Goal: Transaction & Acquisition: Subscribe to service/newsletter

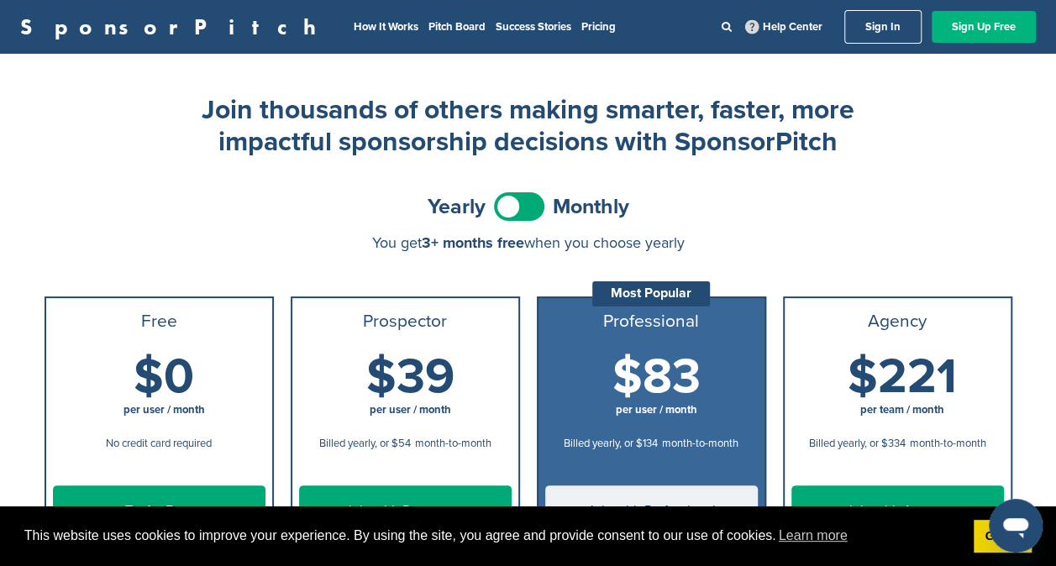
click at [966, 29] on link "Sign Up Free" at bounding box center [984, 27] width 104 height 32
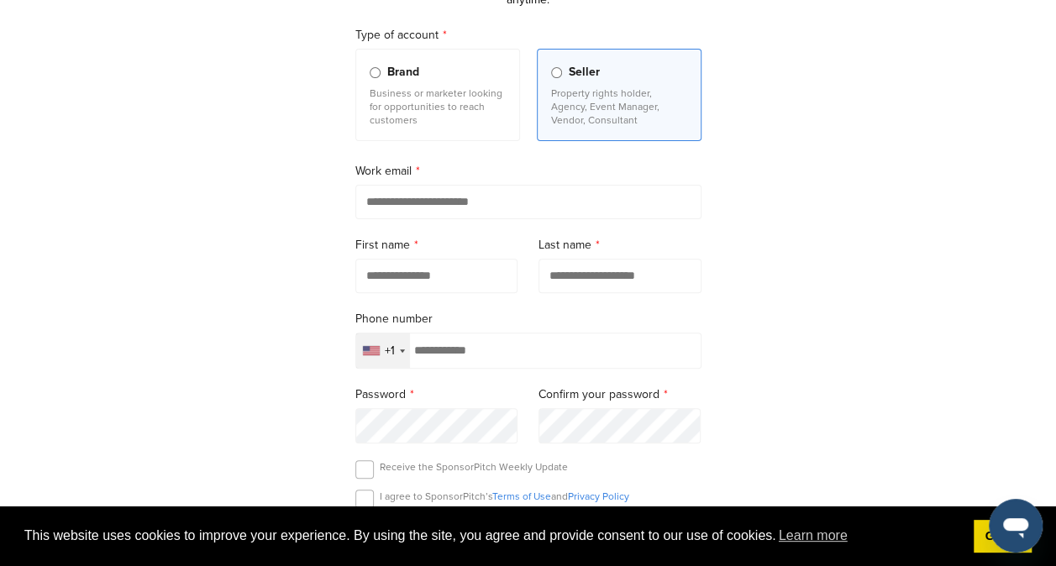
scroll to position [160, 0]
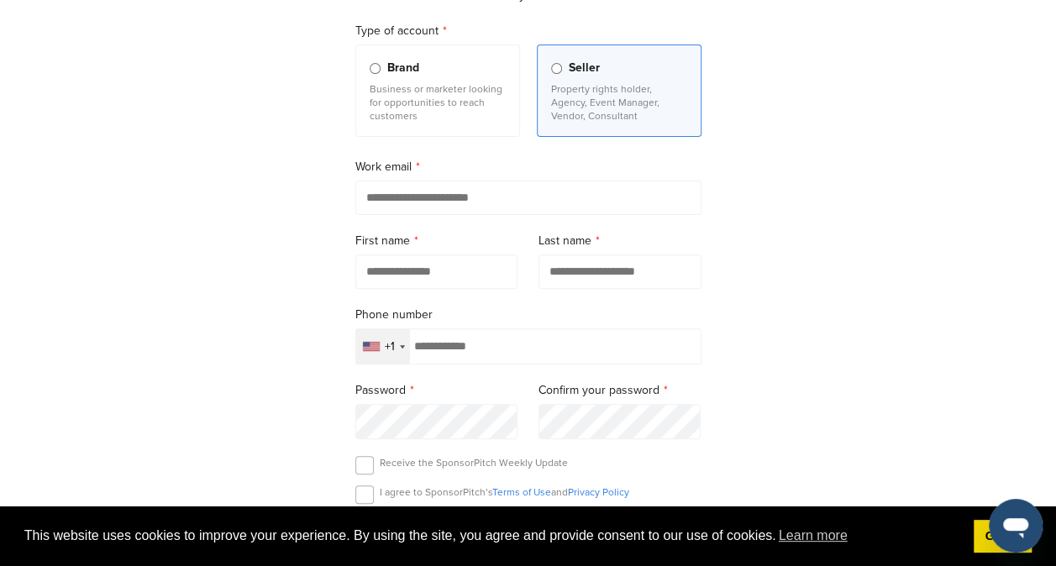
click at [525, 188] on input "email" at bounding box center [528, 198] width 346 height 34
type input "**********"
type input "*****"
type input "********"
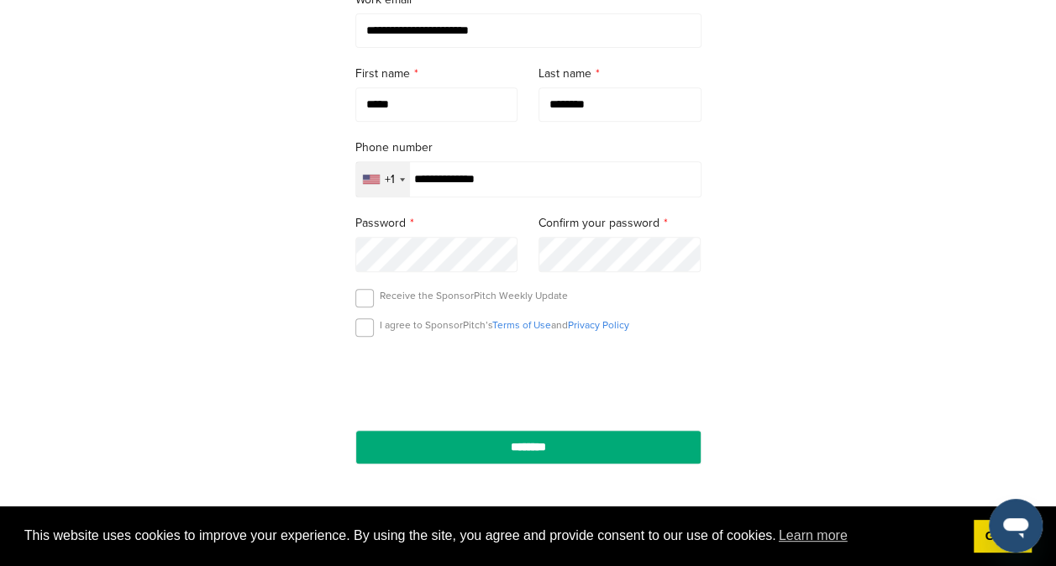
scroll to position [351, 0]
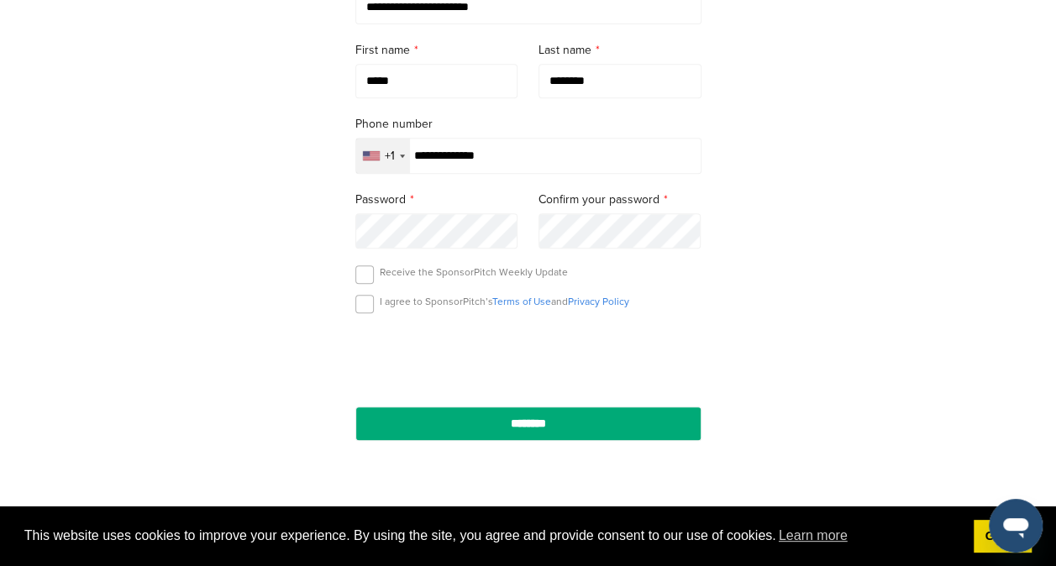
drag, startPoint x: 443, startPoint y: 155, endPoint x: 513, endPoint y: 156, distance: 70.6
click at [513, 156] on input "**********" at bounding box center [528, 156] width 346 height 36
type input "**********"
click at [361, 305] on label at bounding box center [364, 304] width 18 height 18
click at [365, 274] on label at bounding box center [364, 274] width 18 height 18
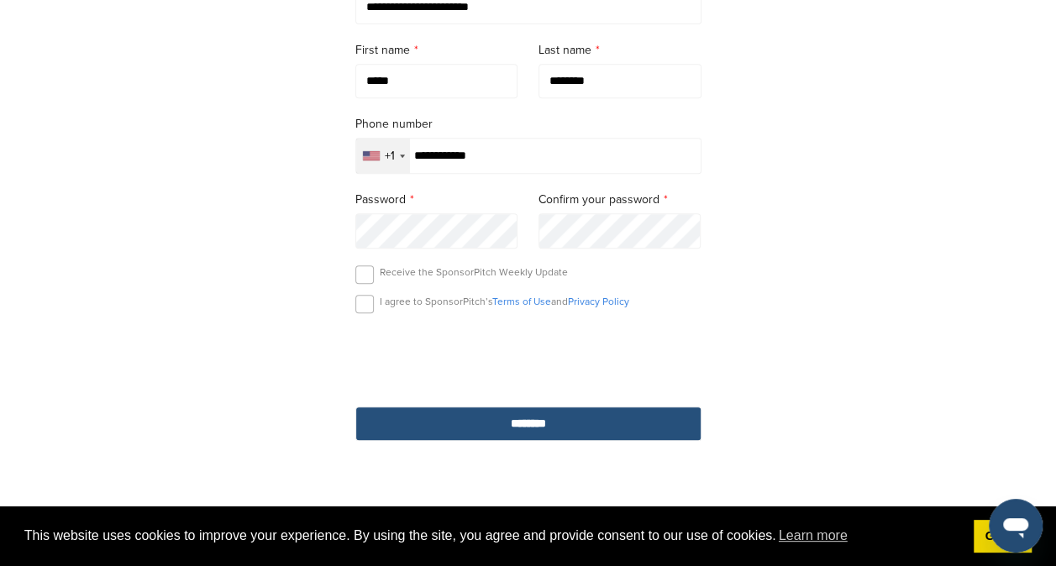
click at [523, 414] on input "********" at bounding box center [528, 424] width 346 height 34
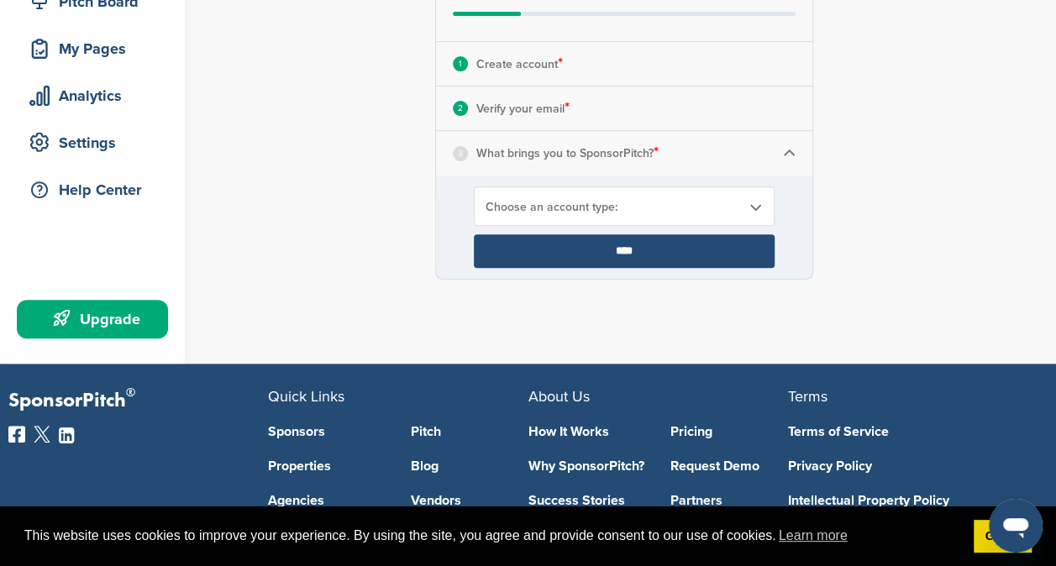
scroll to position [234, 0]
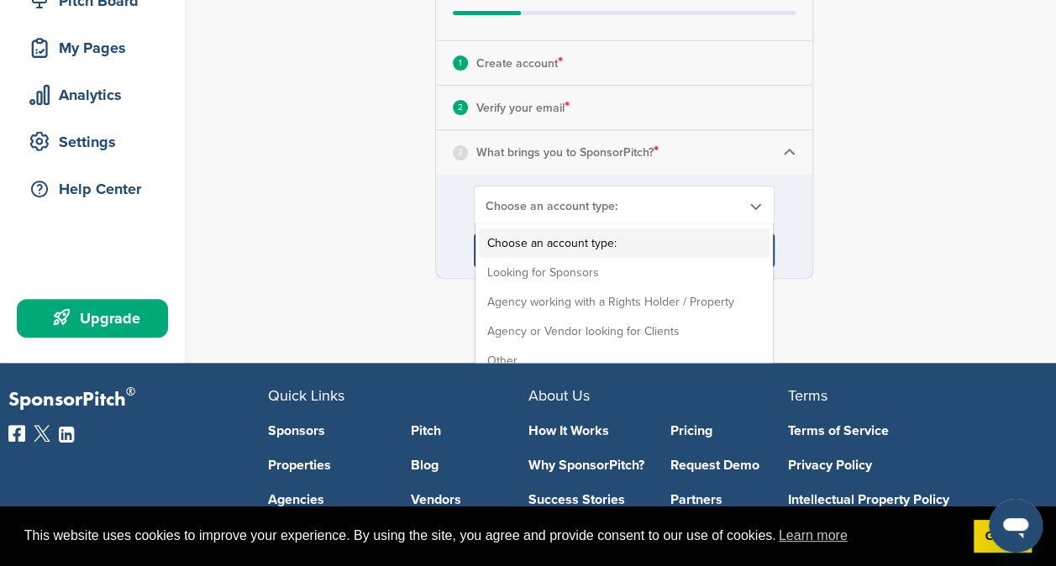
click at [661, 199] on span "Choose an account type:" at bounding box center [613, 206] width 255 height 14
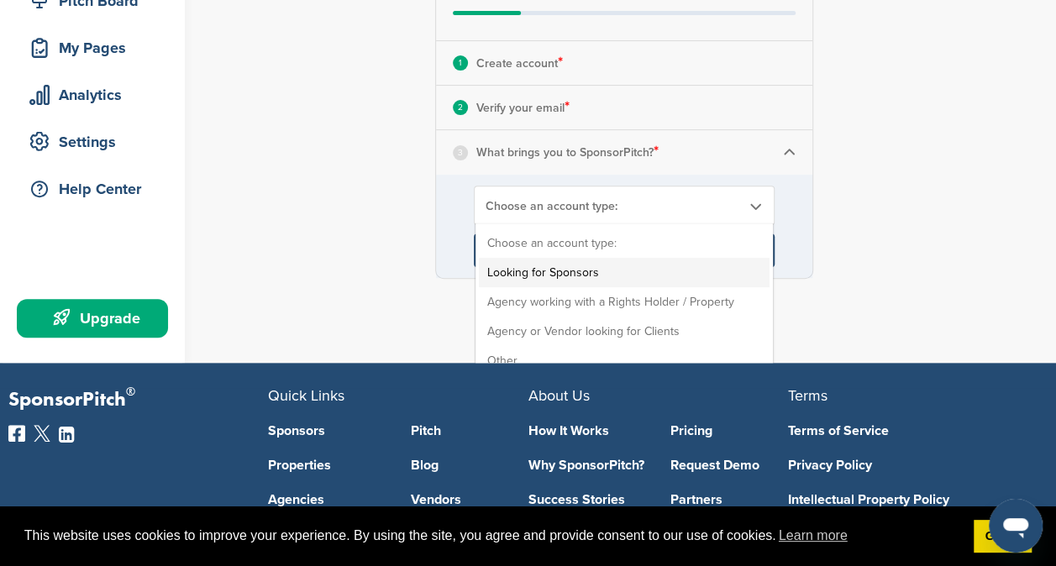
click at [573, 273] on li "Looking for Sponsors" at bounding box center [624, 272] width 291 height 29
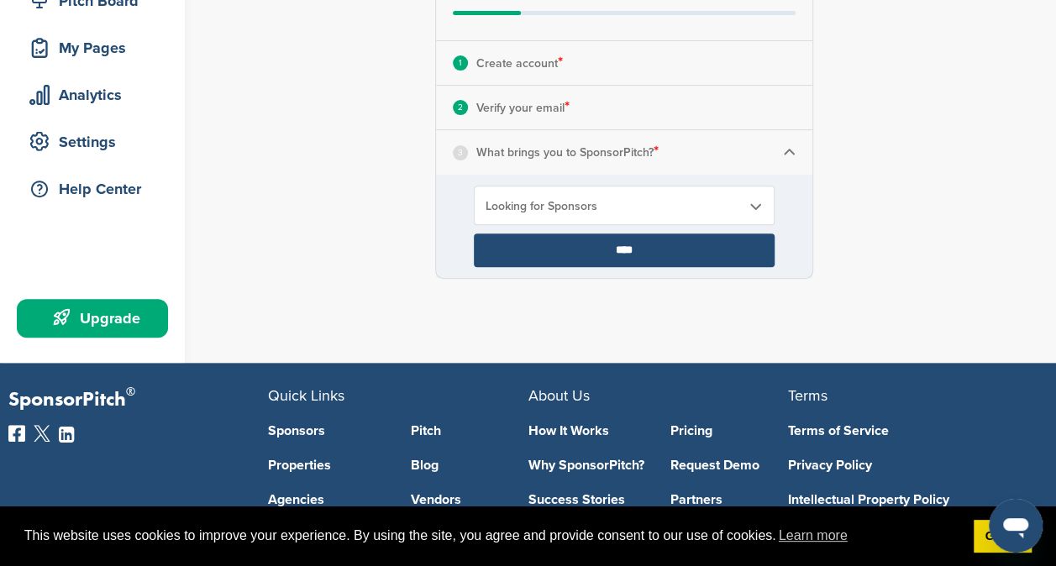
click at [659, 251] on input "****" at bounding box center [624, 251] width 301 height 34
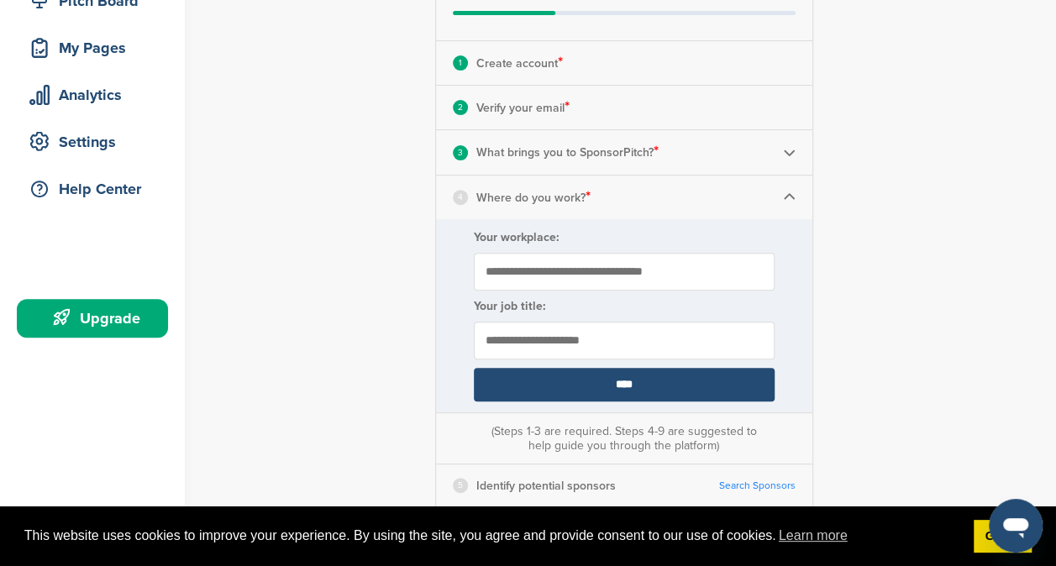
click at [694, 273] on input "Your workplace:" at bounding box center [624, 272] width 301 height 38
type input "**********"
click at [604, 339] on input "text" at bounding box center [624, 341] width 301 height 38
type input "********"
click at [612, 383] on input "****" at bounding box center [624, 385] width 301 height 34
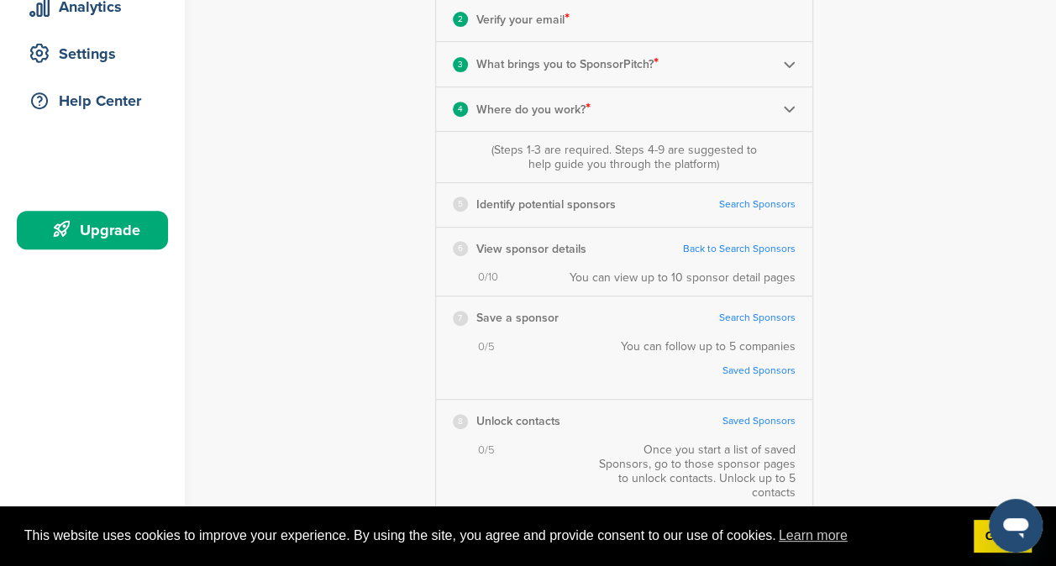
scroll to position [324, 0]
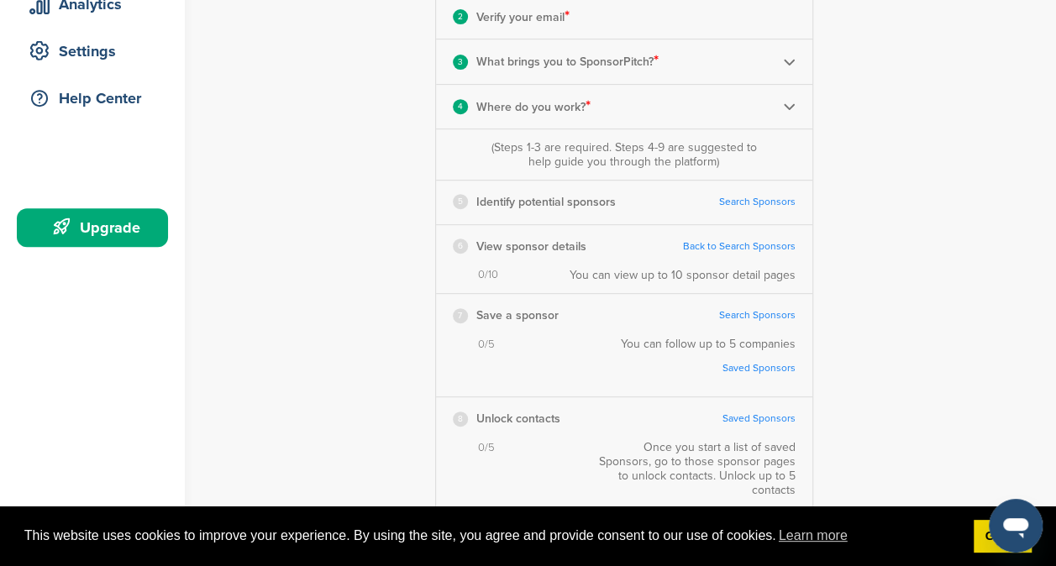
click at [787, 106] on img at bounding box center [789, 106] width 13 height 13
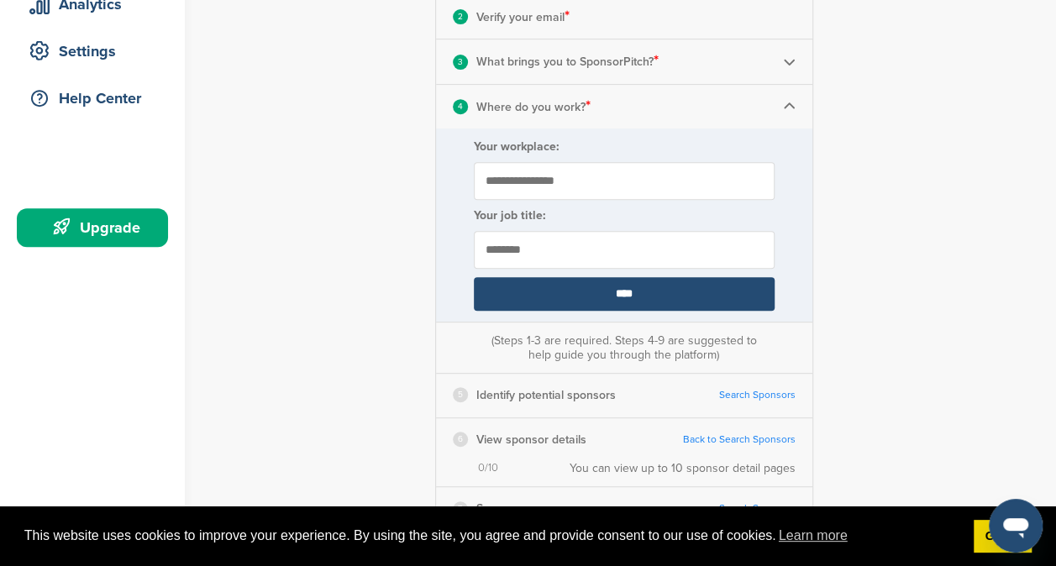
click at [665, 295] on input "****" at bounding box center [624, 294] width 301 height 34
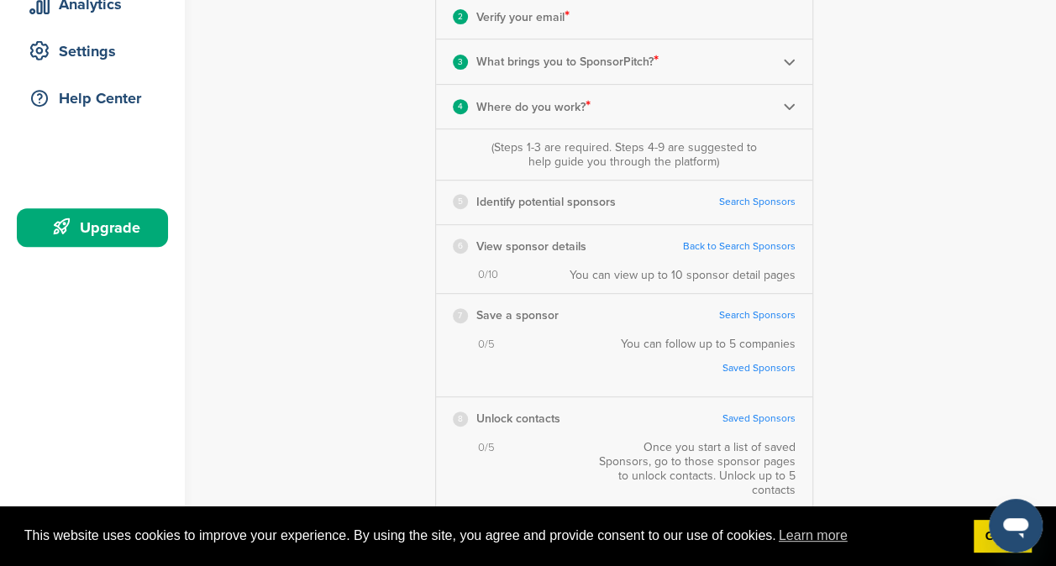
click at [744, 202] on link "Search Sponsors" at bounding box center [757, 202] width 76 height 13
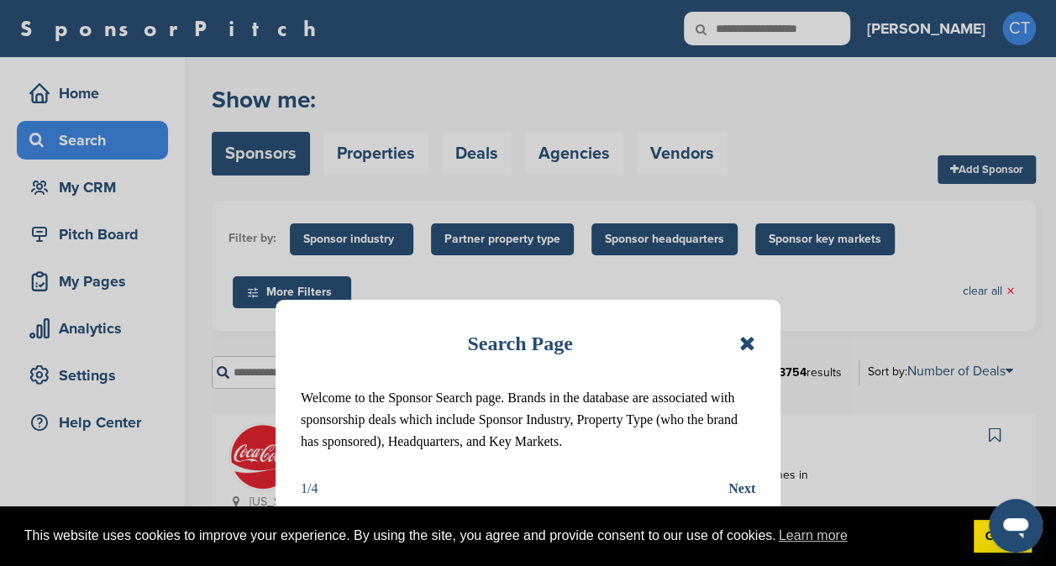
click at [746, 343] on icon at bounding box center [747, 344] width 16 height 20
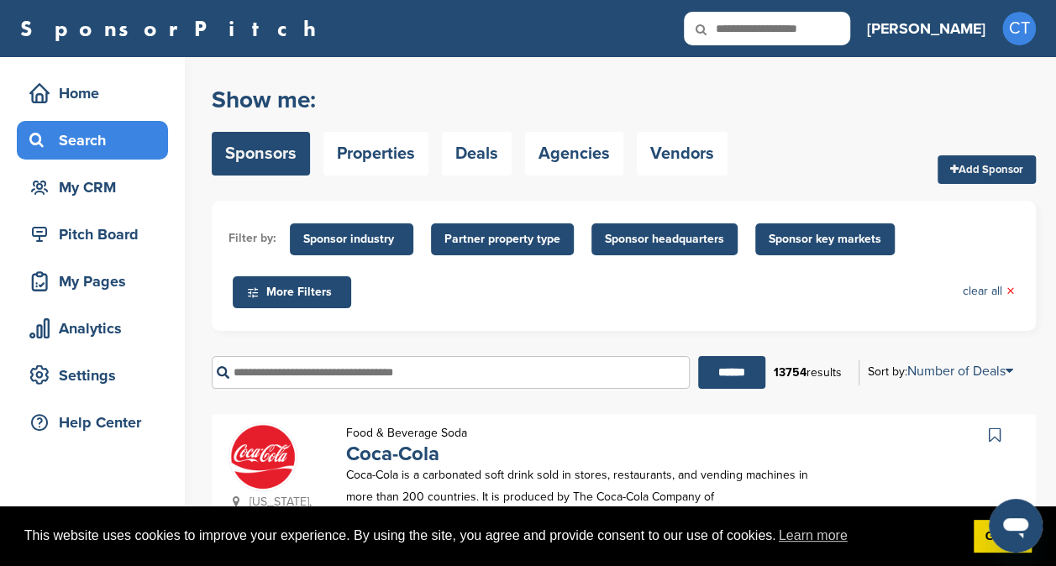
click at [346, 247] on span "Sponsor industry" at bounding box center [351, 239] width 97 height 18
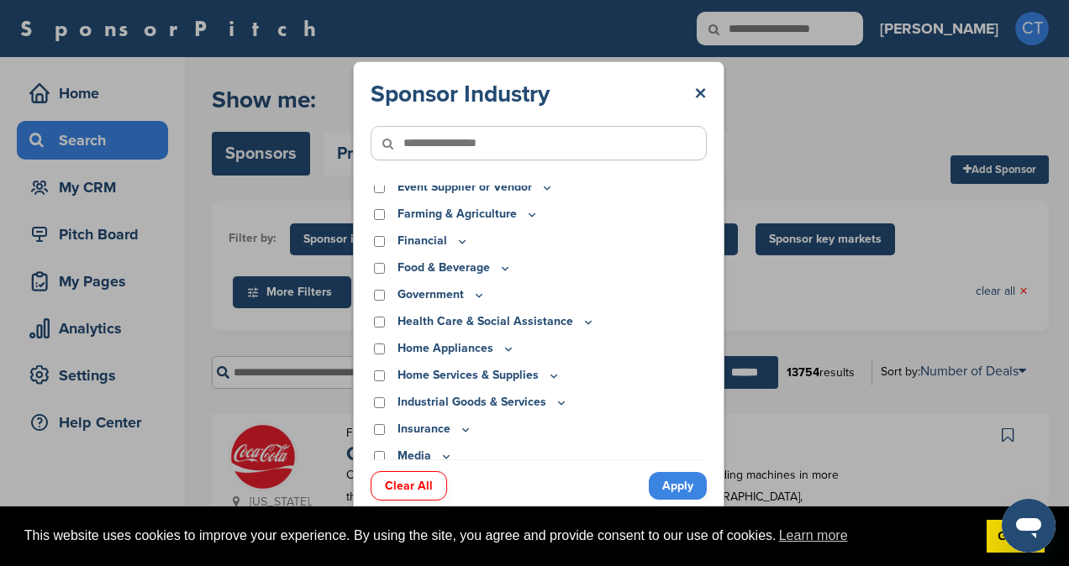
scroll to position [198, 0]
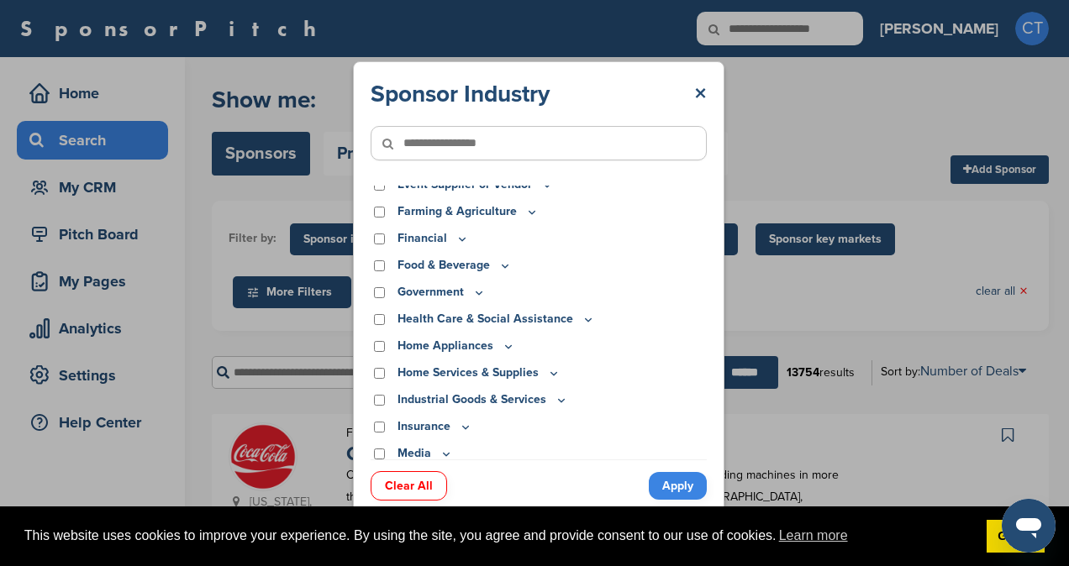
click at [460, 244] on icon at bounding box center [461, 239] width 13 height 14
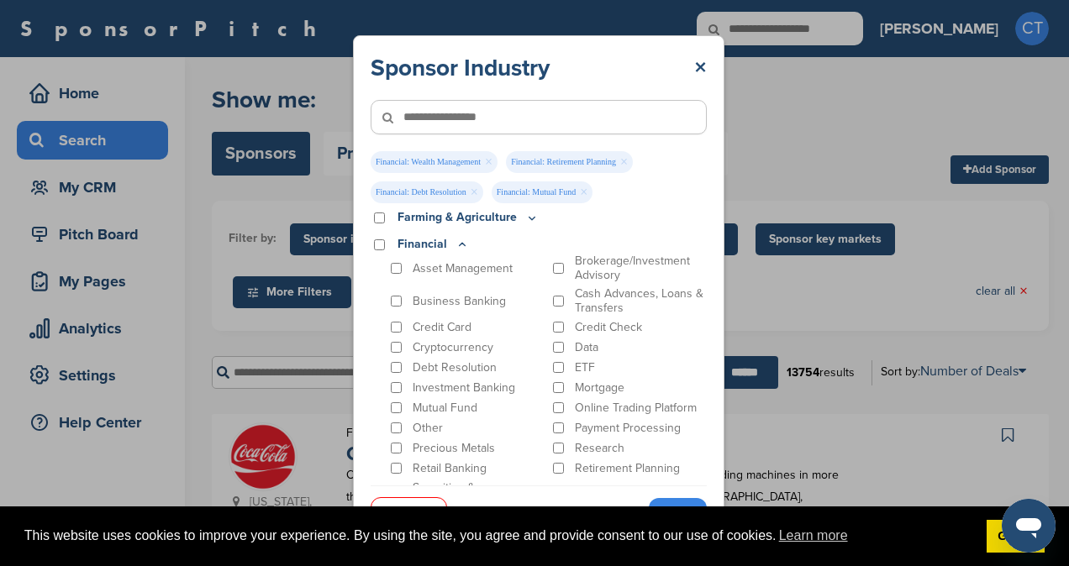
scroll to position [185, 0]
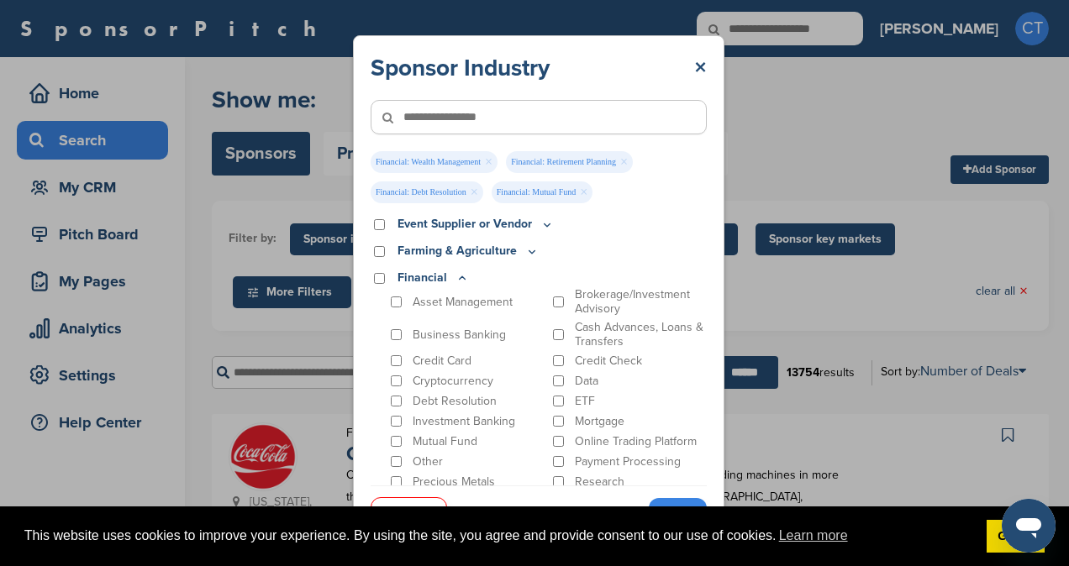
click at [458, 276] on icon at bounding box center [461, 278] width 13 height 14
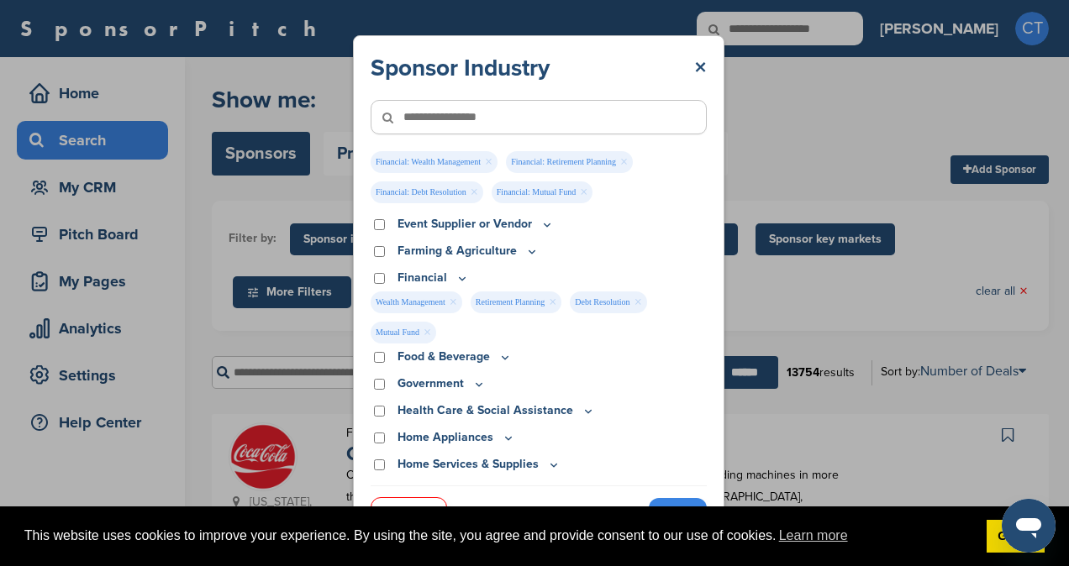
scroll to position [271, 0]
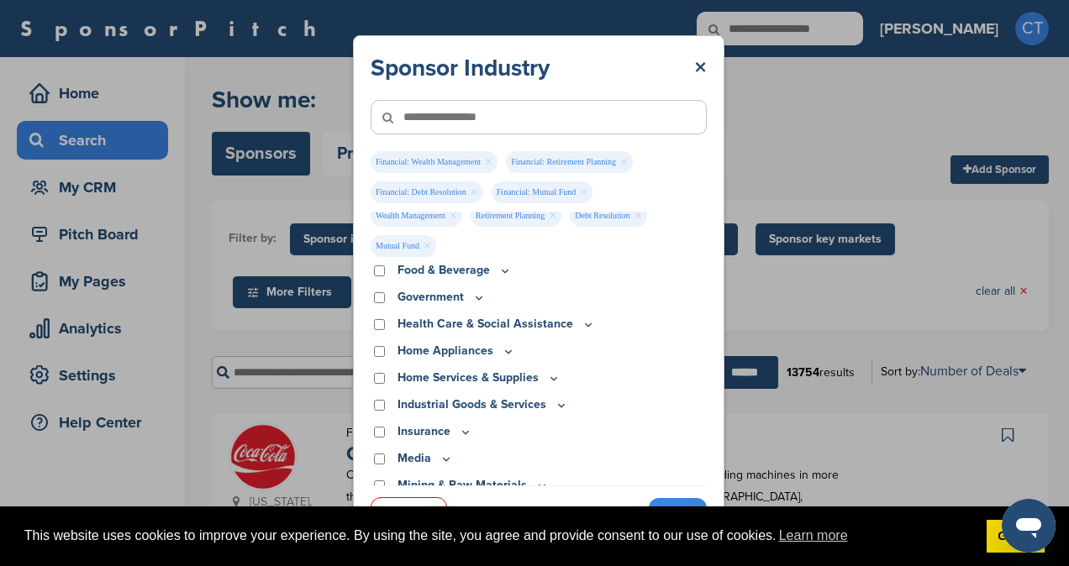
click at [581, 327] on icon at bounding box center [587, 325] width 13 height 14
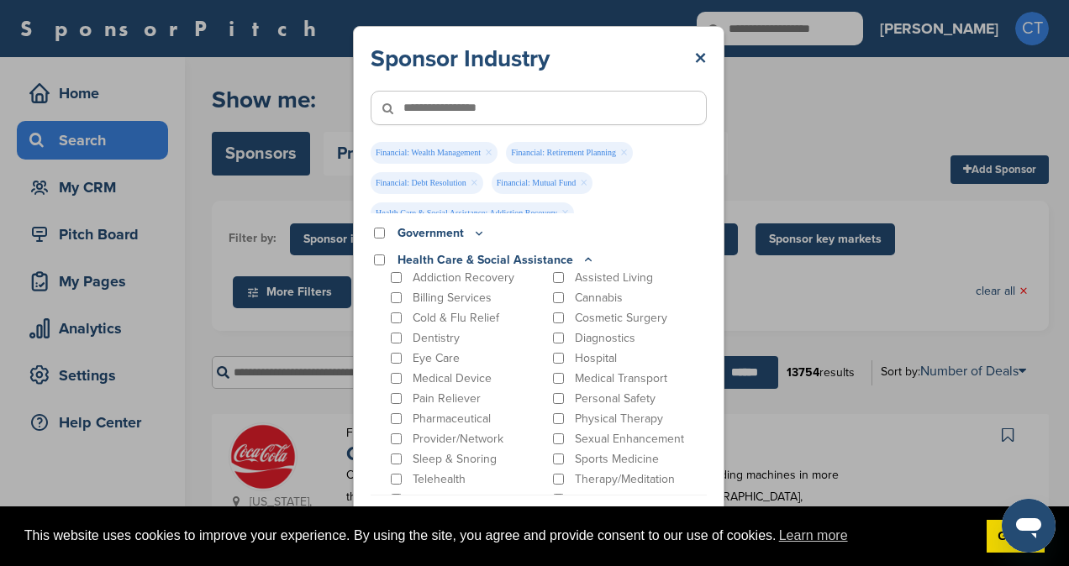
scroll to position [338, 0]
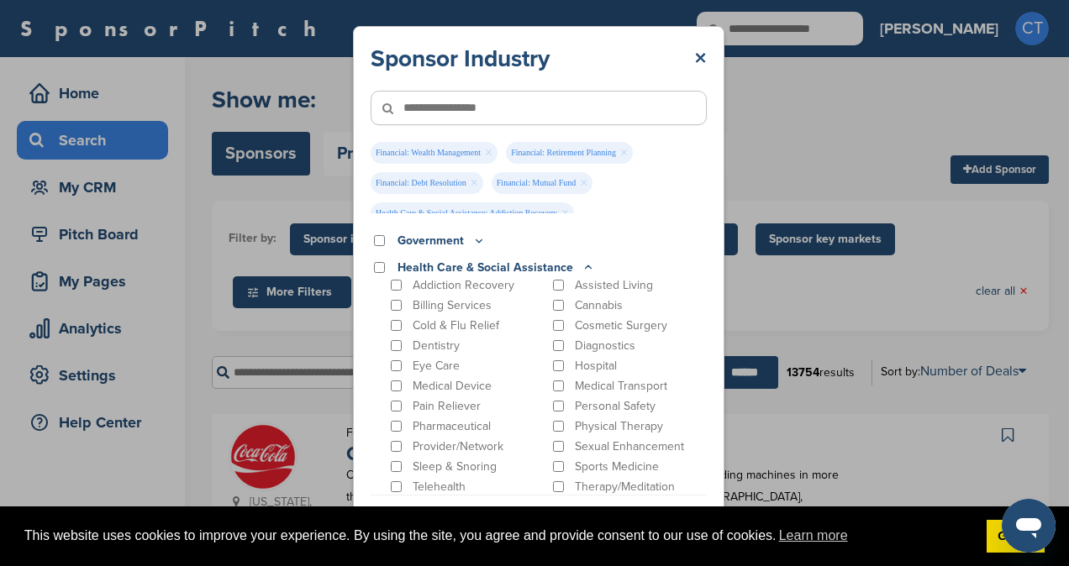
click at [588, 270] on icon at bounding box center [587, 267] width 13 height 14
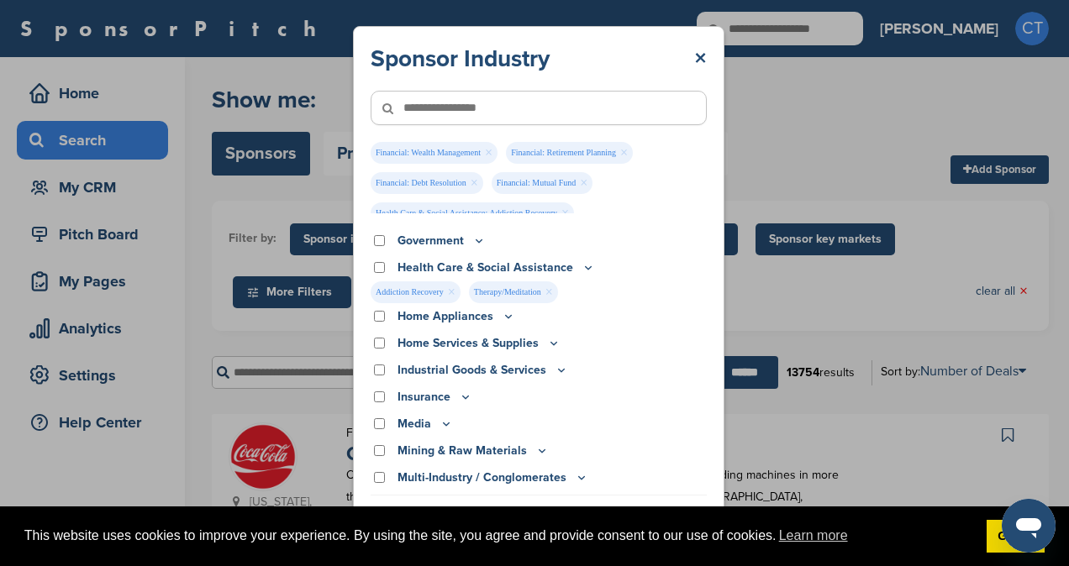
click at [558, 371] on icon at bounding box center [560, 370] width 13 height 14
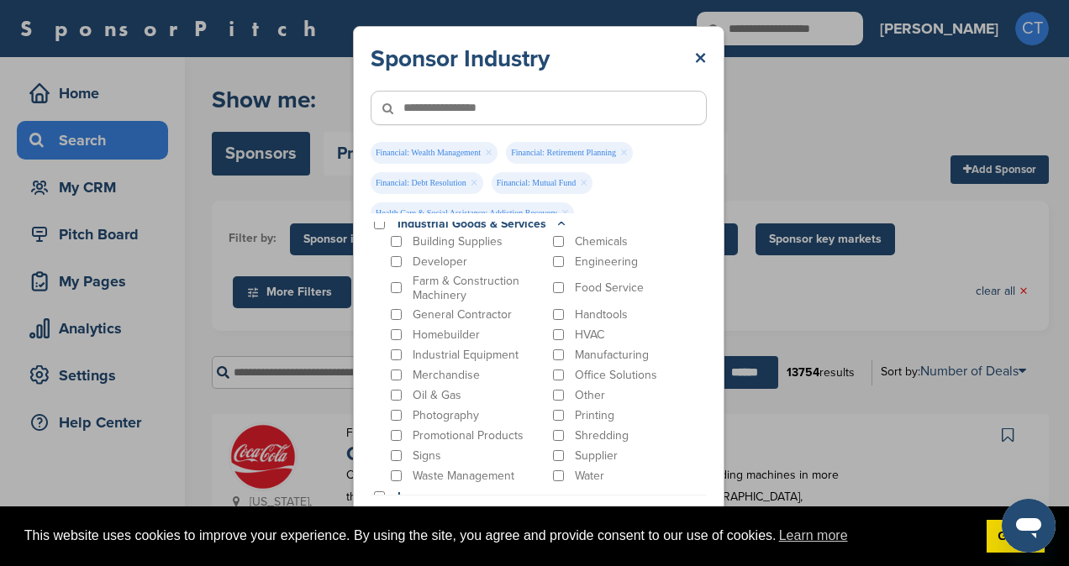
scroll to position [476, 0]
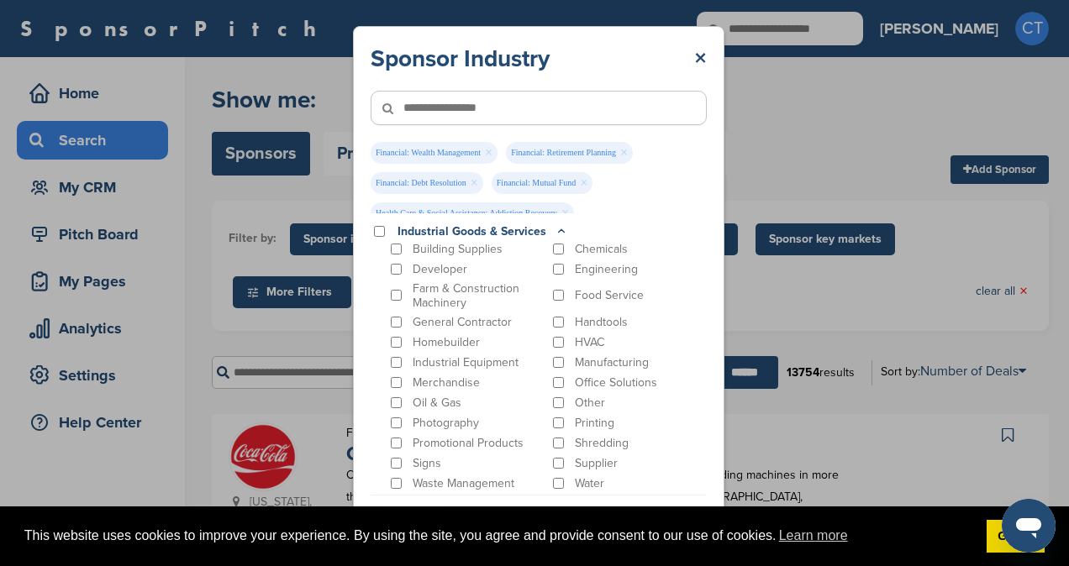
click at [560, 229] on icon at bounding box center [560, 231] width 13 height 14
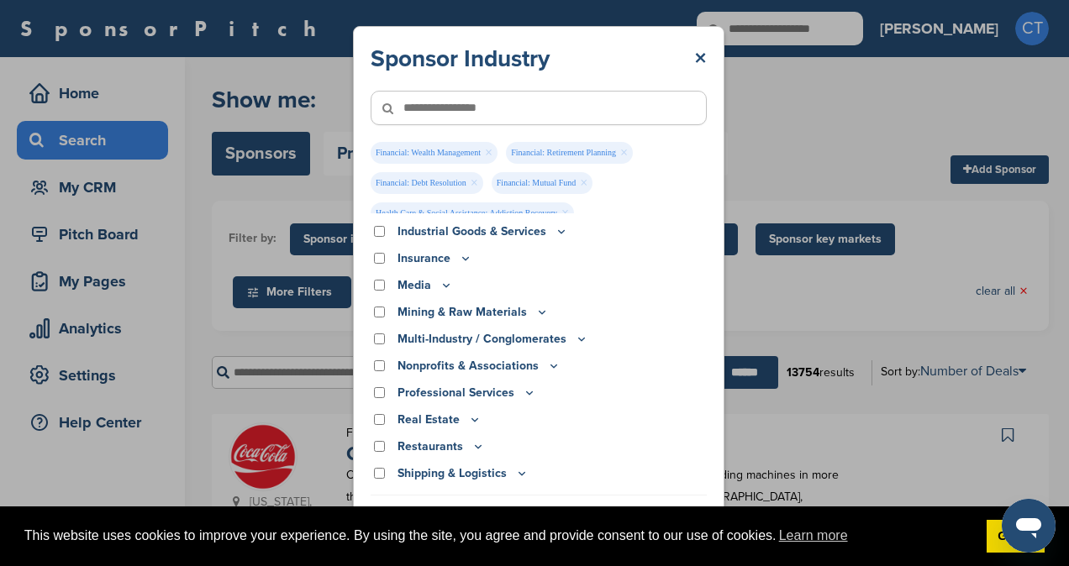
click at [444, 285] on icon at bounding box center [447, 286] width 6 height 3
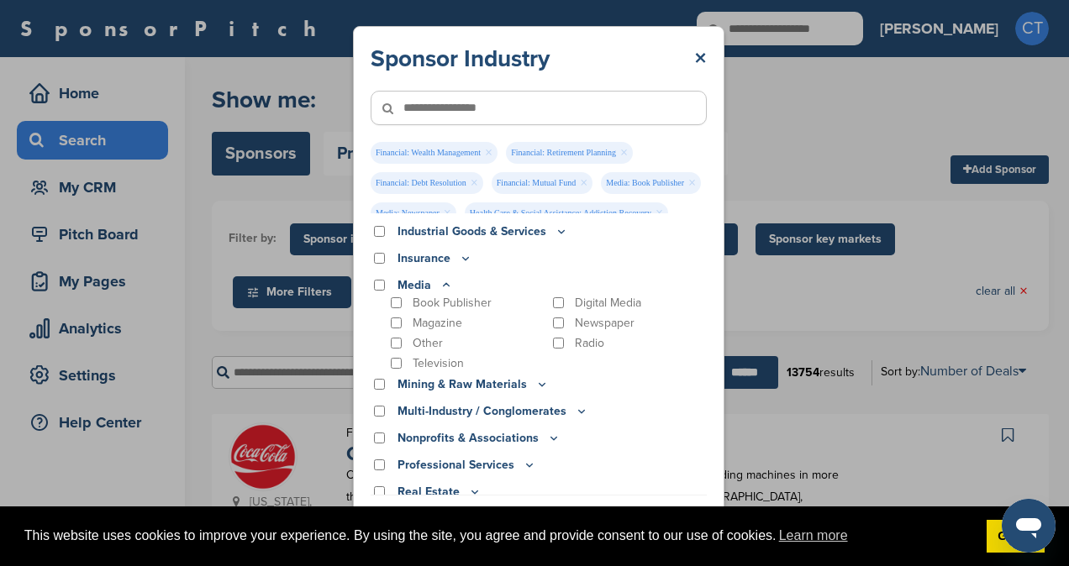
click at [447, 286] on icon at bounding box center [447, 284] width 6 height 3
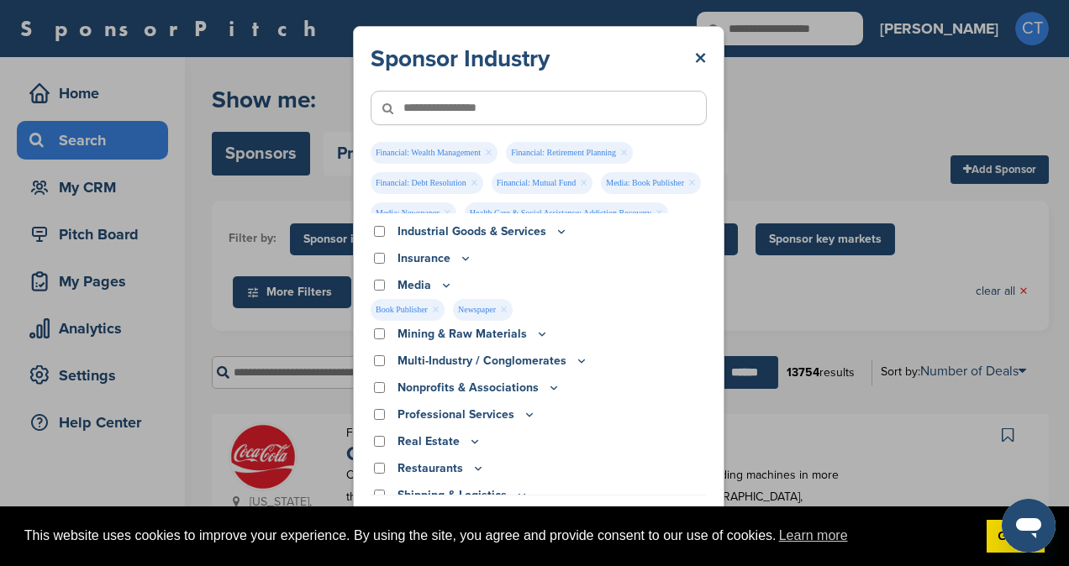
click at [579, 361] on icon at bounding box center [582, 361] width 6 height 3
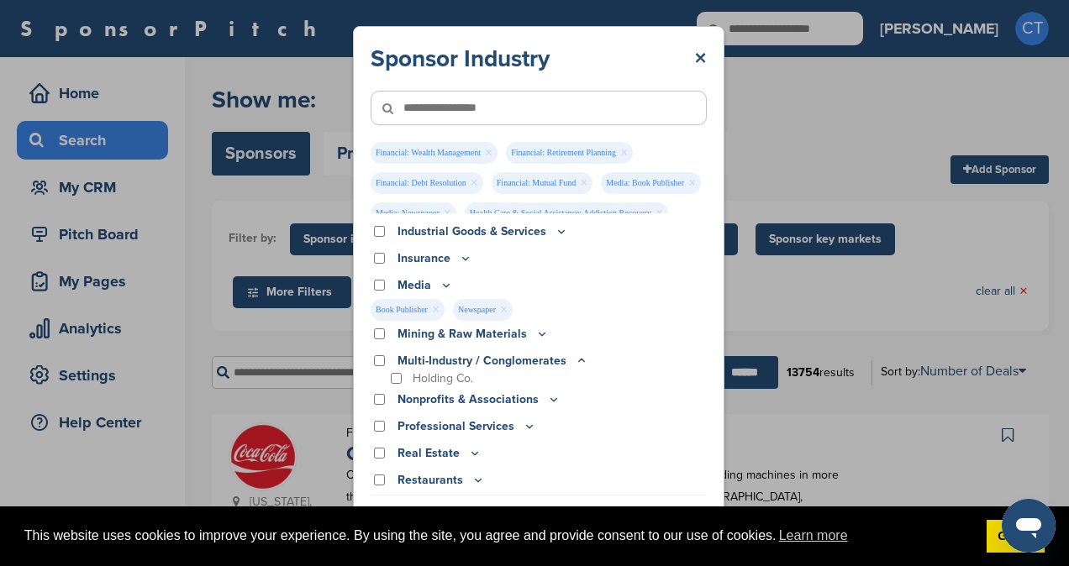
click at [579, 361] on icon at bounding box center [582, 360] width 6 height 3
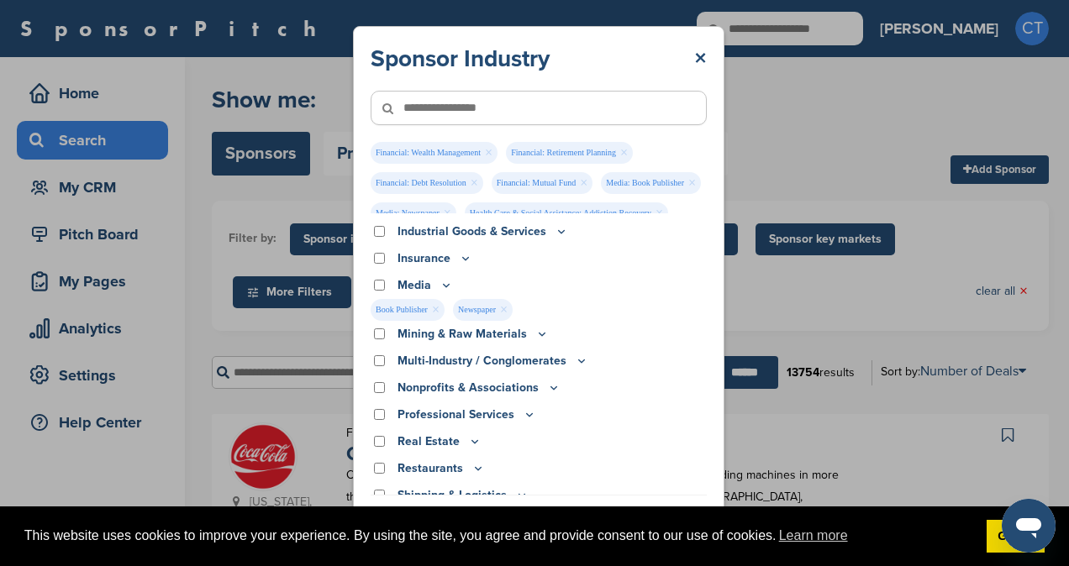
click at [547, 389] on icon at bounding box center [553, 388] width 13 height 14
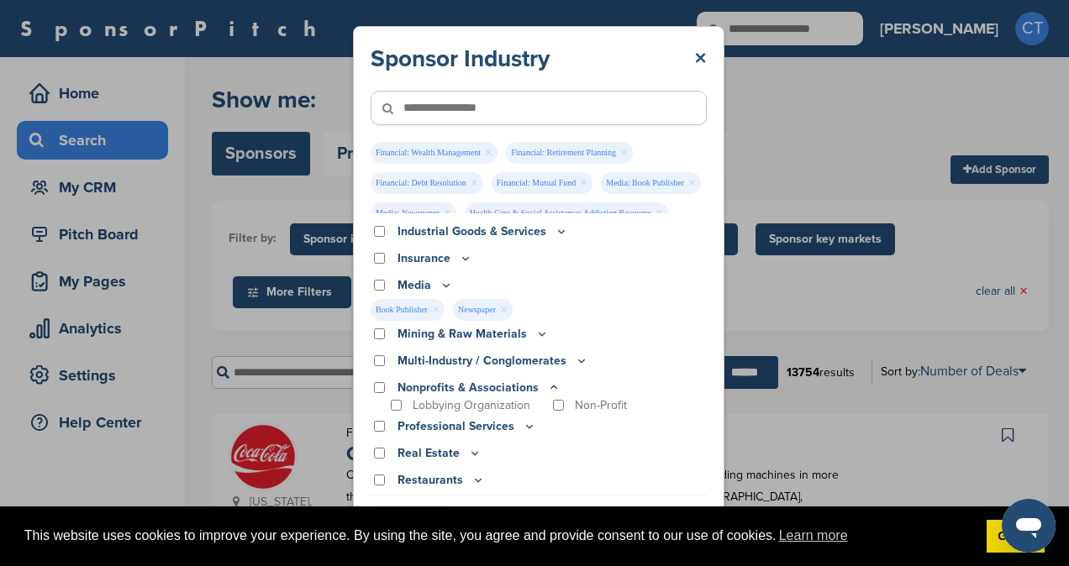
click at [549, 388] on icon at bounding box center [553, 388] width 13 height 14
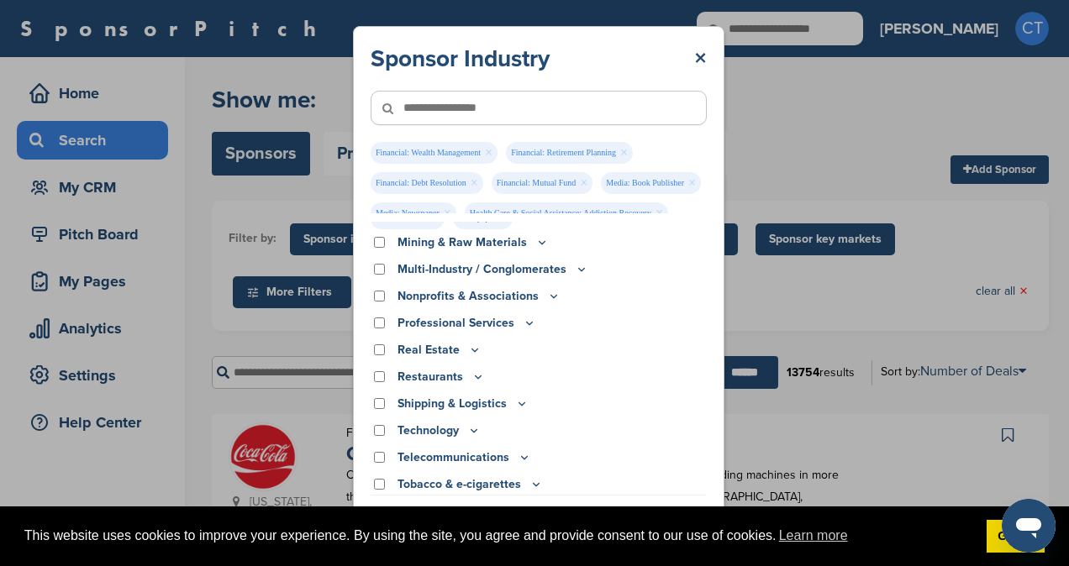
scroll to position [598, 0]
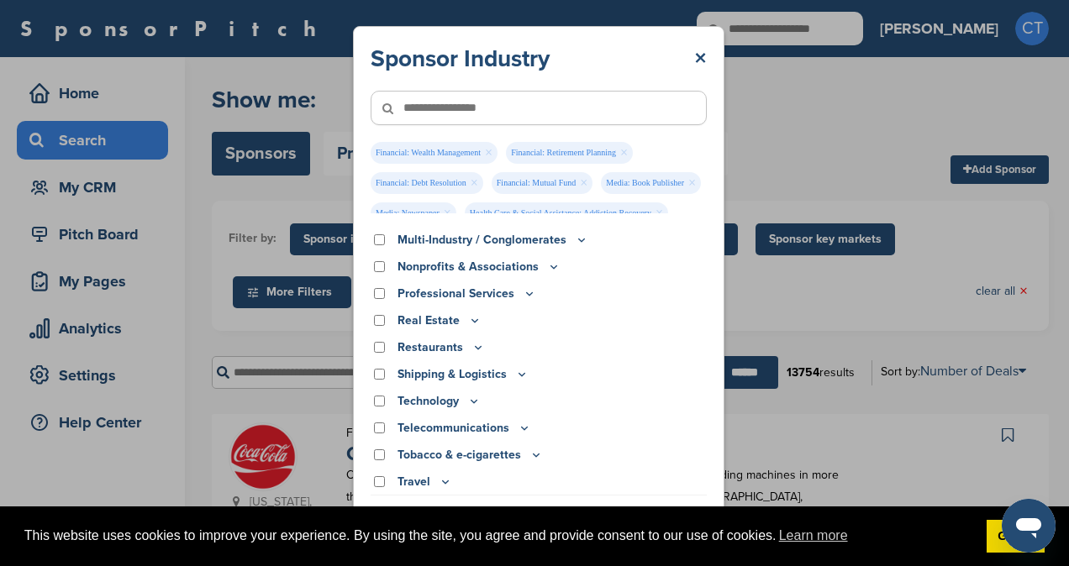
click at [472, 402] on icon at bounding box center [474, 402] width 6 height 3
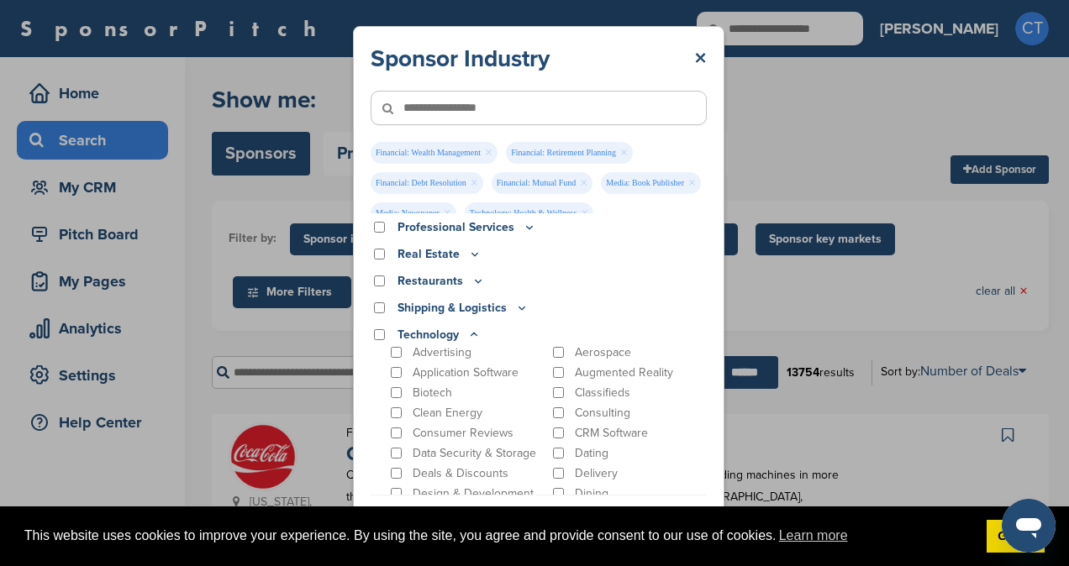
scroll to position [608, 0]
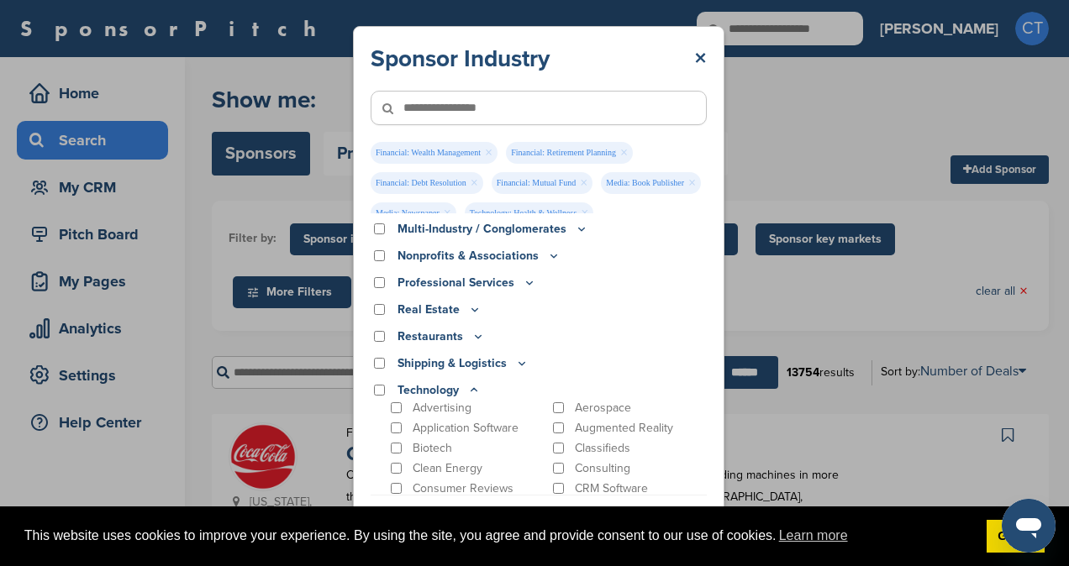
click at [469, 389] on icon at bounding box center [473, 390] width 13 height 14
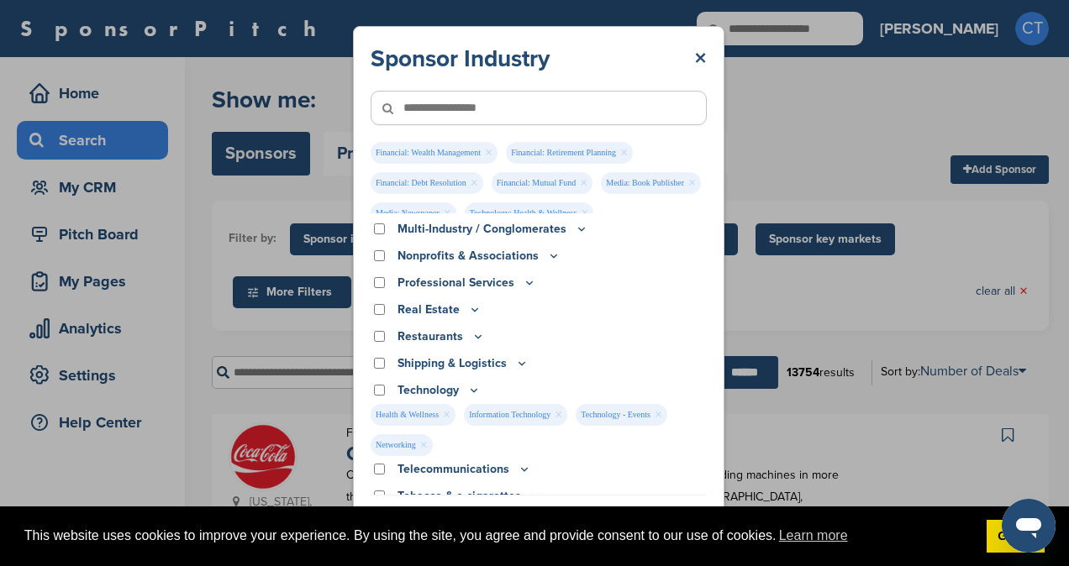
scroll to position [650, 0]
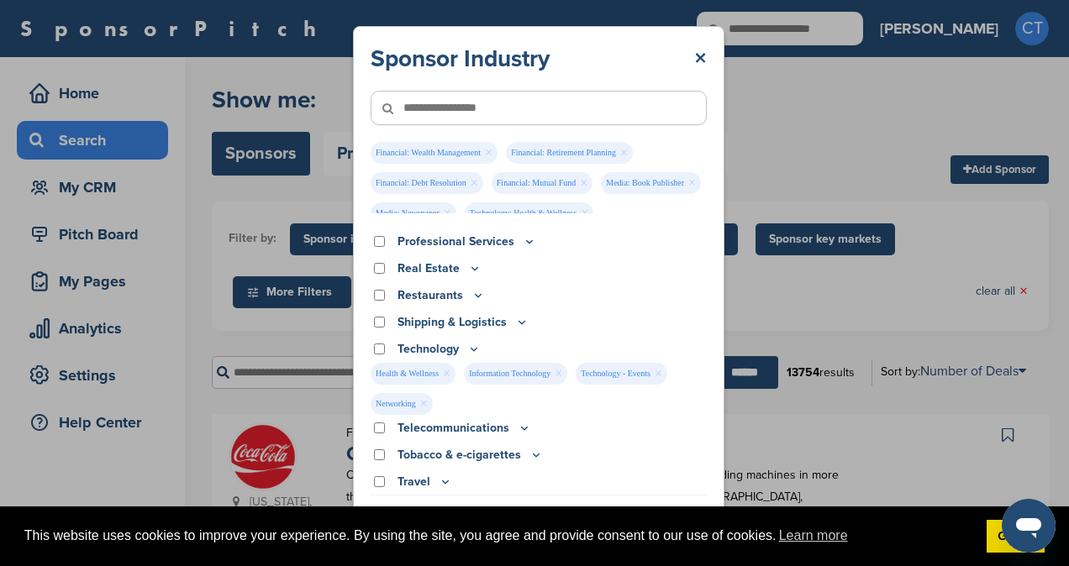
click at [524, 426] on icon at bounding box center [524, 428] width 13 height 14
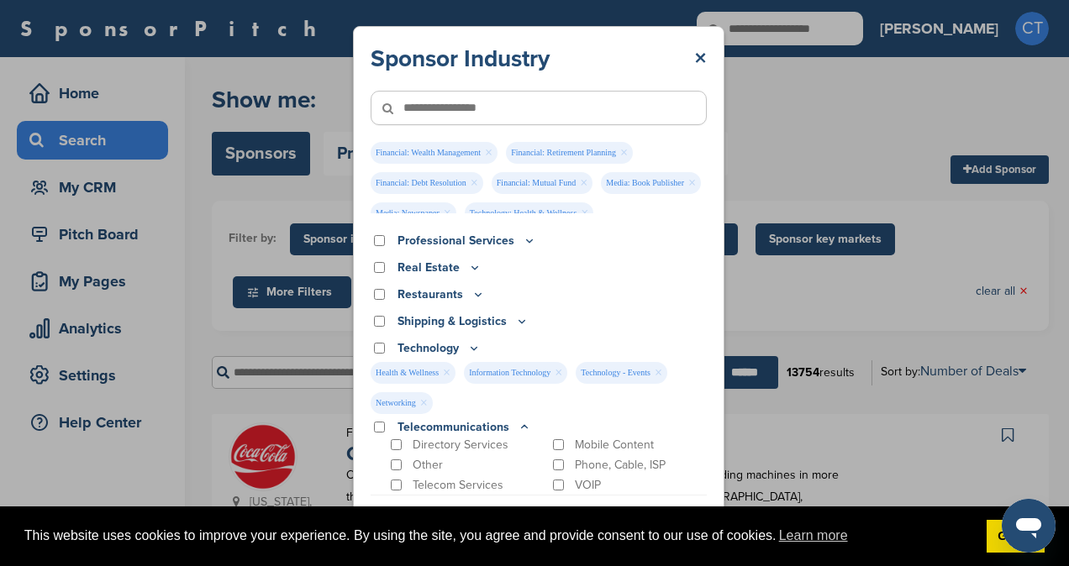
scroll to position [723, 0]
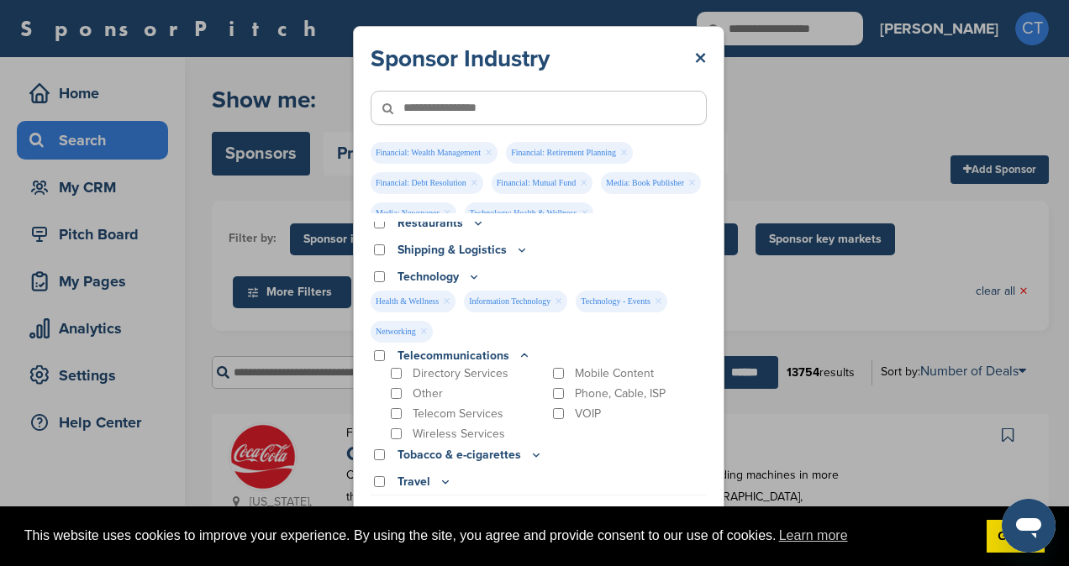
click at [519, 351] on icon at bounding box center [524, 356] width 13 height 14
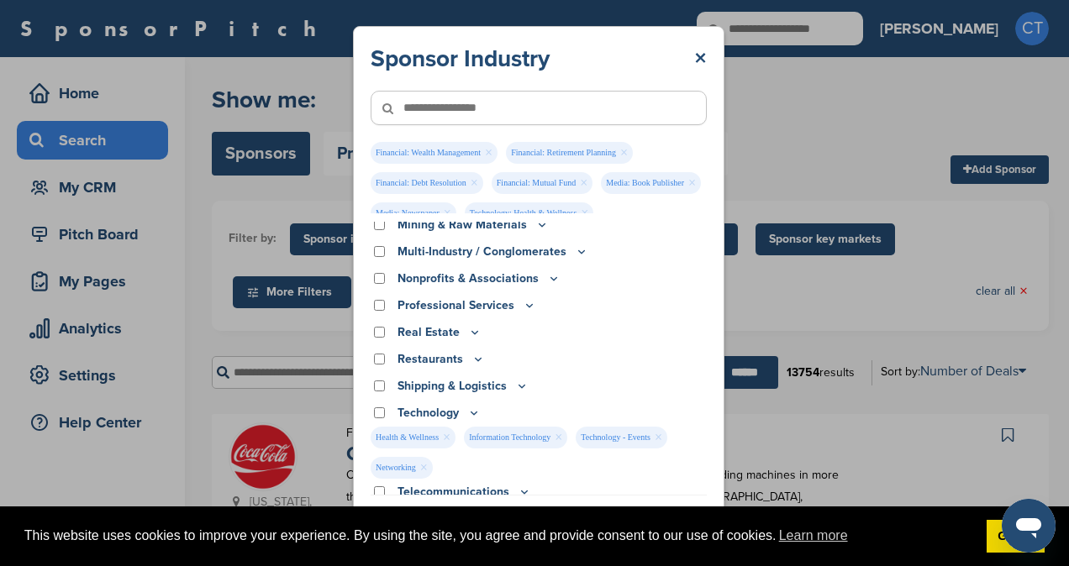
scroll to position [549, 0]
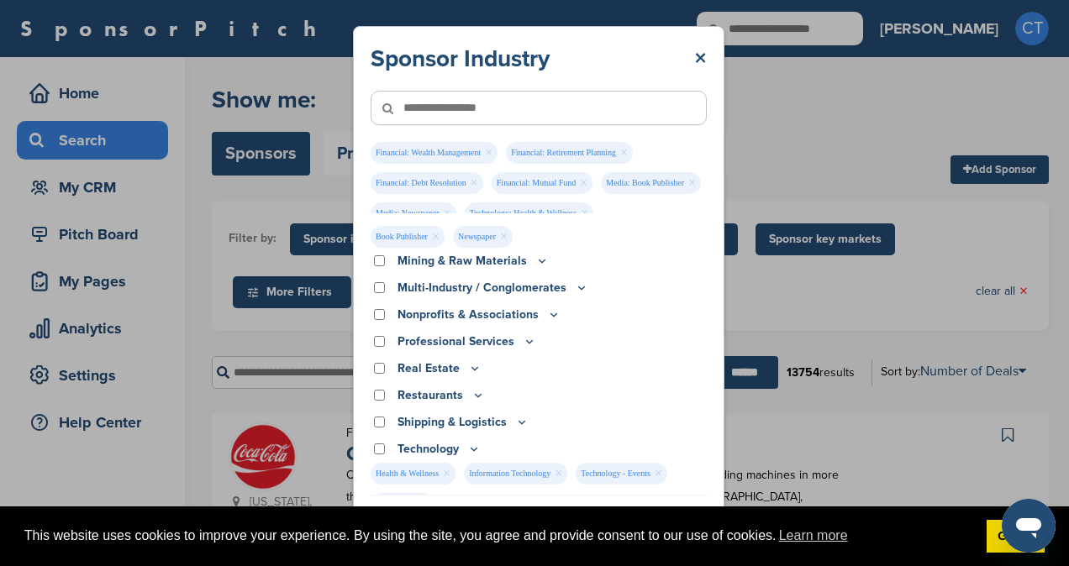
click at [474, 365] on icon at bounding box center [474, 368] width 13 height 14
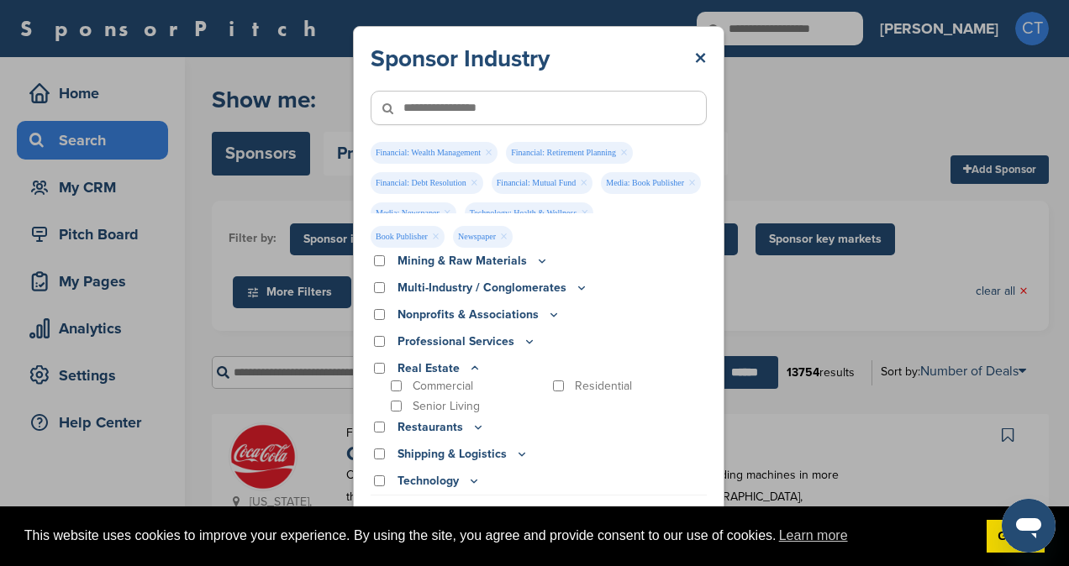
click at [474, 365] on icon at bounding box center [474, 368] width 13 height 14
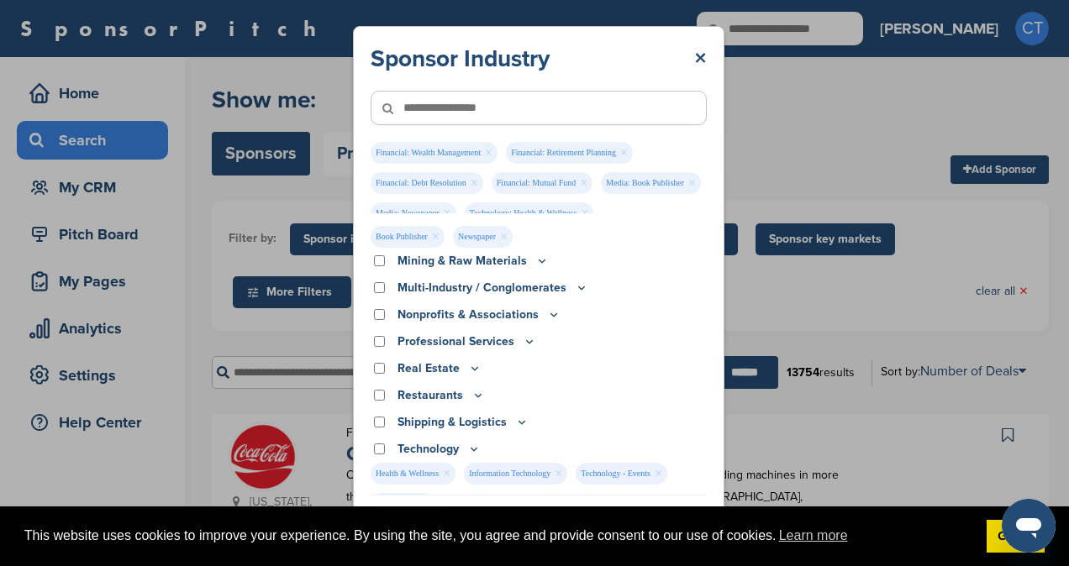
click at [524, 343] on icon at bounding box center [529, 341] width 13 height 14
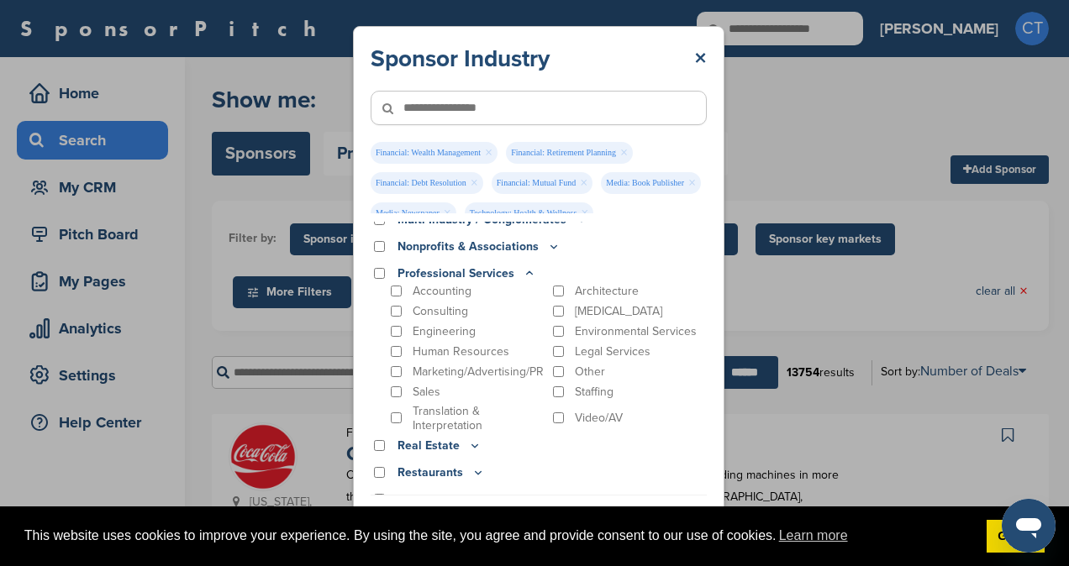
scroll to position [638, 0]
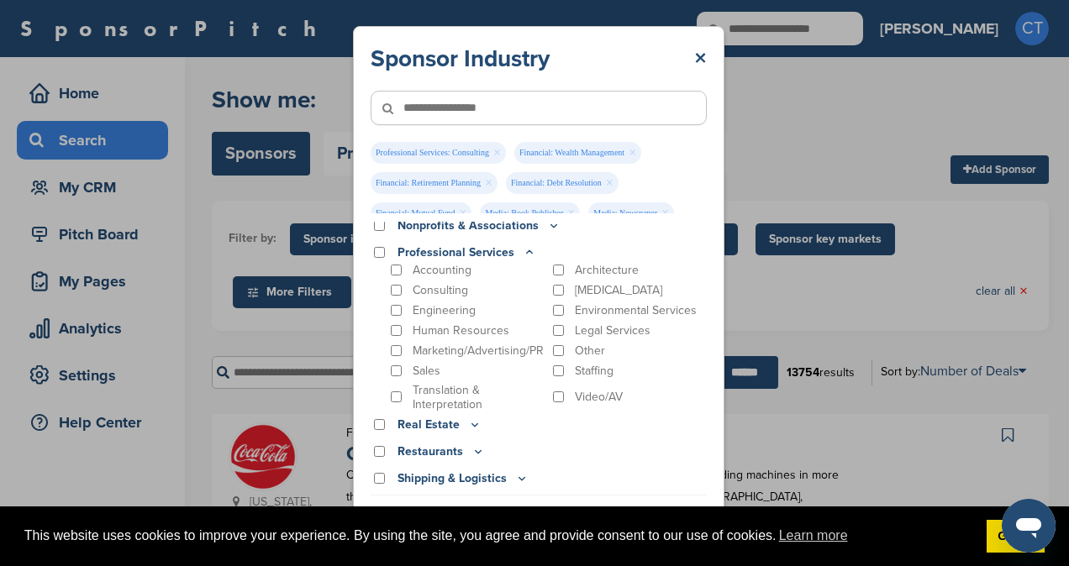
click at [525, 250] on icon at bounding box center [529, 252] width 13 height 14
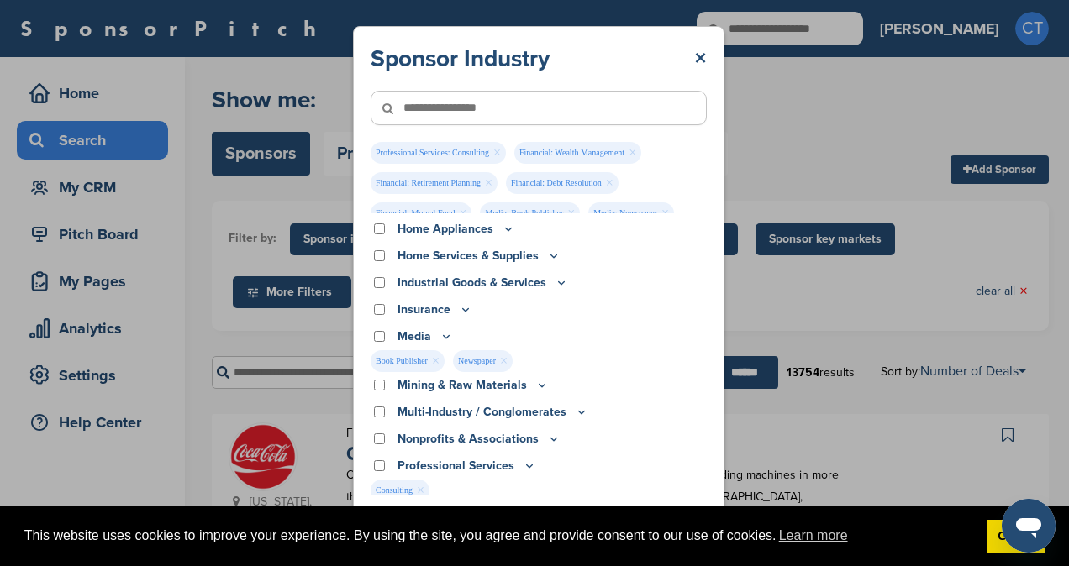
scroll to position [391, 0]
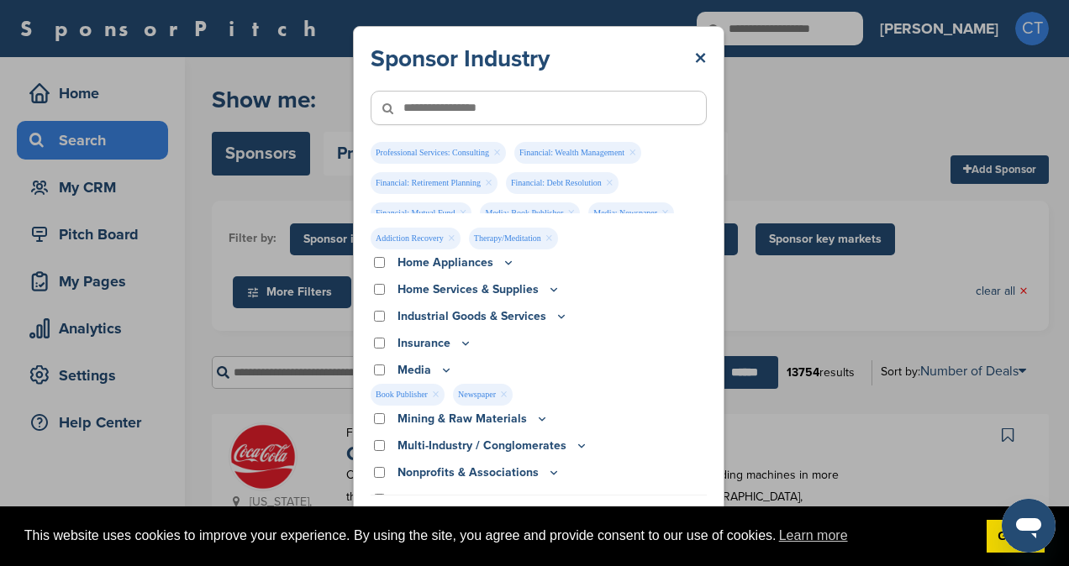
click at [461, 345] on icon at bounding box center [465, 343] width 13 height 14
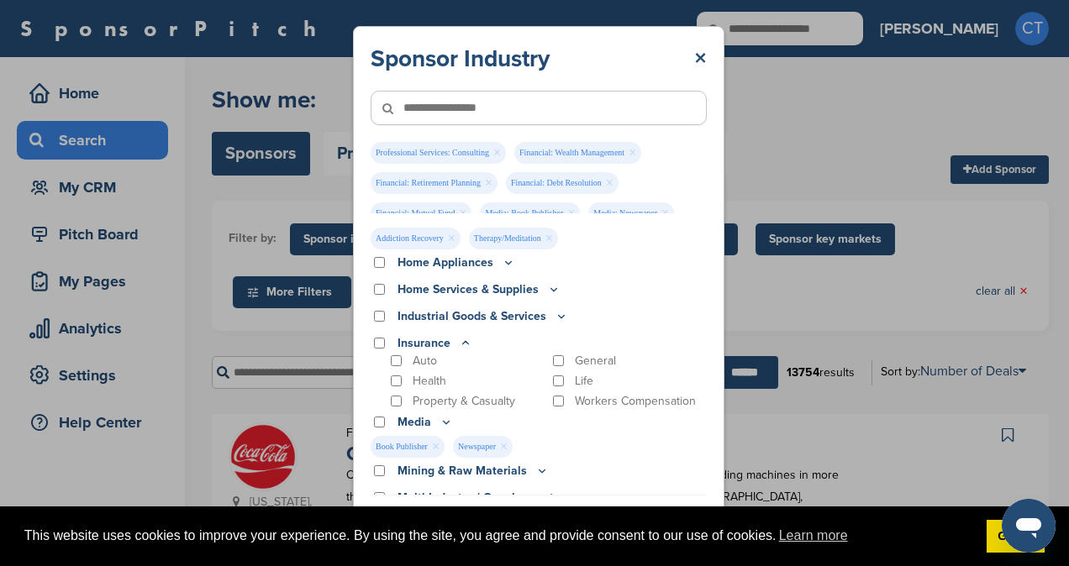
click at [460, 348] on icon at bounding box center [465, 343] width 13 height 14
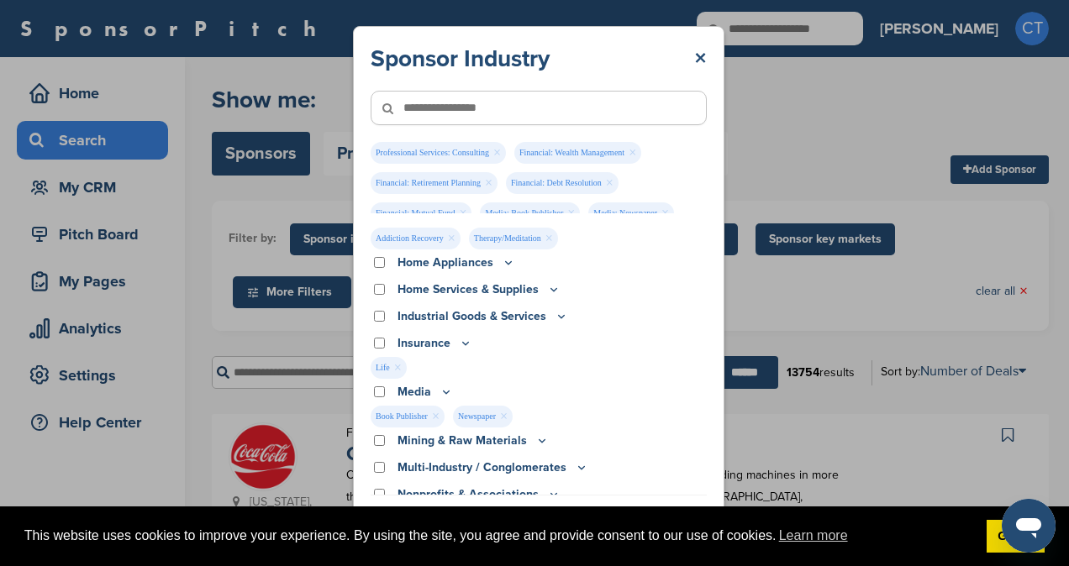
click at [560, 314] on icon at bounding box center [560, 316] width 13 height 14
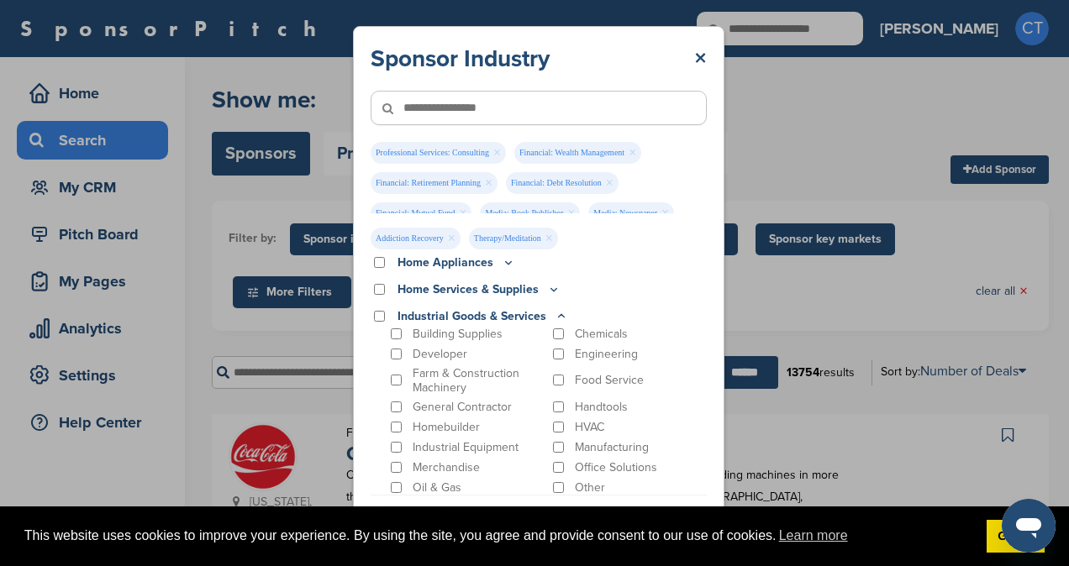
click at [560, 314] on icon at bounding box center [560, 316] width 13 height 14
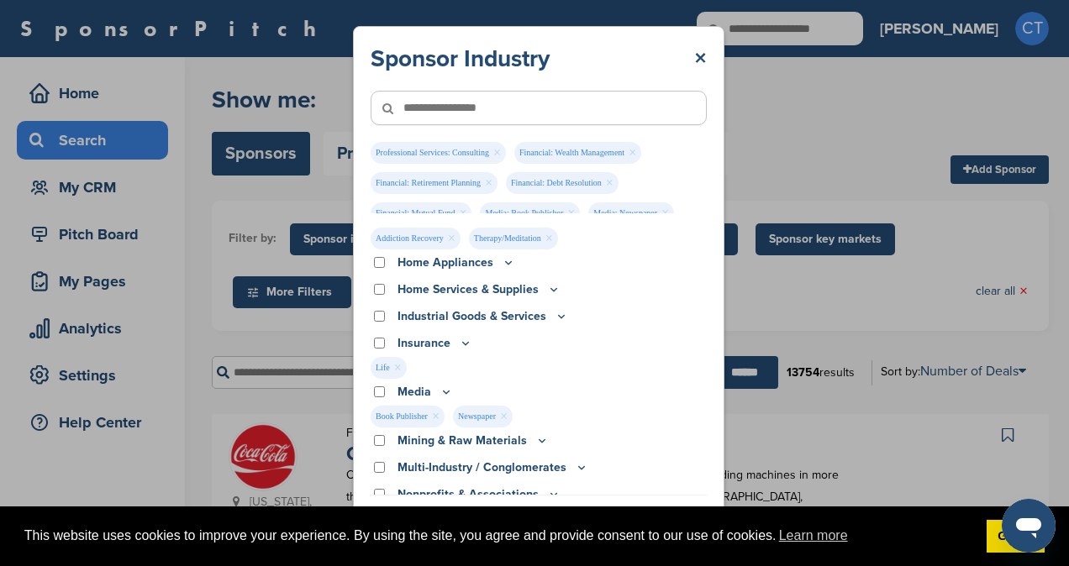
click at [554, 290] on icon at bounding box center [553, 289] width 13 height 14
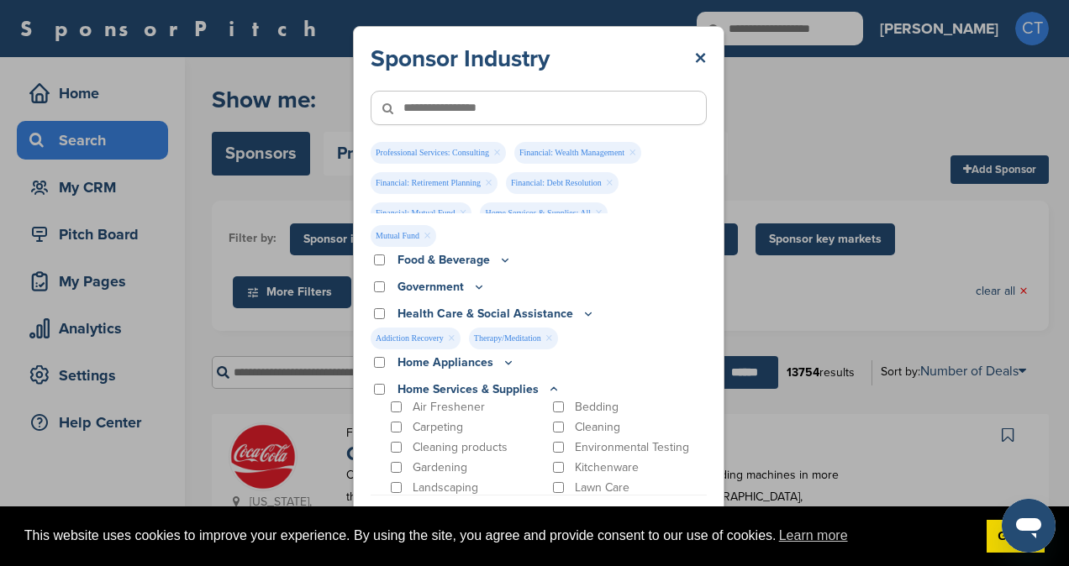
scroll to position [274, 0]
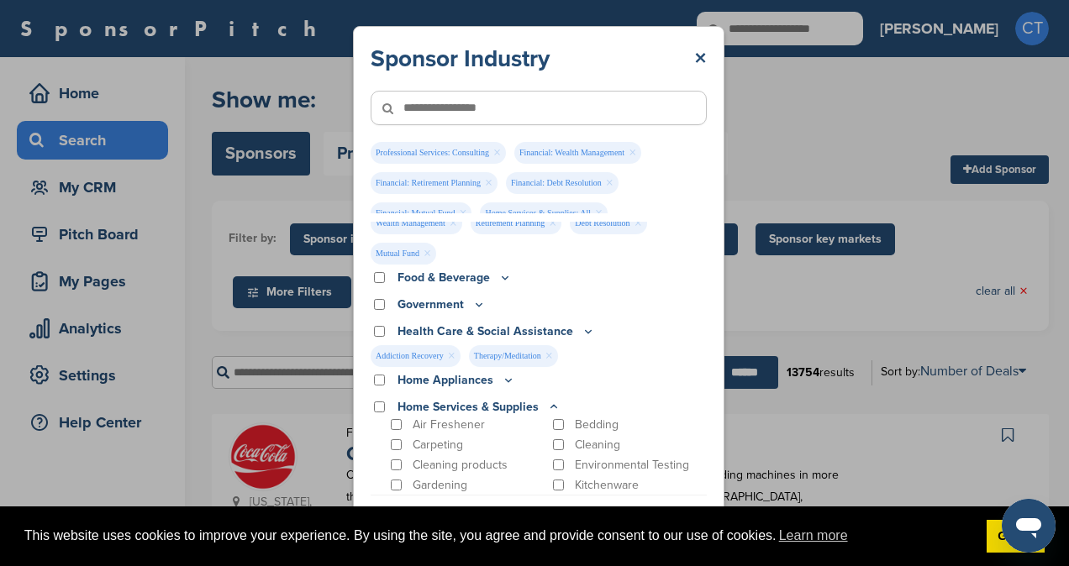
click at [505, 382] on icon at bounding box center [508, 380] width 13 height 14
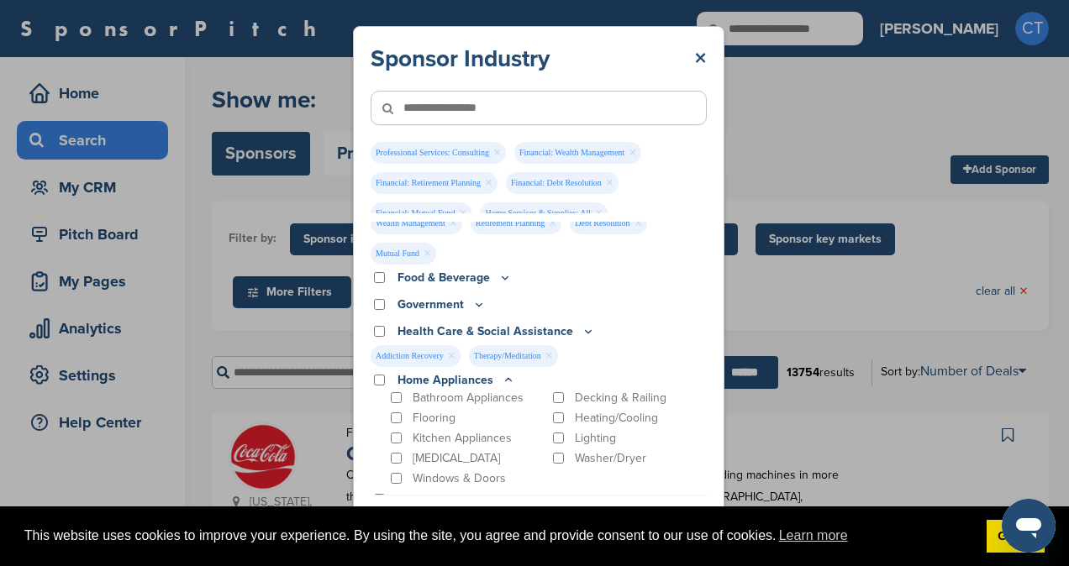
click at [506, 383] on icon at bounding box center [508, 380] width 13 height 14
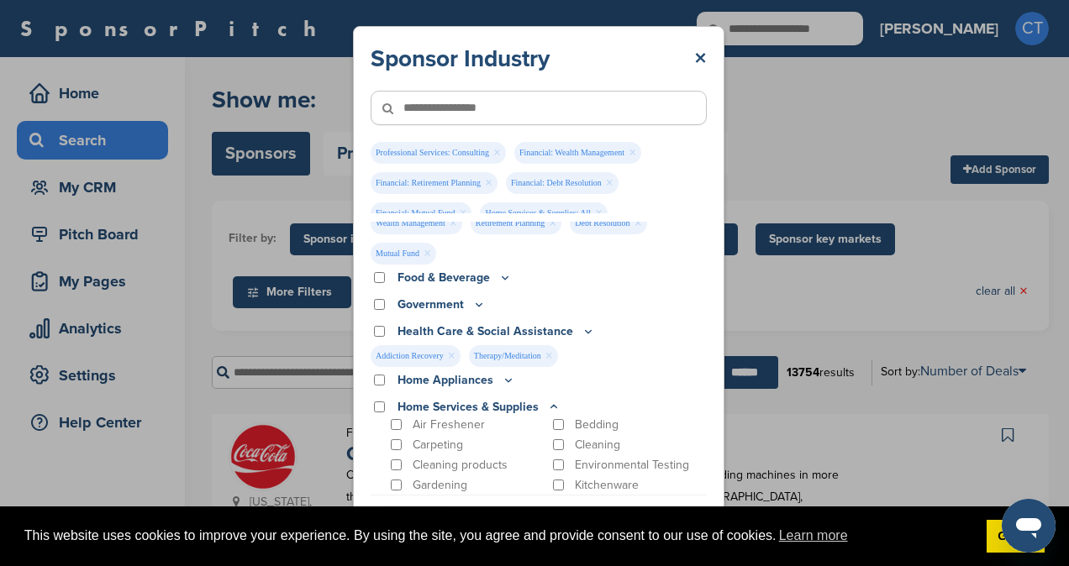
click at [479, 301] on icon at bounding box center [478, 304] width 13 height 14
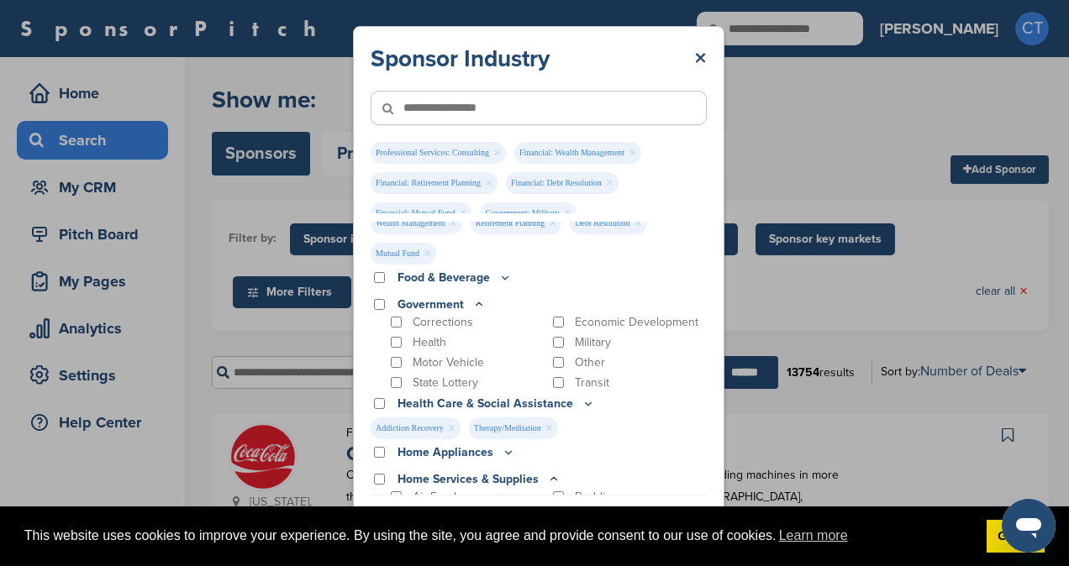
click at [481, 299] on icon at bounding box center [478, 304] width 13 height 14
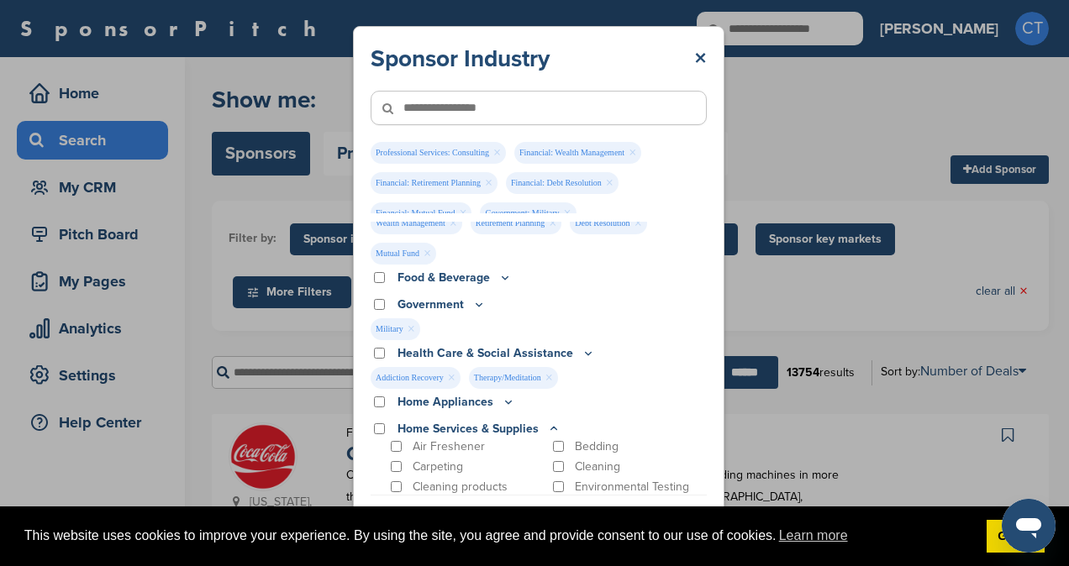
click at [501, 276] on icon at bounding box center [504, 278] width 13 height 14
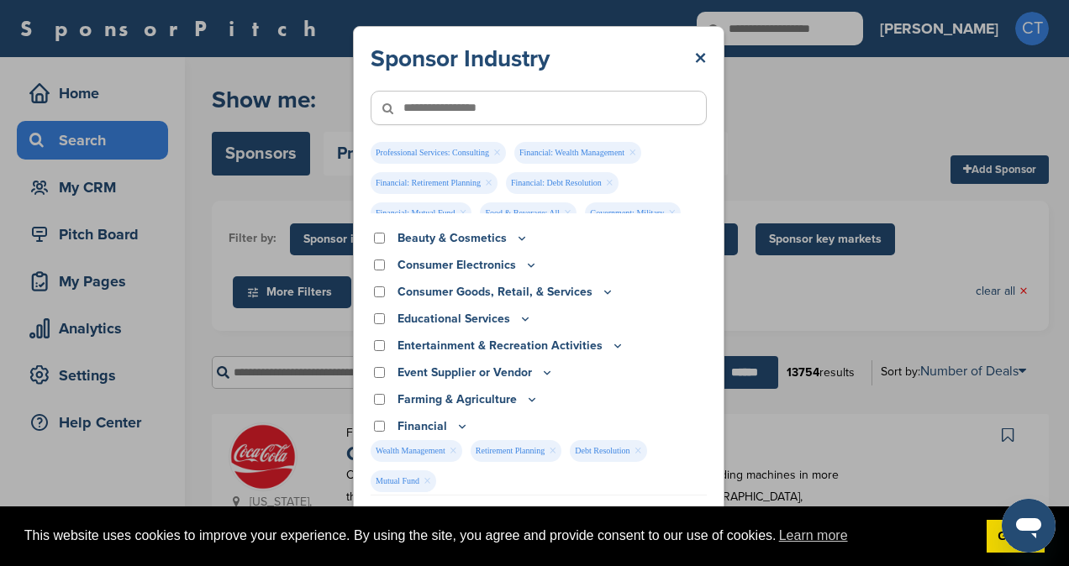
scroll to position [0, 0]
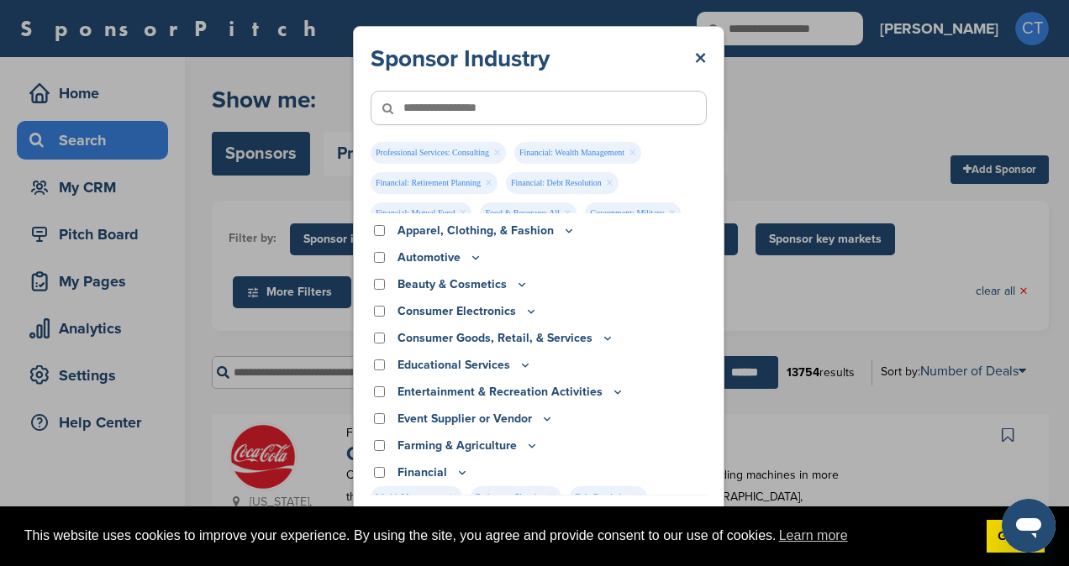
click at [564, 234] on icon at bounding box center [568, 230] width 13 height 14
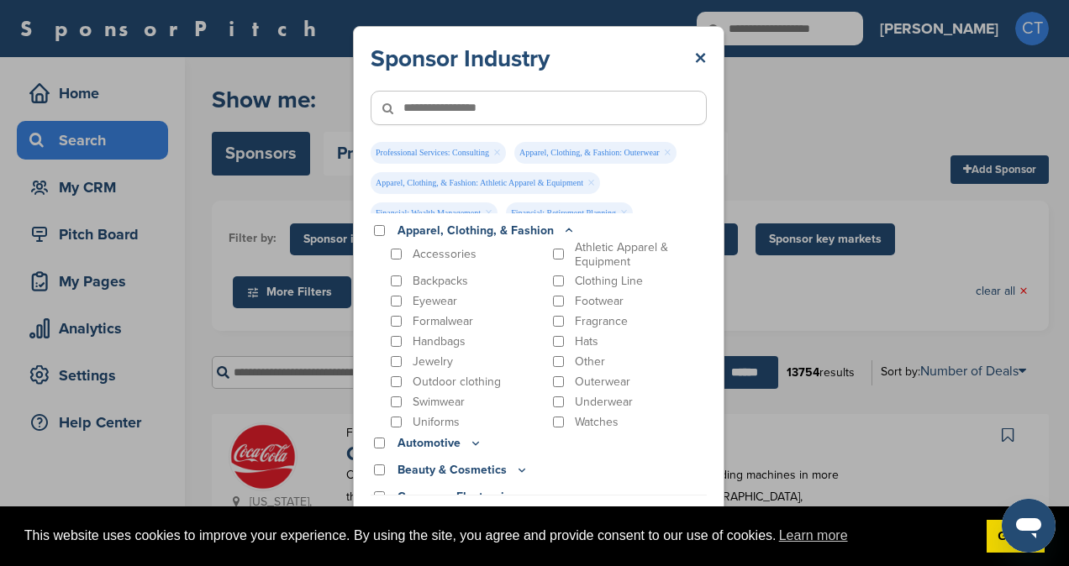
click at [567, 233] on icon at bounding box center [568, 230] width 13 height 14
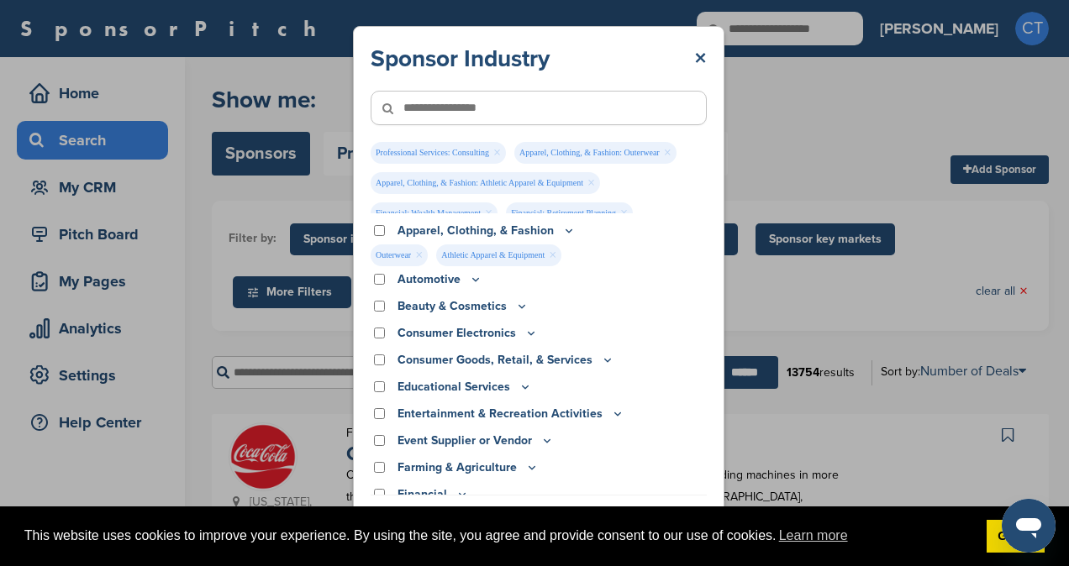
click at [530, 334] on icon at bounding box center [530, 333] width 13 height 14
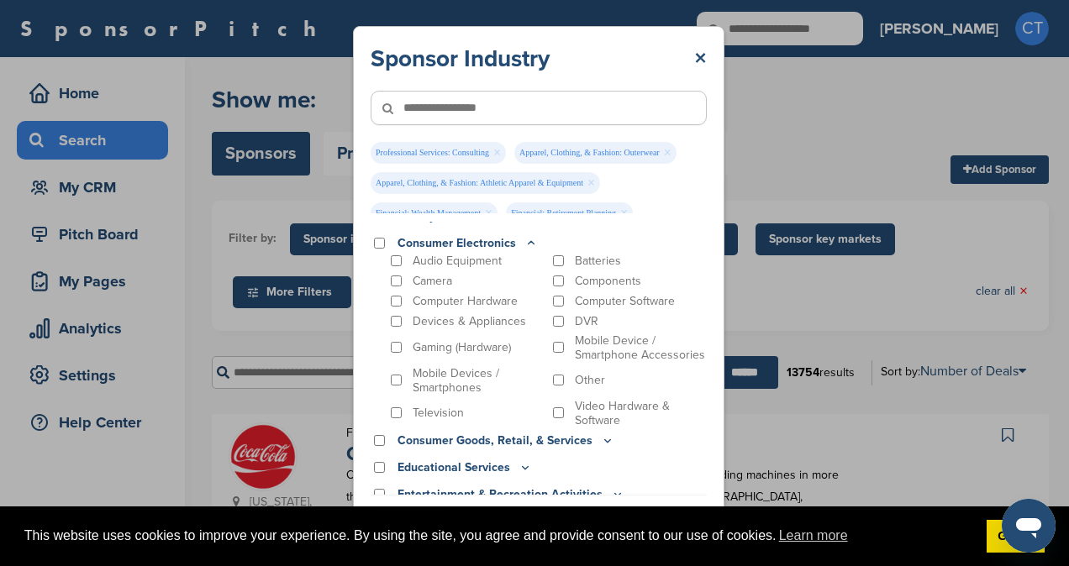
scroll to position [76, 0]
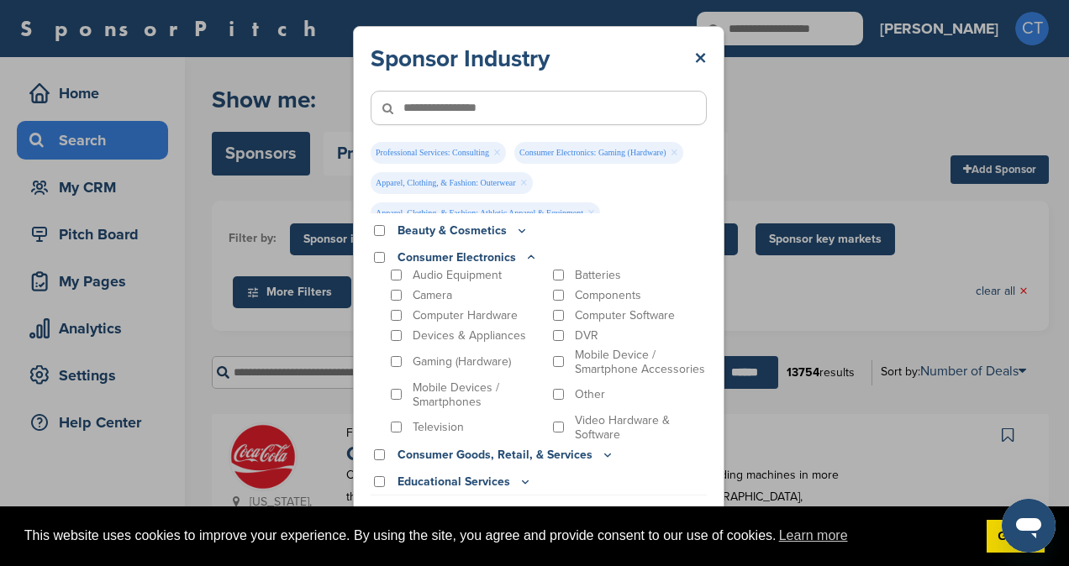
click at [526, 256] on icon at bounding box center [530, 257] width 13 height 14
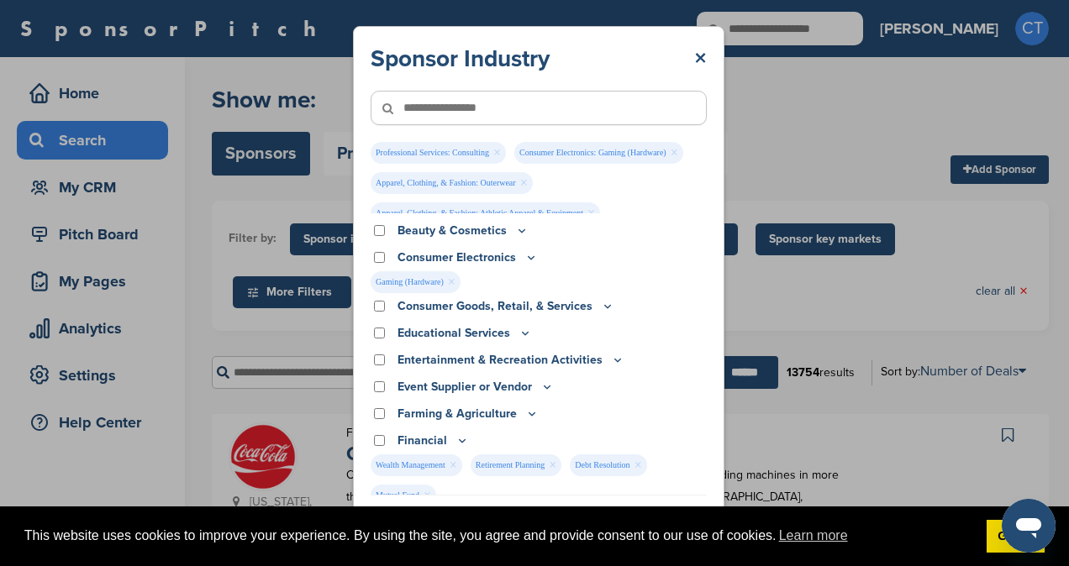
click at [603, 306] on icon at bounding box center [607, 306] width 13 height 14
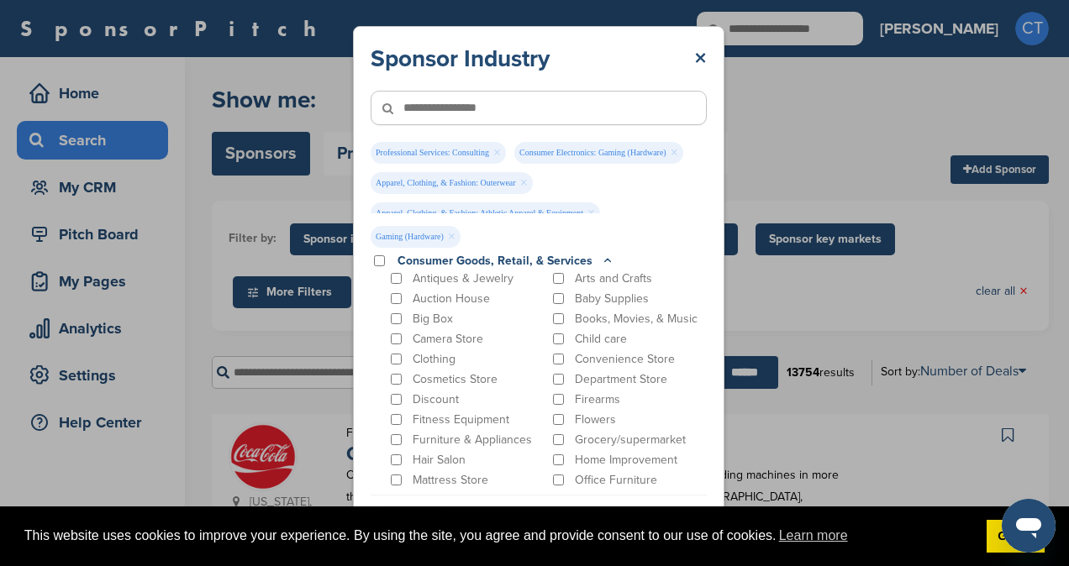
scroll to position [81, 0]
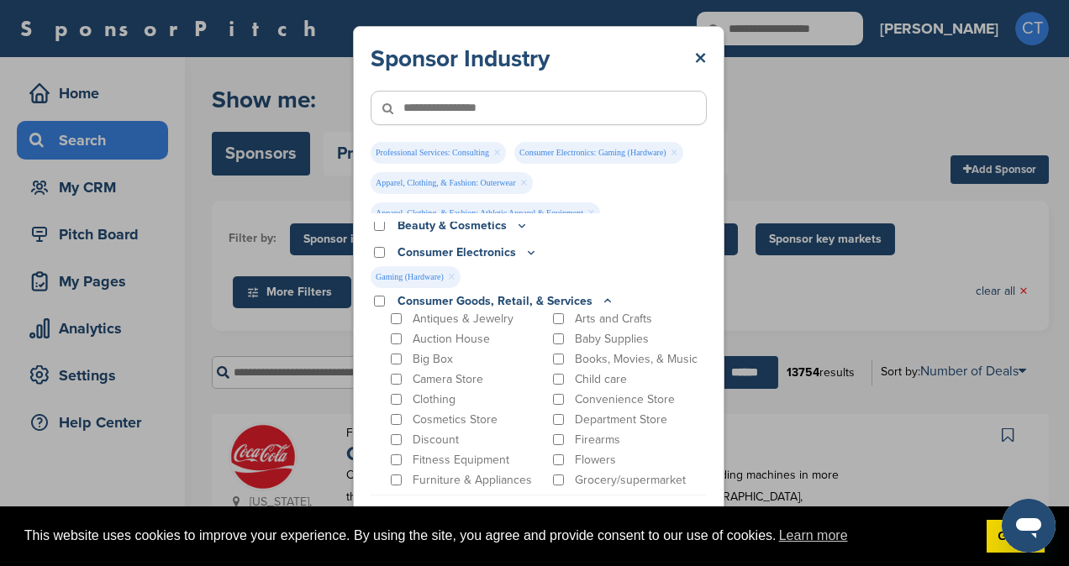
click at [601, 302] on icon at bounding box center [607, 301] width 13 height 14
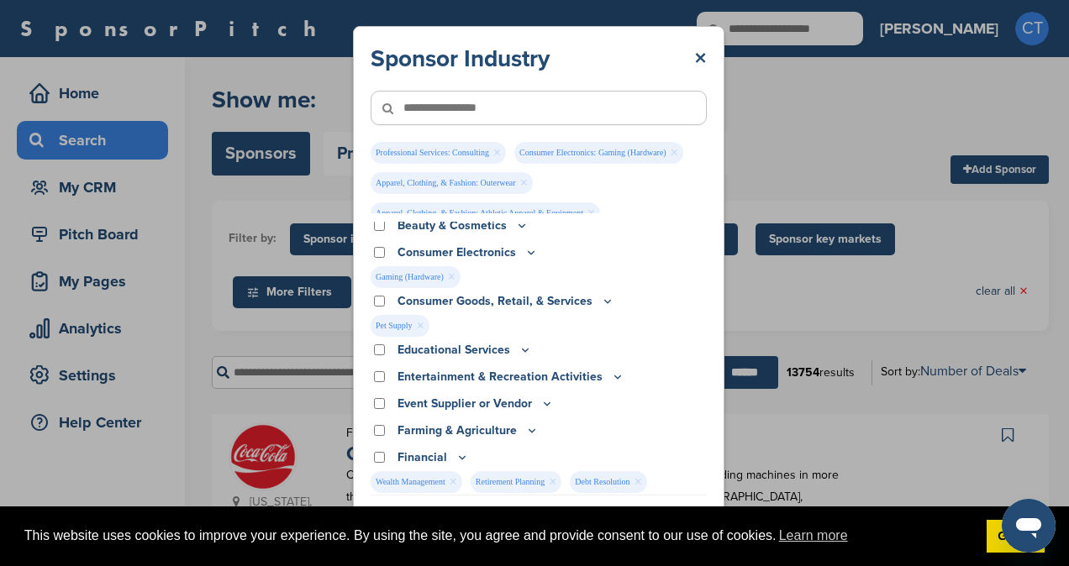
scroll to position [114, 0]
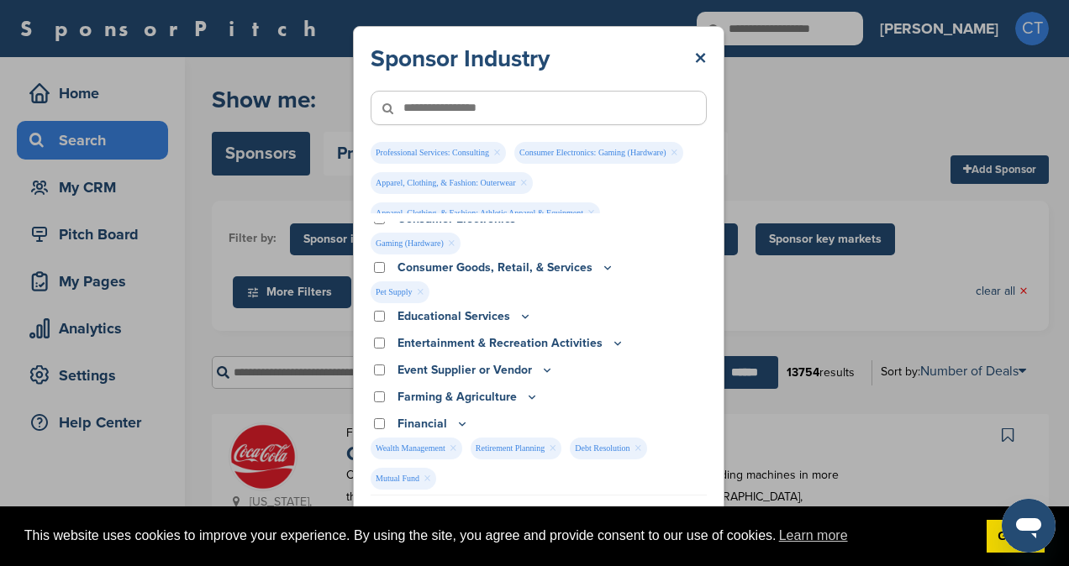
click at [521, 318] on icon at bounding box center [524, 316] width 13 height 14
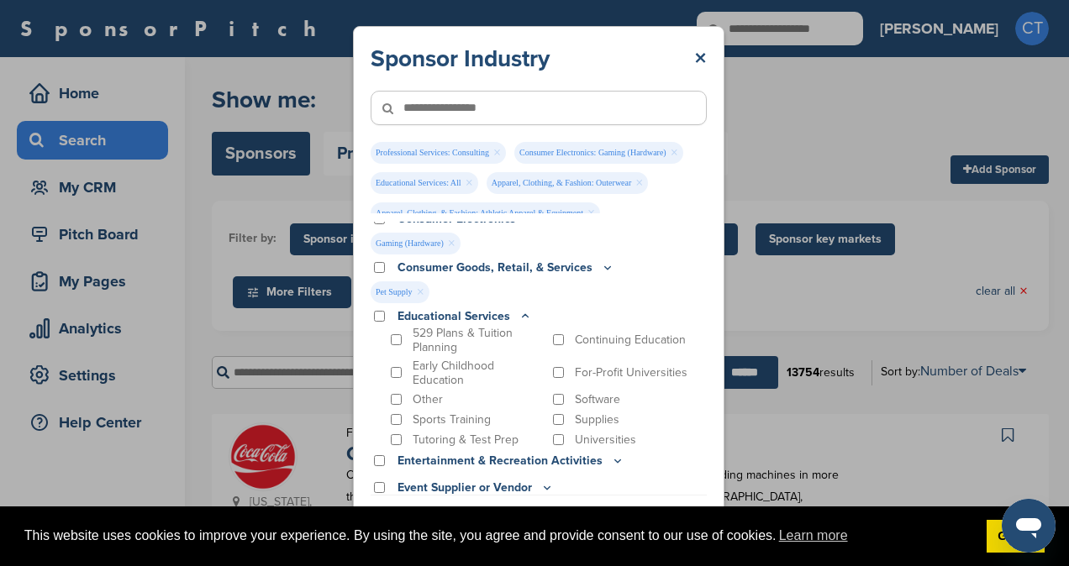
click at [523, 315] on icon at bounding box center [526, 315] width 6 height 3
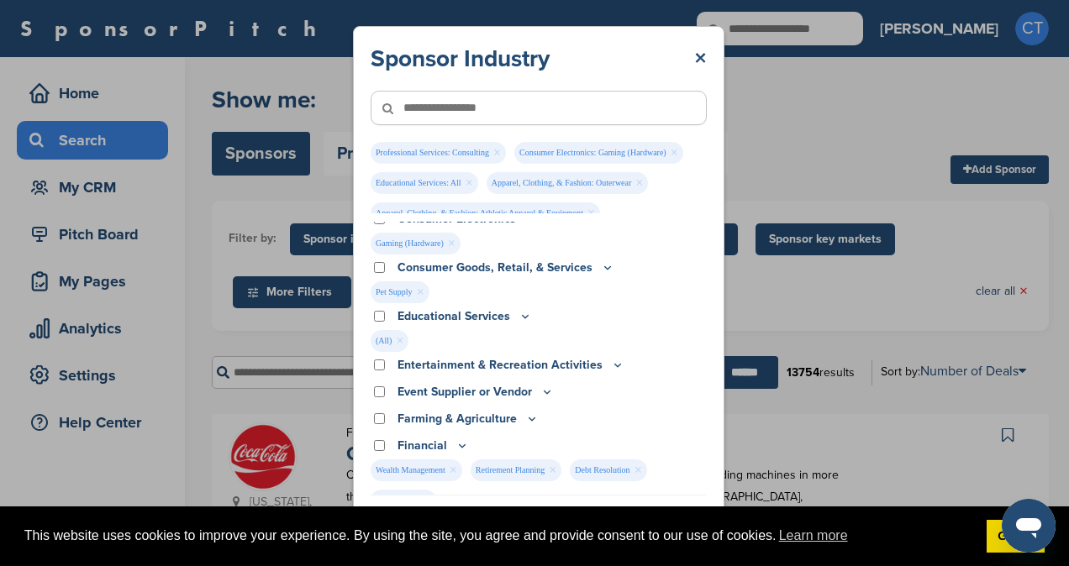
click at [611, 364] on icon at bounding box center [617, 365] width 13 height 14
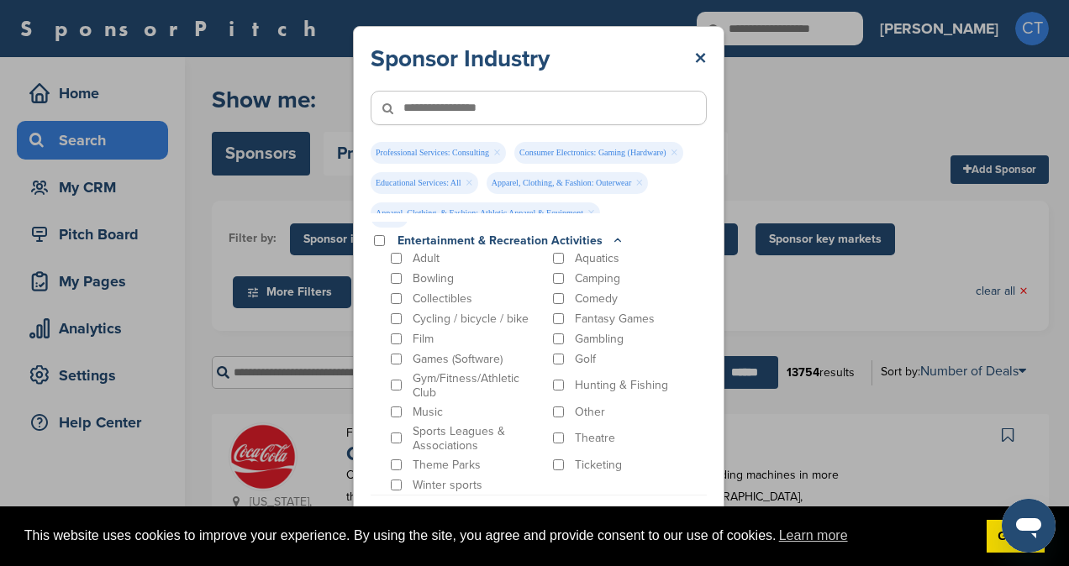
scroll to position [244, 0]
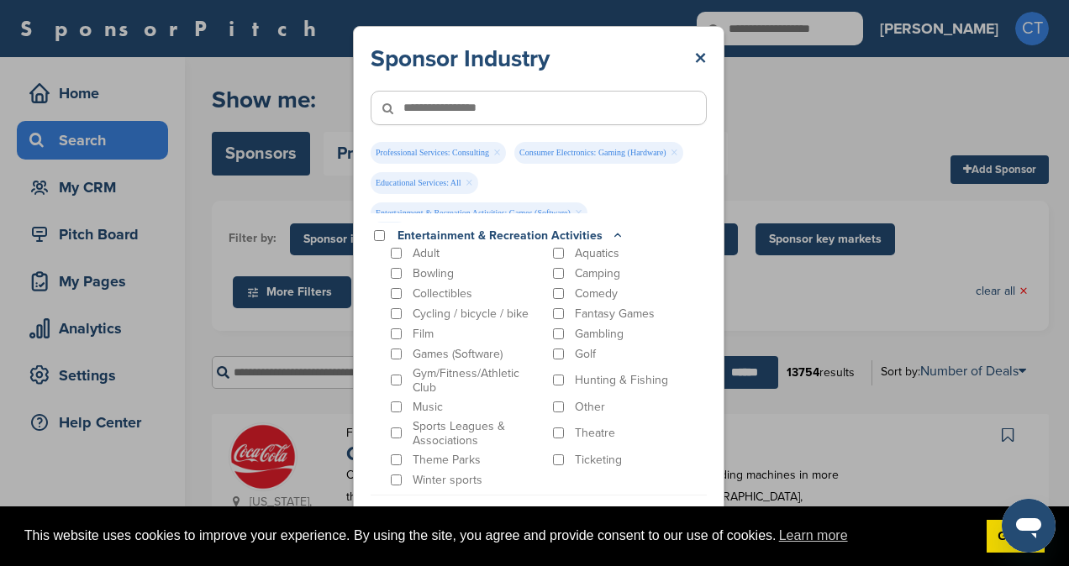
click at [615, 235] on icon at bounding box center [618, 235] width 6 height 3
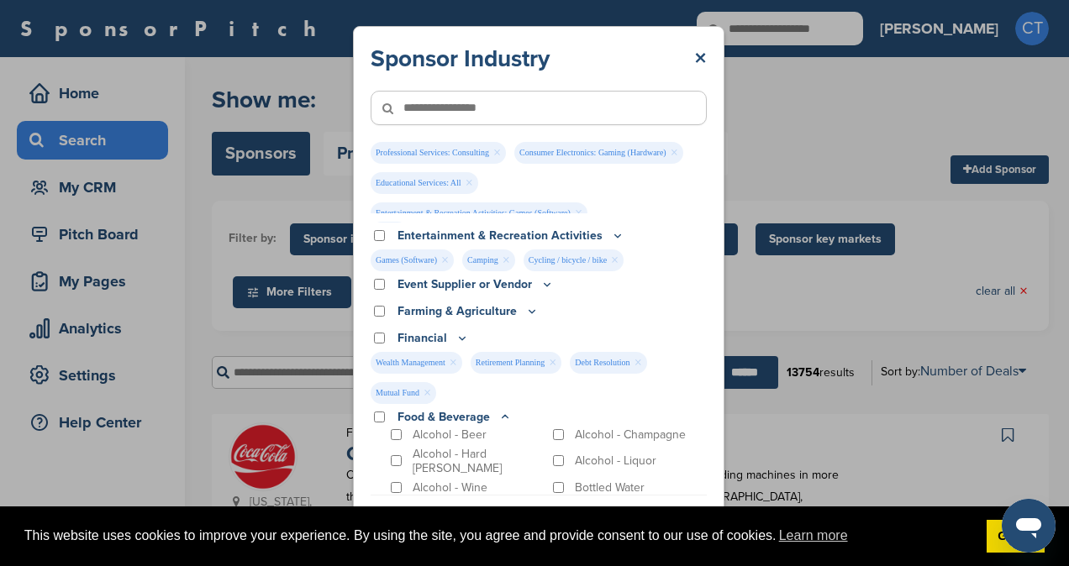
click at [544, 283] on icon at bounding box center [546, 284] width 13 height 14
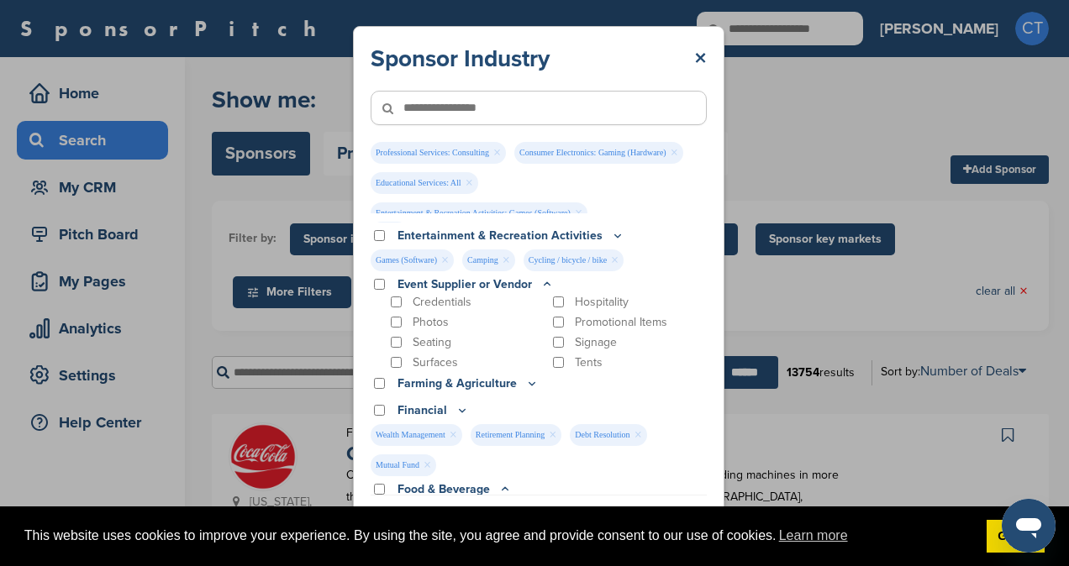
click at [544, 283] on icon at bounding box center [547, 283] width 6 height 3
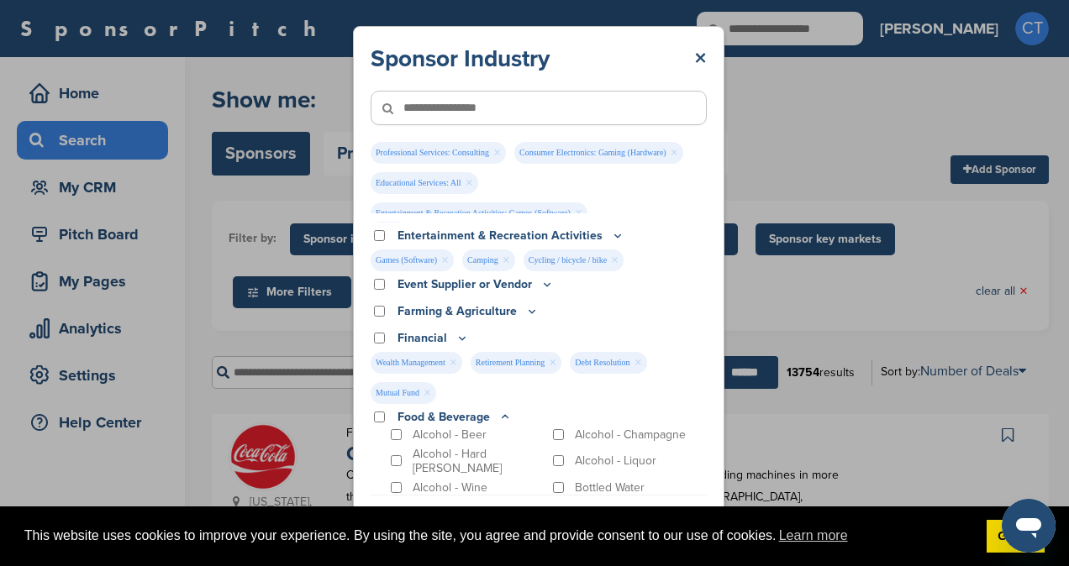
click at [533, 314] on icon at bounding box center [531, 311] width 13 height 14
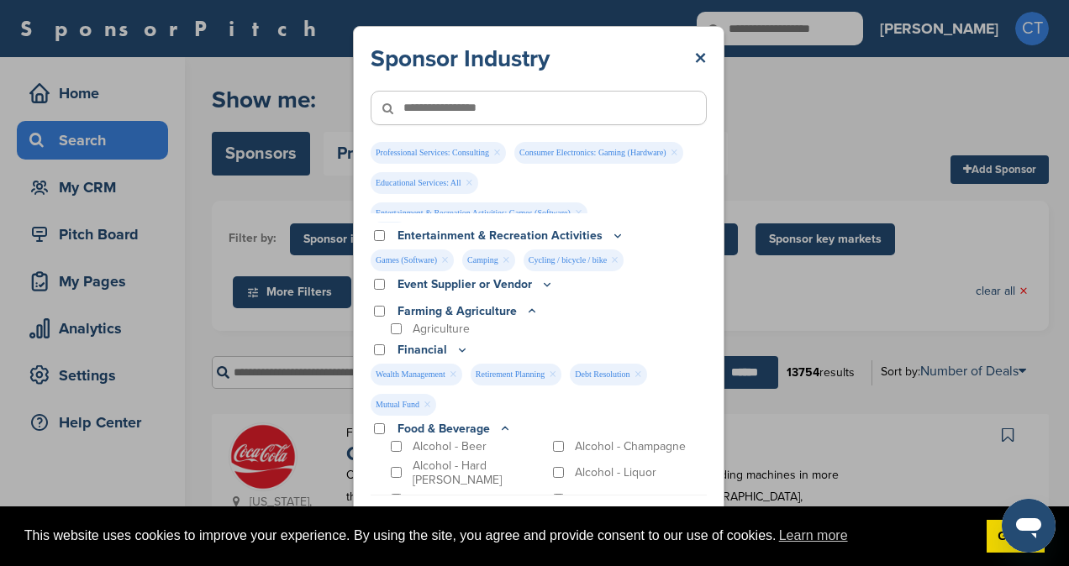
click at [530, 311] on icon at bounding box center [532, 310] width 6 height 3
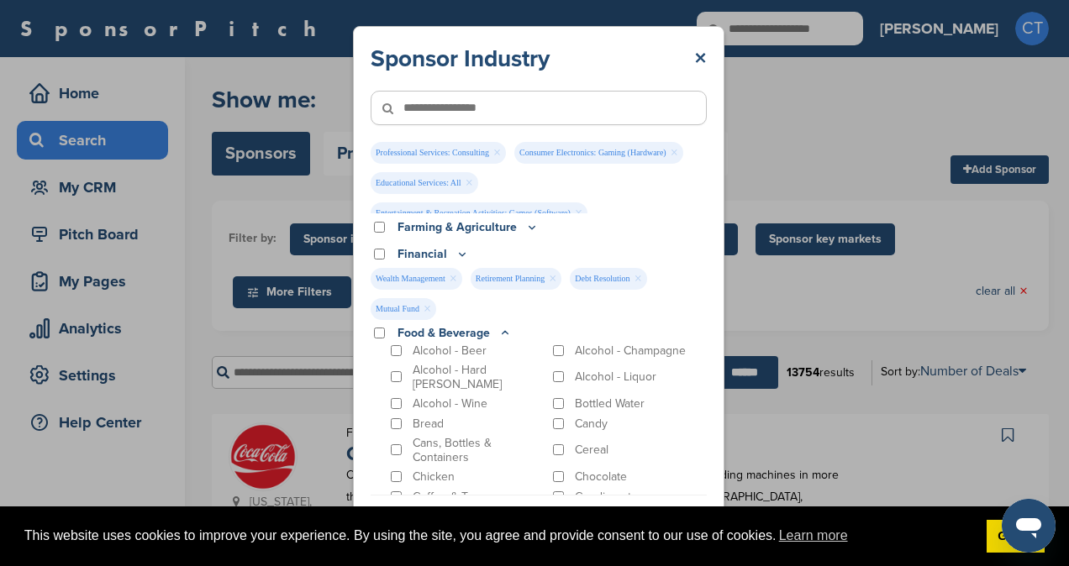
scroll to position [336, 0]
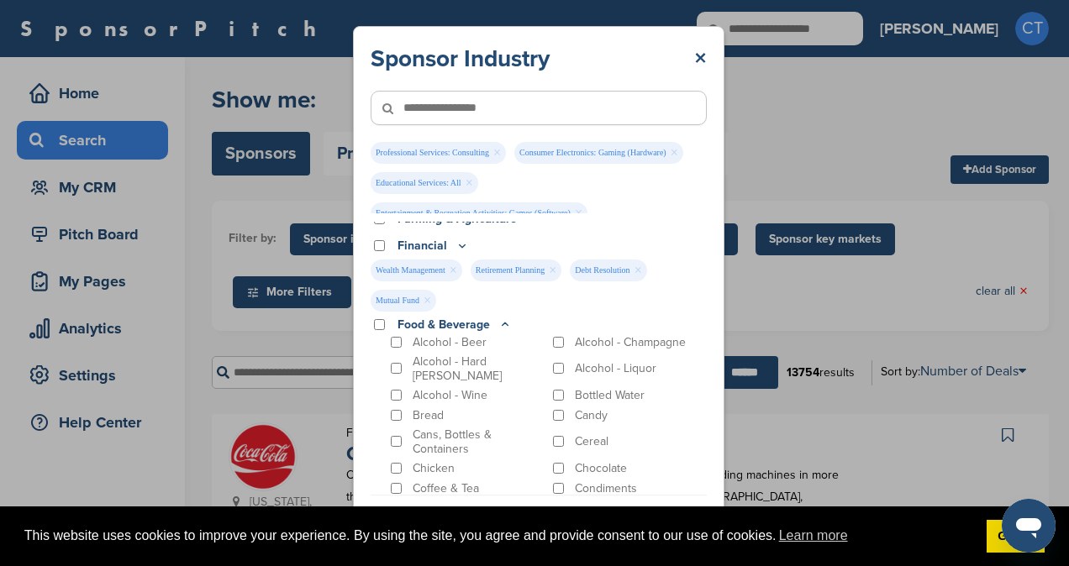
click at [504, 316] on p "Food & Beverage" at bounding box center [454, 325] width 114 height 18
click at [504, 319] on icon at bounding box center [504, 325] width 13 height 14
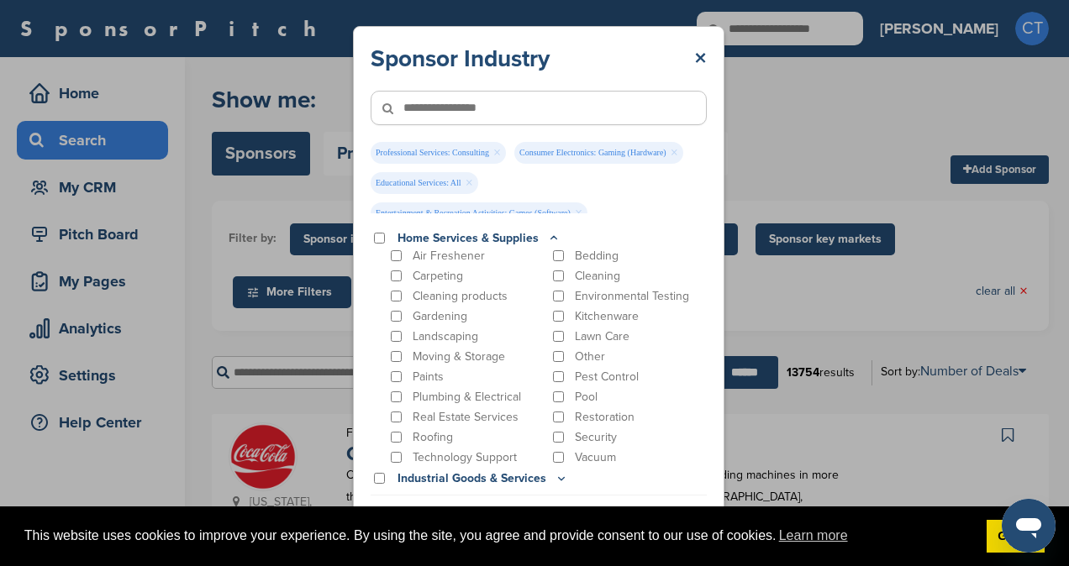
scroll to position [602, 0]
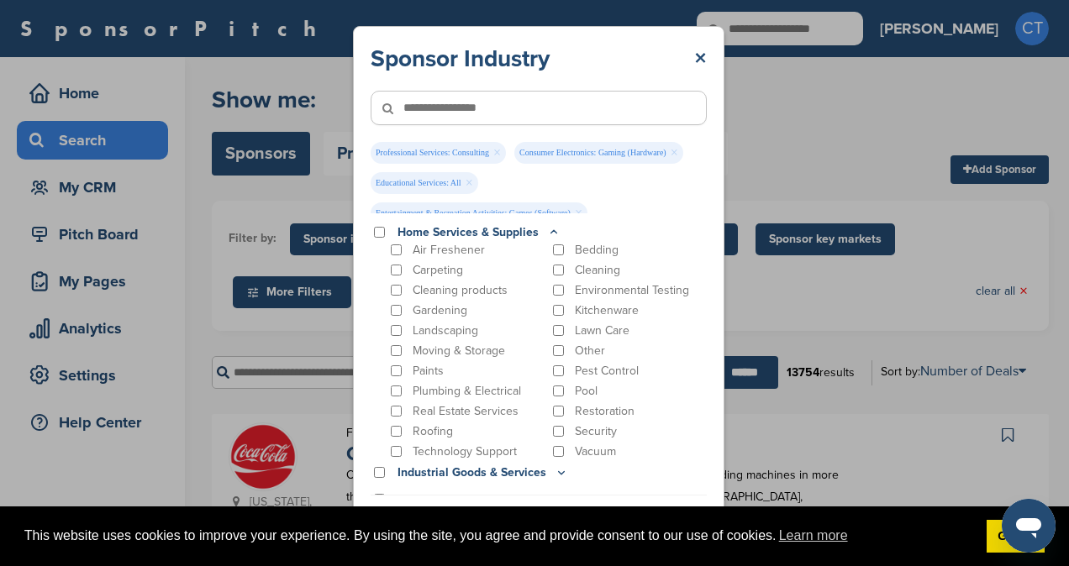
click at [551, 231] on icon at bounding box center [553, 232] width 13 height 14
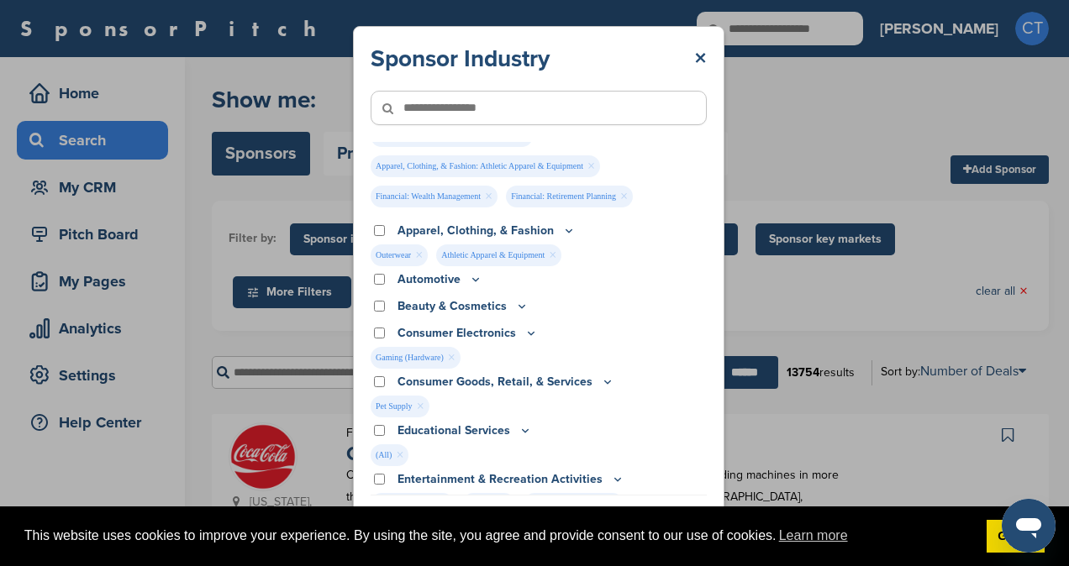
scroll to position [202, 0]
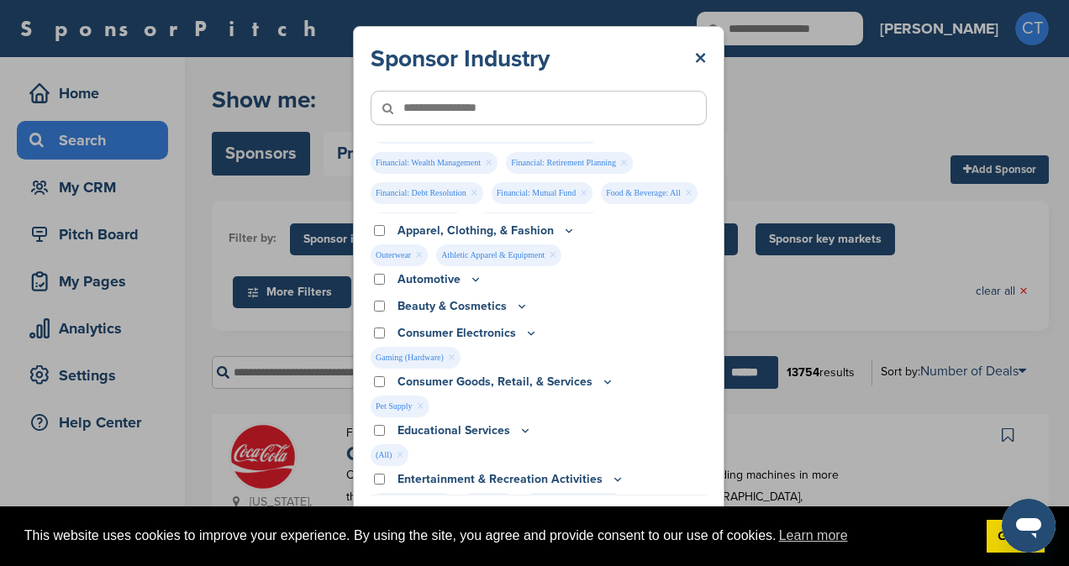
click at [789, 141] on div "Sponsor Industry × Professional Services: Consulting × Consumer Electronics: Ga…" at bounding box center [538, 287] width 1077 height 575
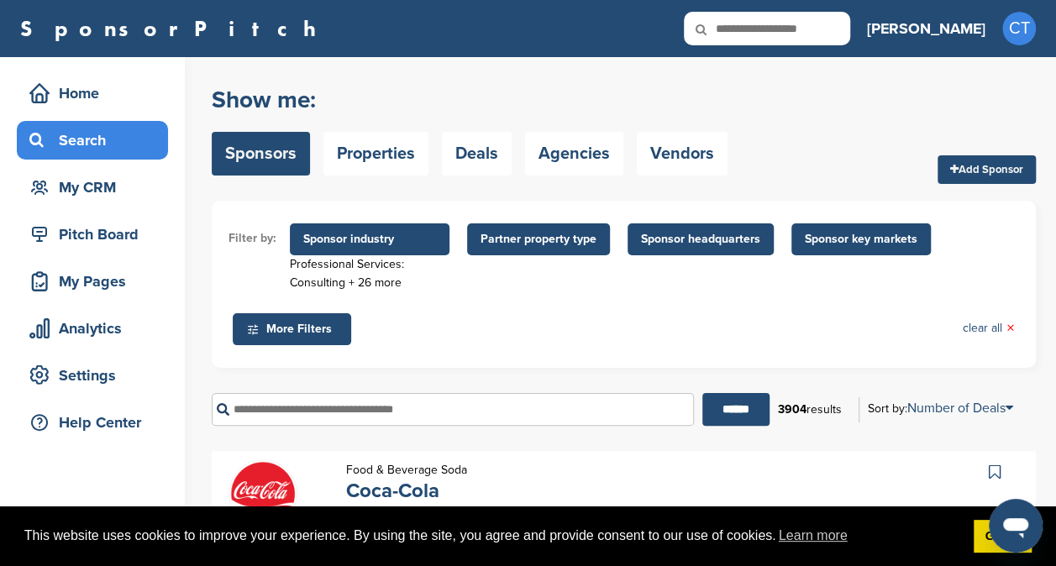
click at [567, 239] on span "Partner property type" at bounding box center [539, 239] width 116 height 18
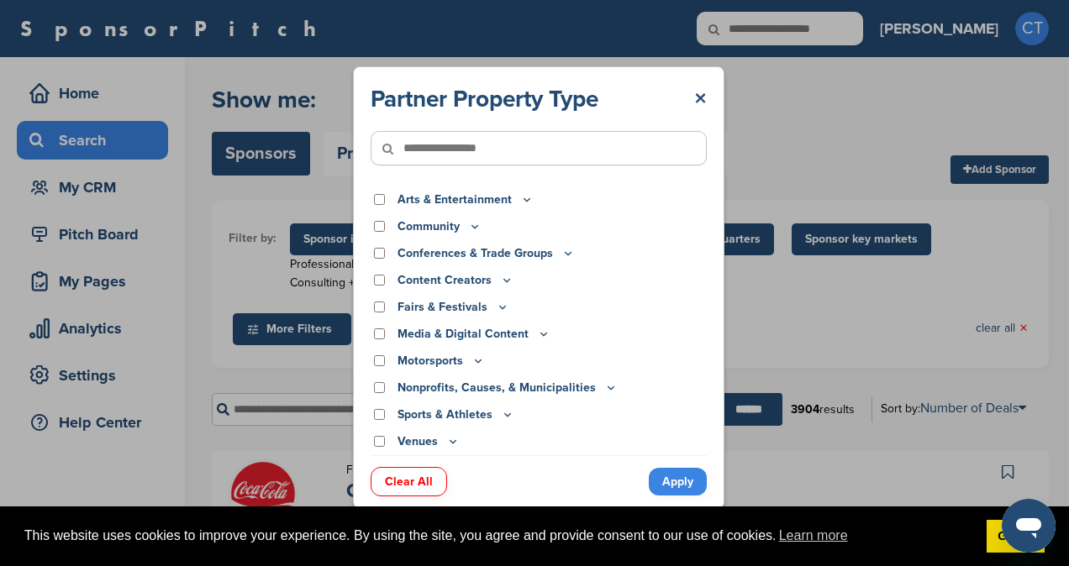
click at [474, 227] on icon at bounding box center [474, 226] width 13 height 14
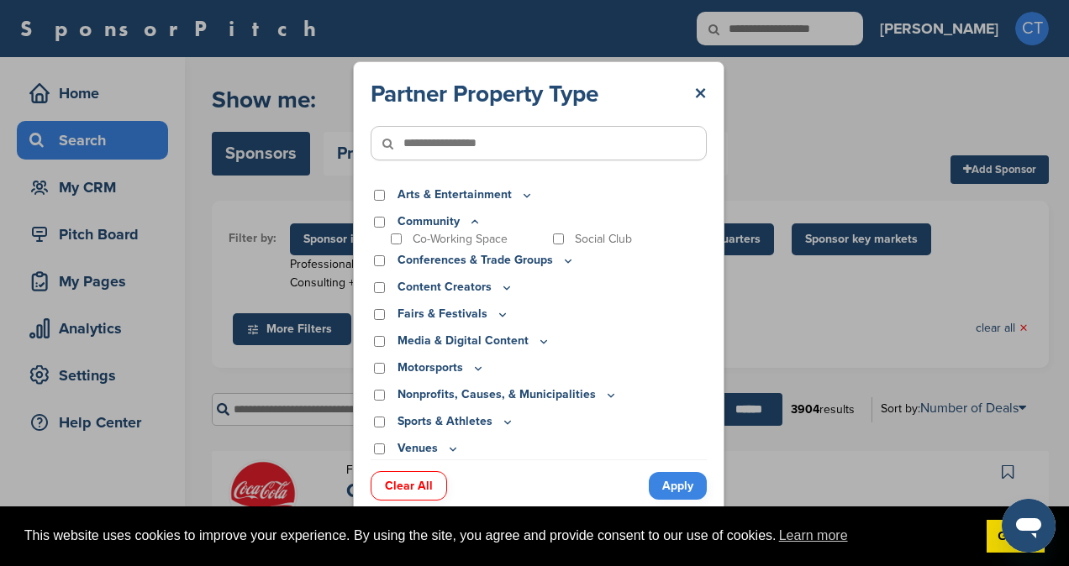
click at [472, 219] on icon at bounding box center [474, 222] width 13 height 14
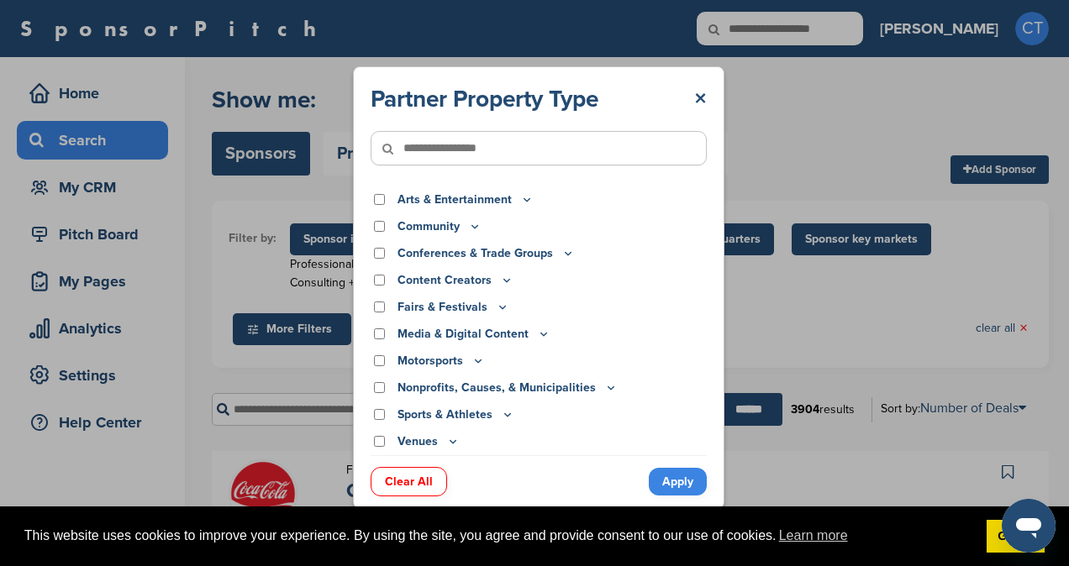
click at [567, 256] on icon at bounding box center [567, 253] width 13 height 14
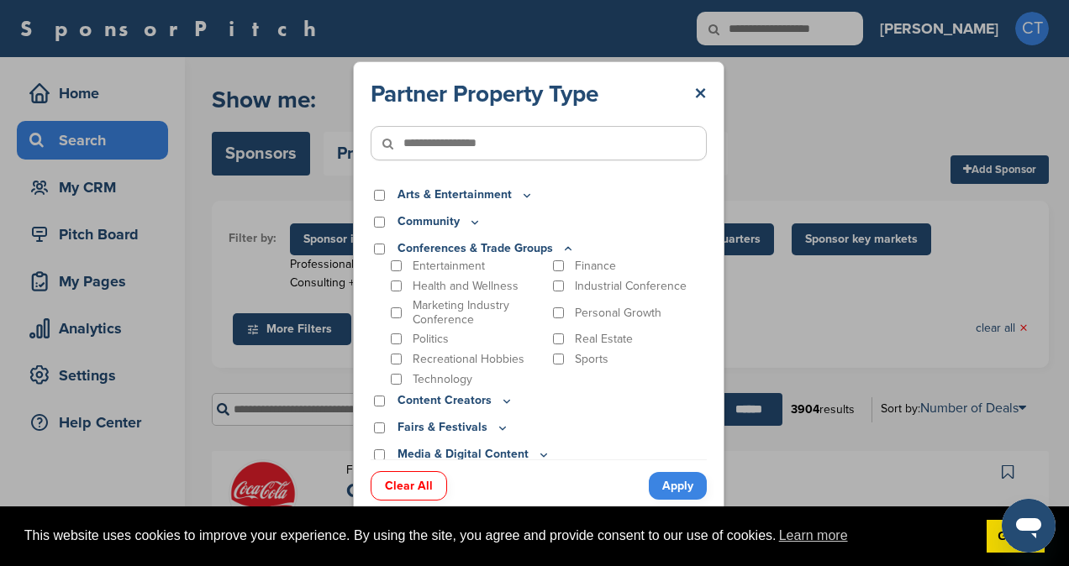
click at [563, 244] on icon at bounding box center [567, 249] width 13 height 14
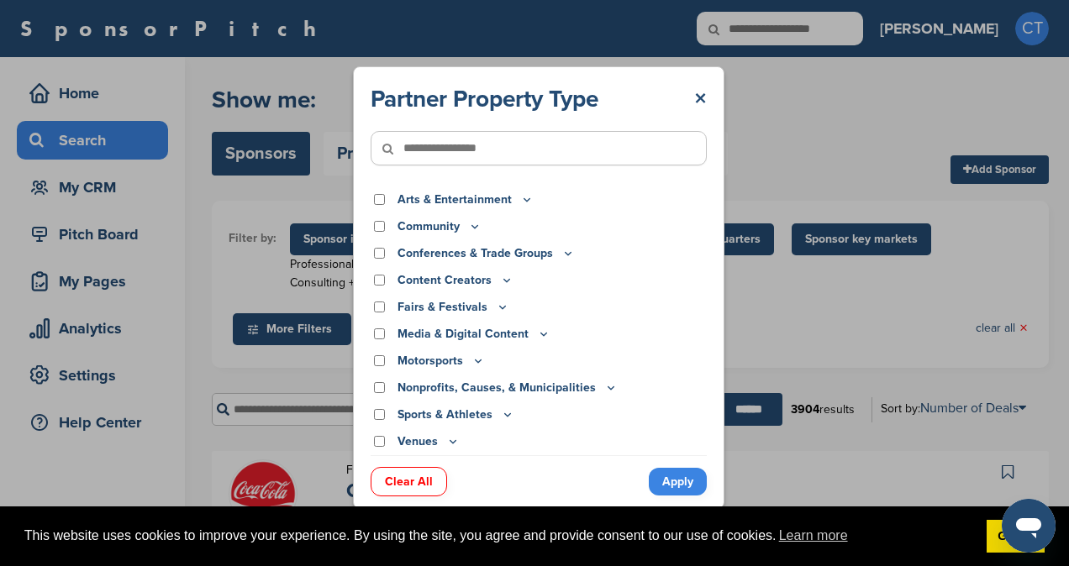
click at [604, 386] on icon at bounding box center [610, 388] width 13 height 14
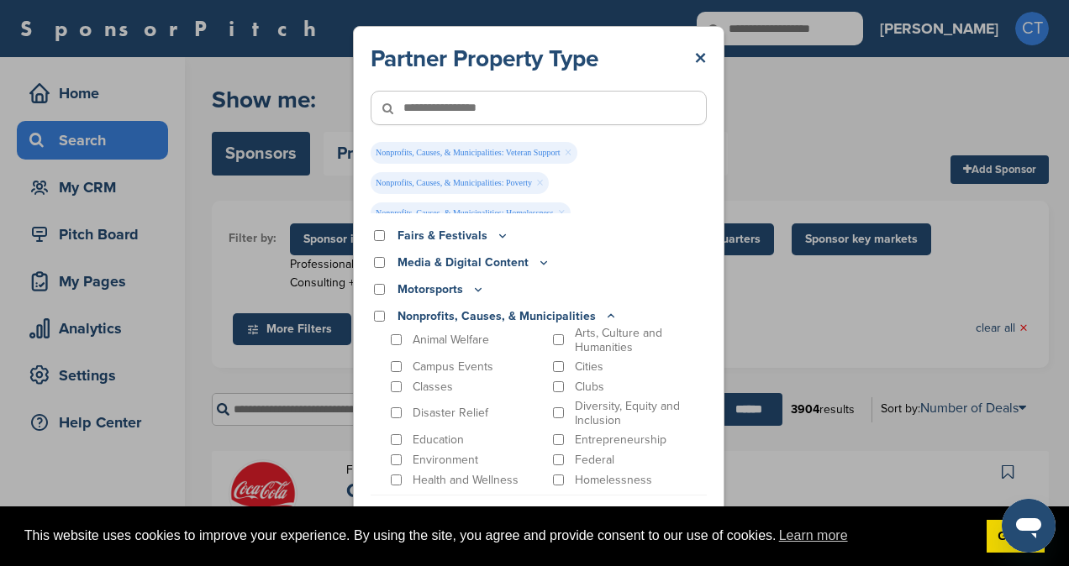
scroll to position [100, 0]
click at [607, 316] on icon at bounding box center [610, 319] width 13 height 14
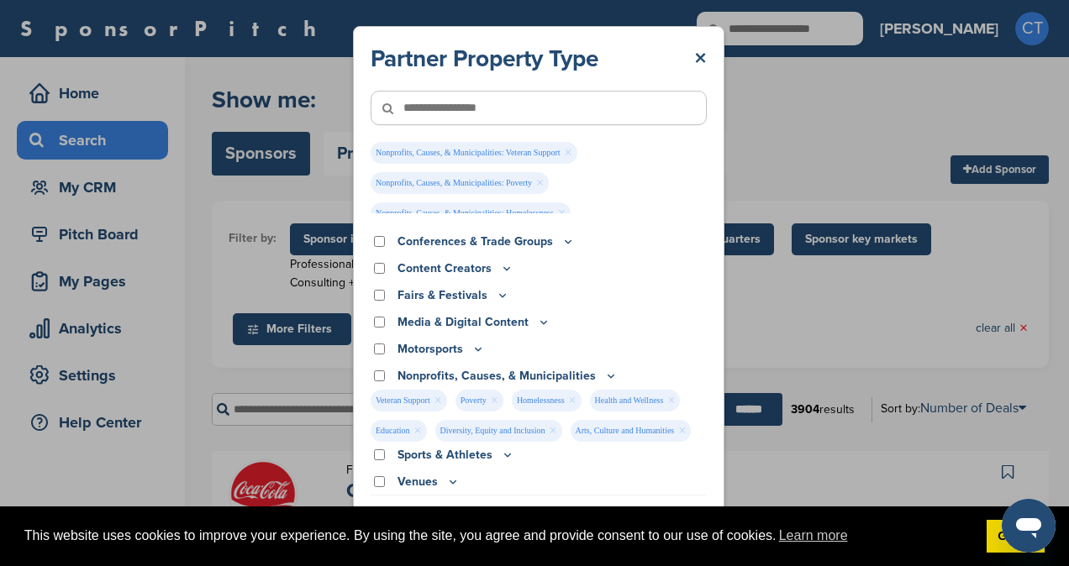
click at [450, 483] on icon at bounding box center [452, 482] width 13 height 14
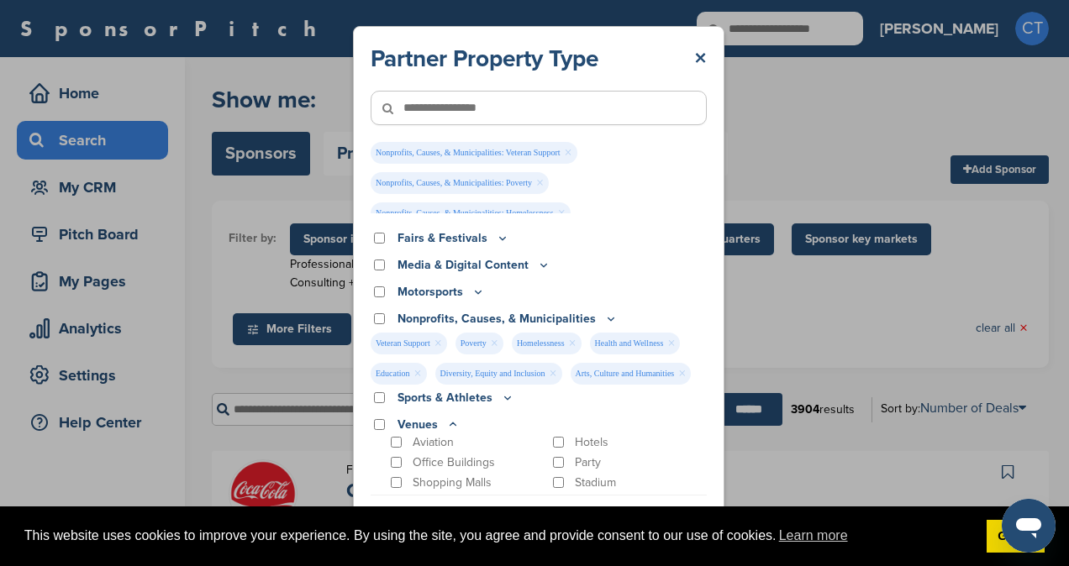
scroll to position [134, 0]
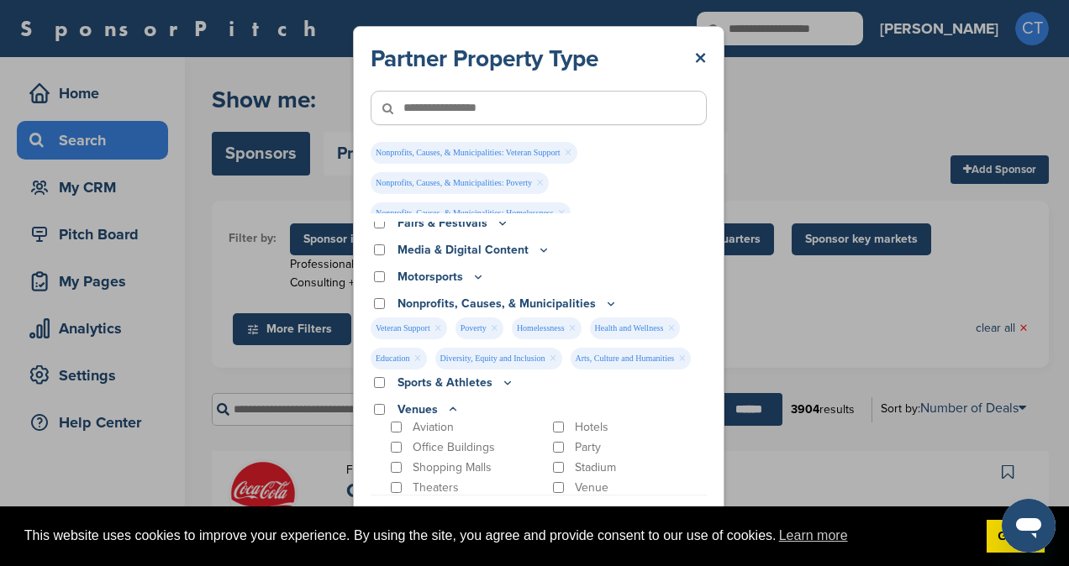
click at [451, 410] on icon at bounding box center [452, 409] width 13 height 14
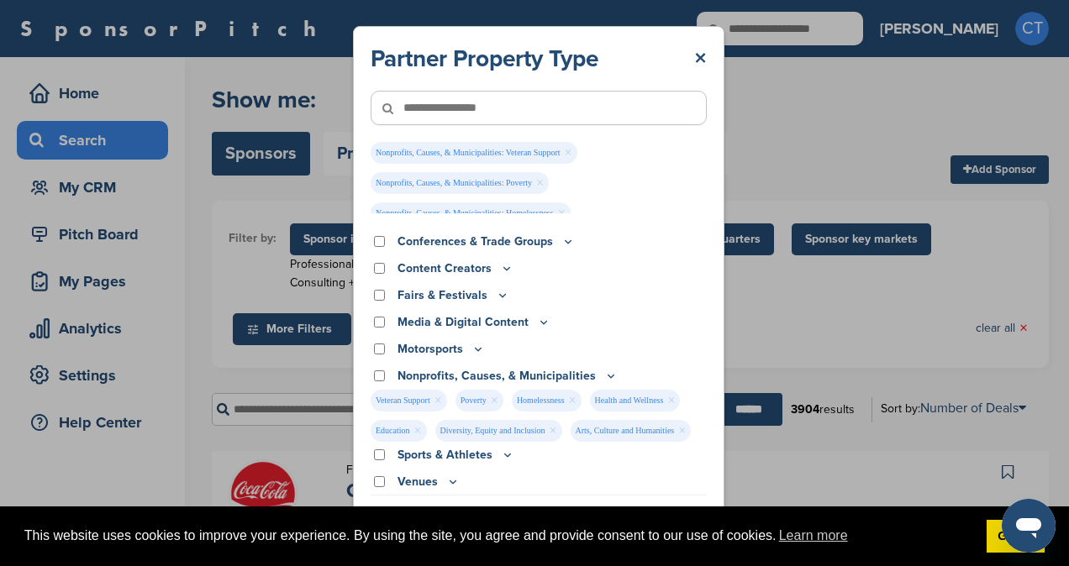
scroll to position [62, 0]
click at [507, 456] on icon at bounding box center [507, 455] width 13 height 14
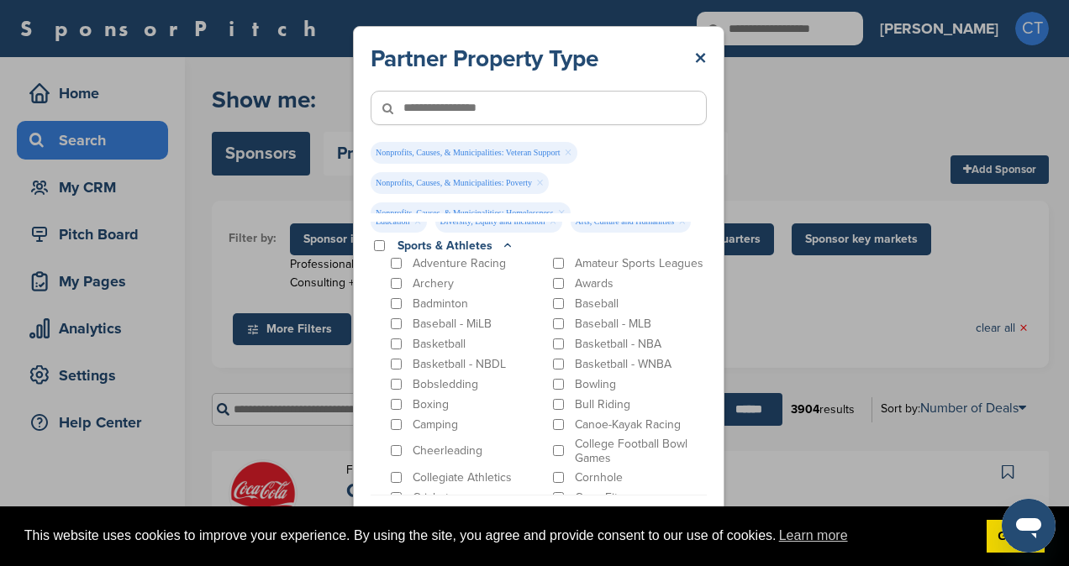
scroll to position [239, 0]
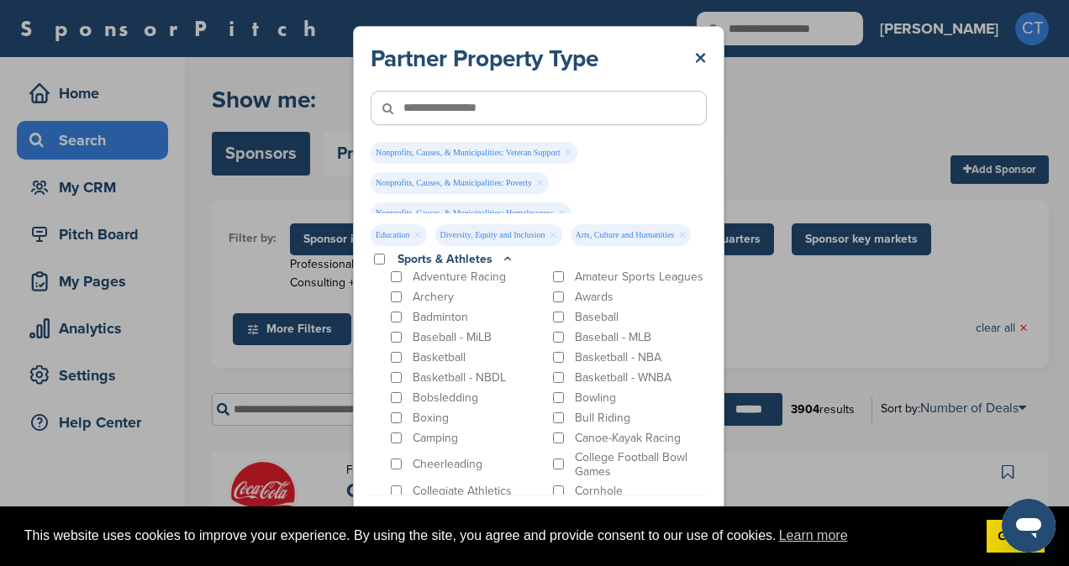
click at [505, 260] on icon at bounding box center [508, 258] width 6 height 3
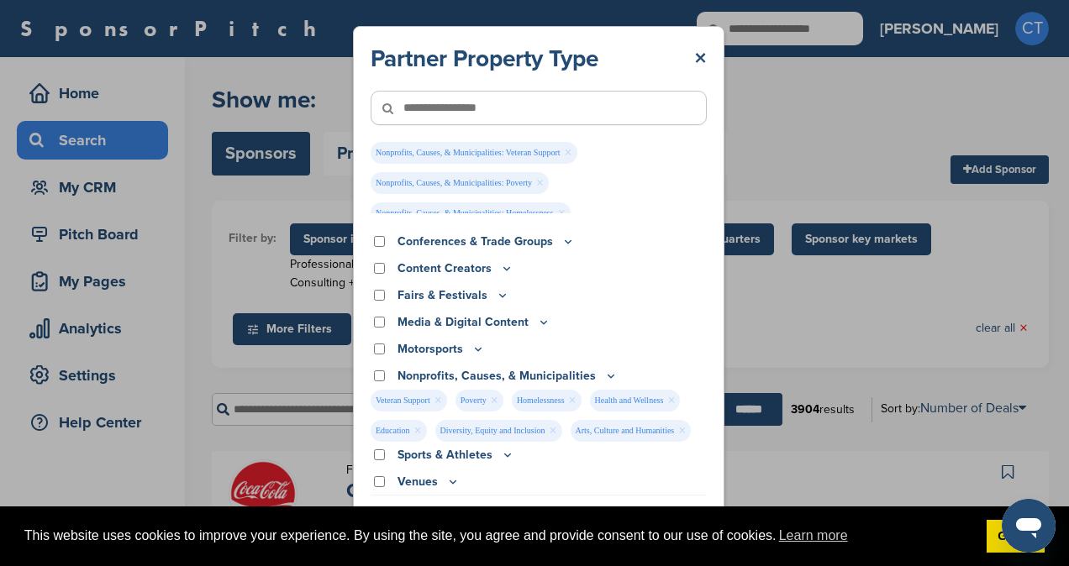
click at [608, 376] on icon at bounding box center [611, 377] width 6 height 3
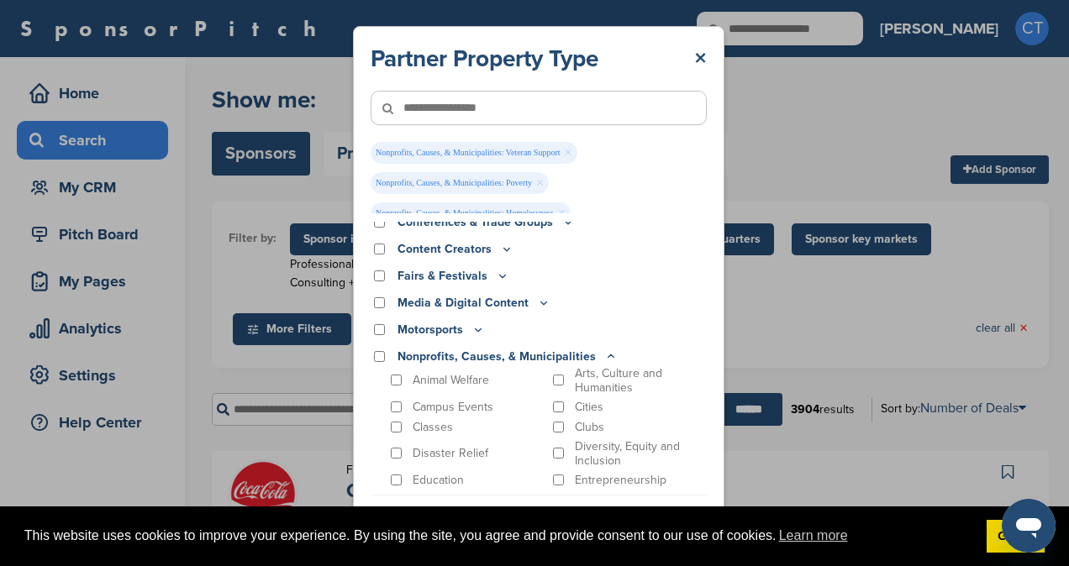
click at [604, 355] on icon at bounding box center [610, 356] width 13 height 14
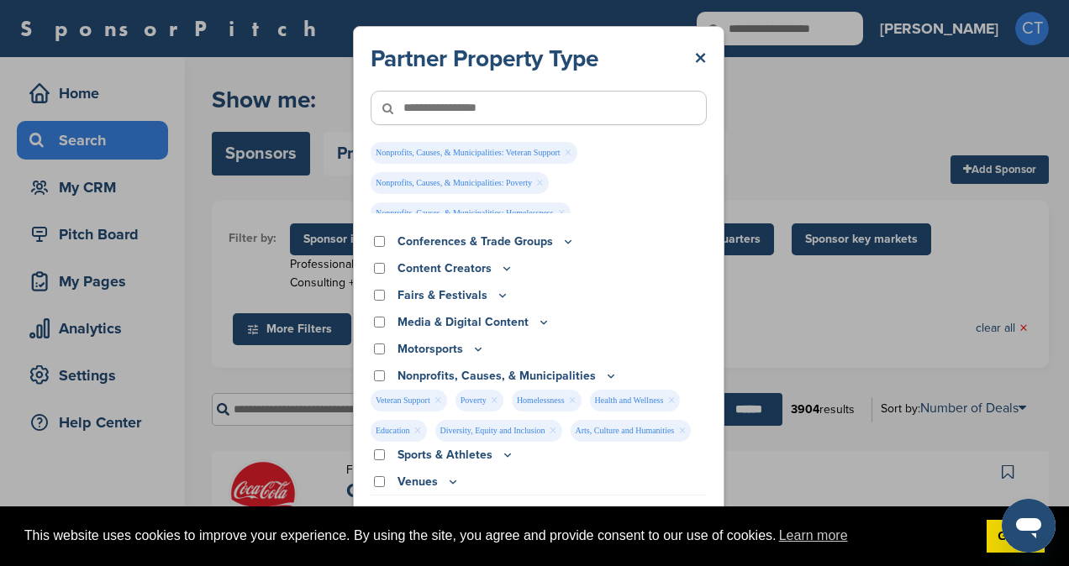
scroll to position [0, 0]
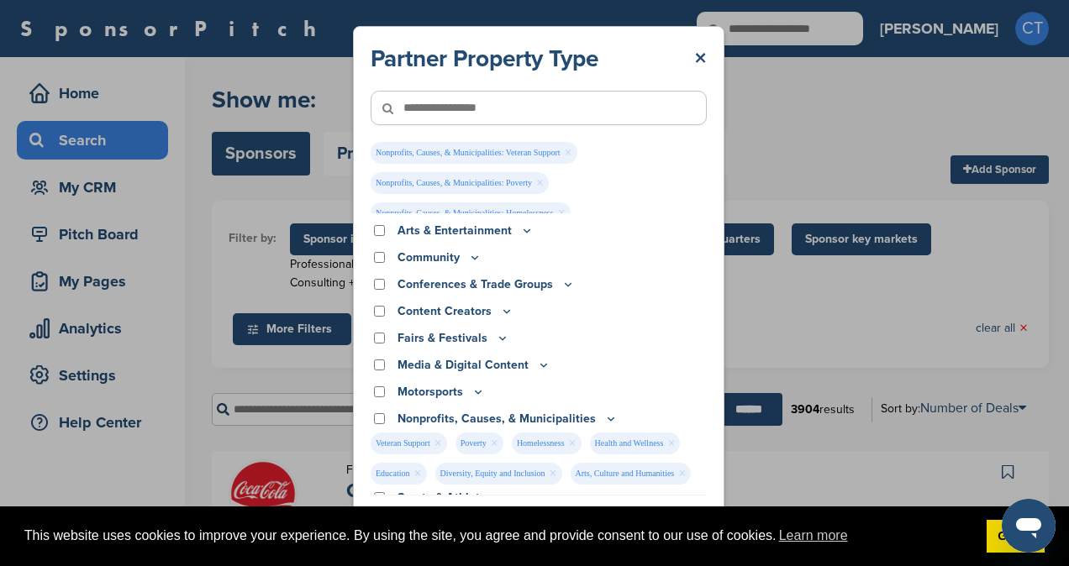
click at [504, 313] on icon at bounding box center [507, 312] width 6 height 3
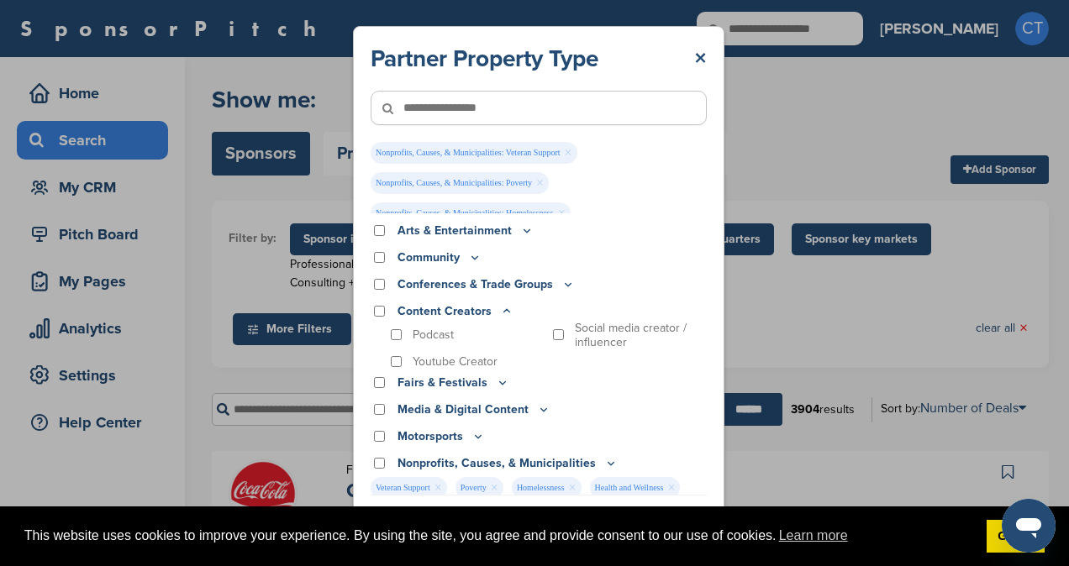
click at [504, 311] on icon at bounding box center [507, 310] width 6 height 3
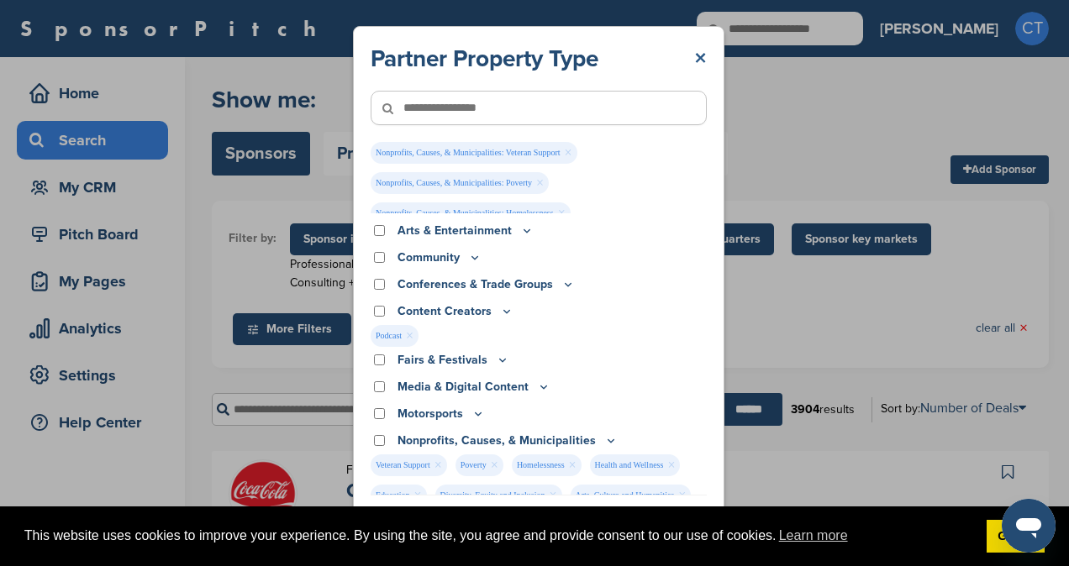
click at [699, 59] on link "×" at bounding box center [700, 59] width 13 height 30
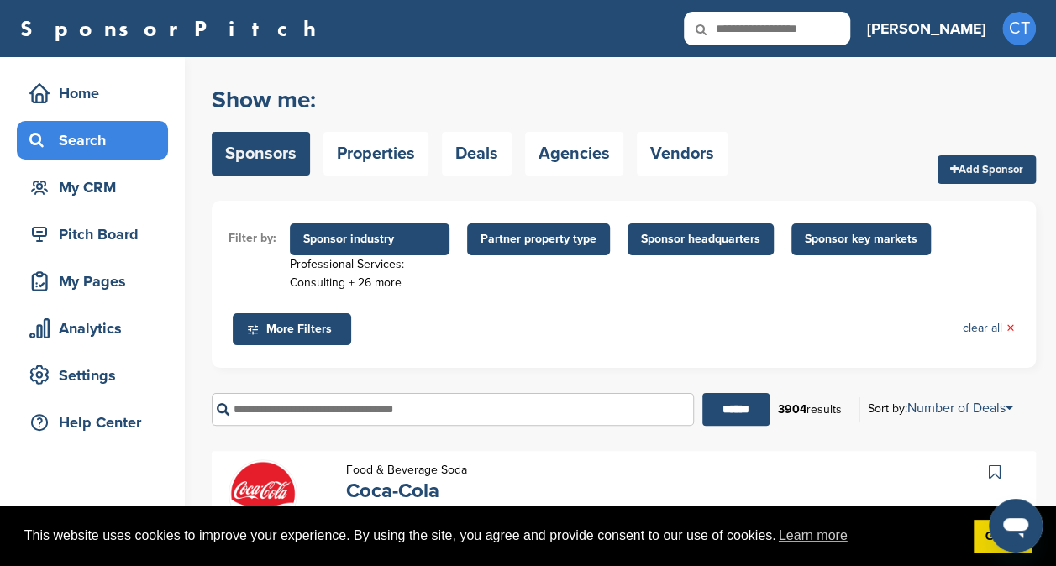
click at [538, 240] on span "Partner property type" at bounding box center [539, 239] width 116 height 18
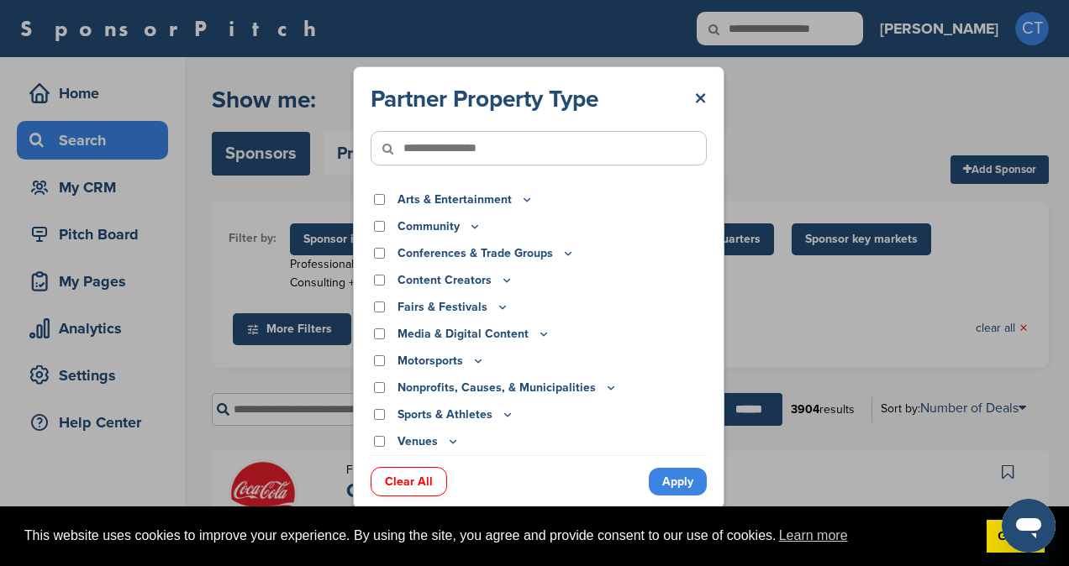
click at [469, 224] on icon at bounding box center [474, 226] width 13 height 14
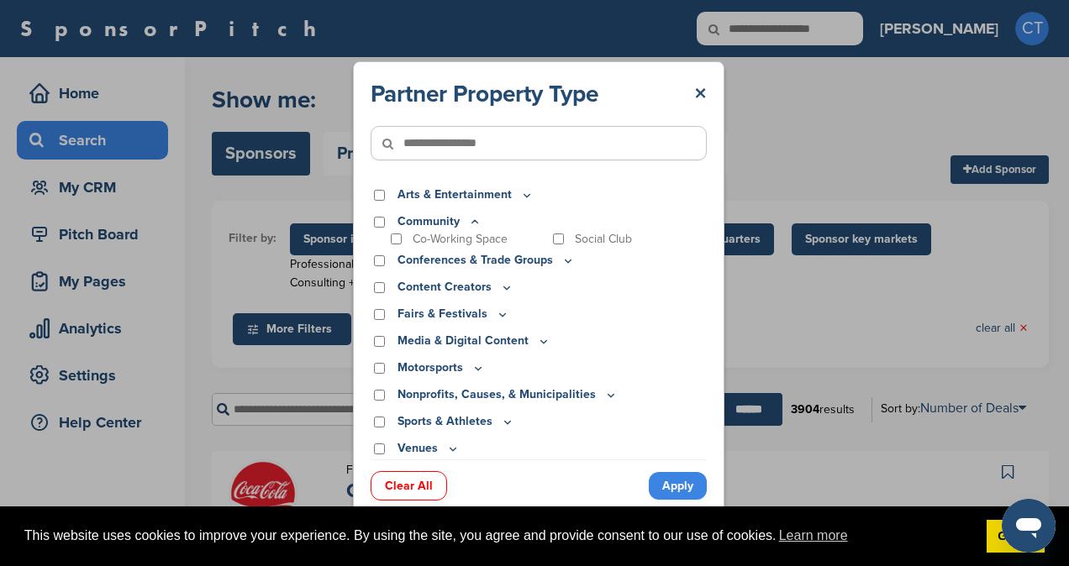
click at [476, 219] on icon at bounding box center [474, 222] width 13 height 14
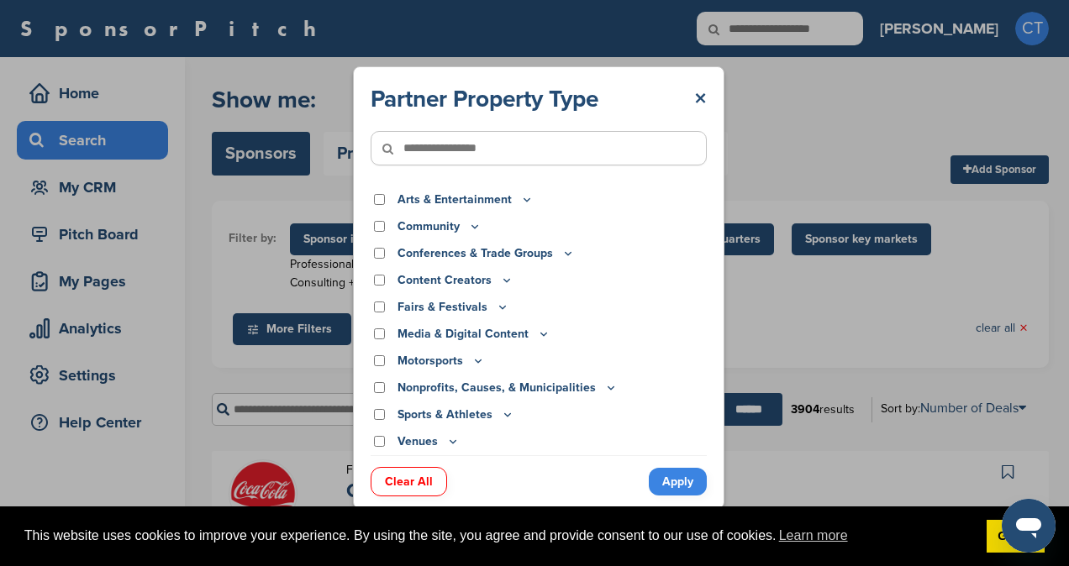
click at [500, 279] on icon at bounding box center [506, 280] width 13 height 14
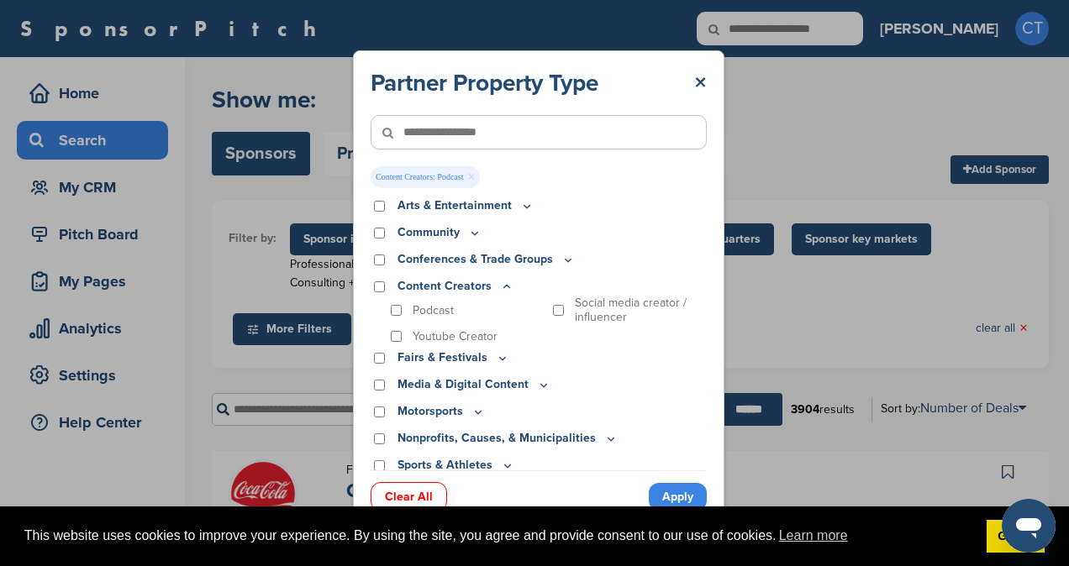
click at [500, 284] on icon at bounding box center [506, 287] width 13 height 14
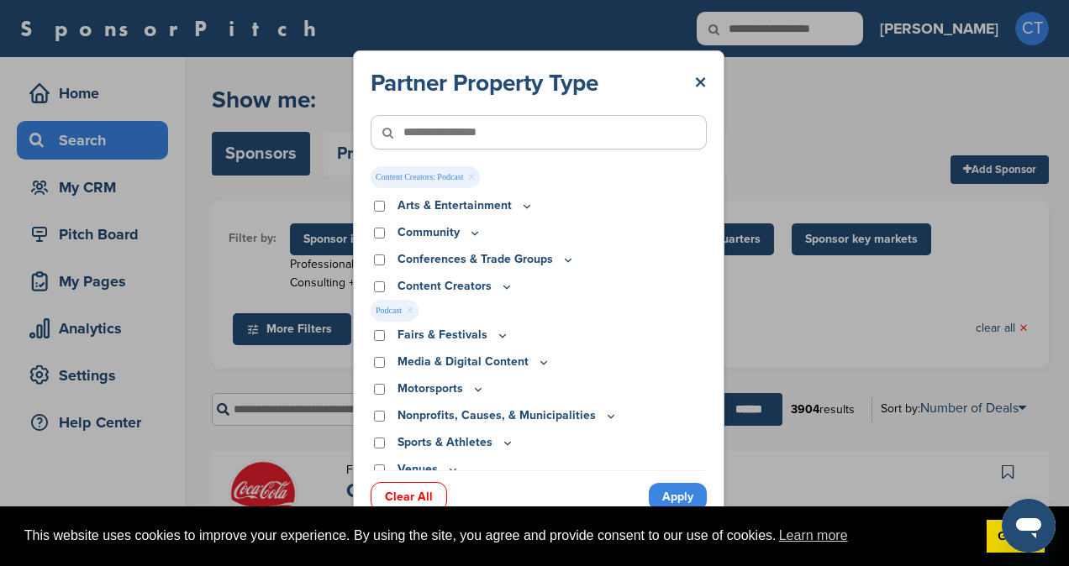
click at [604, 418] on icon at bounding box center [610, 416] width 13 height 14
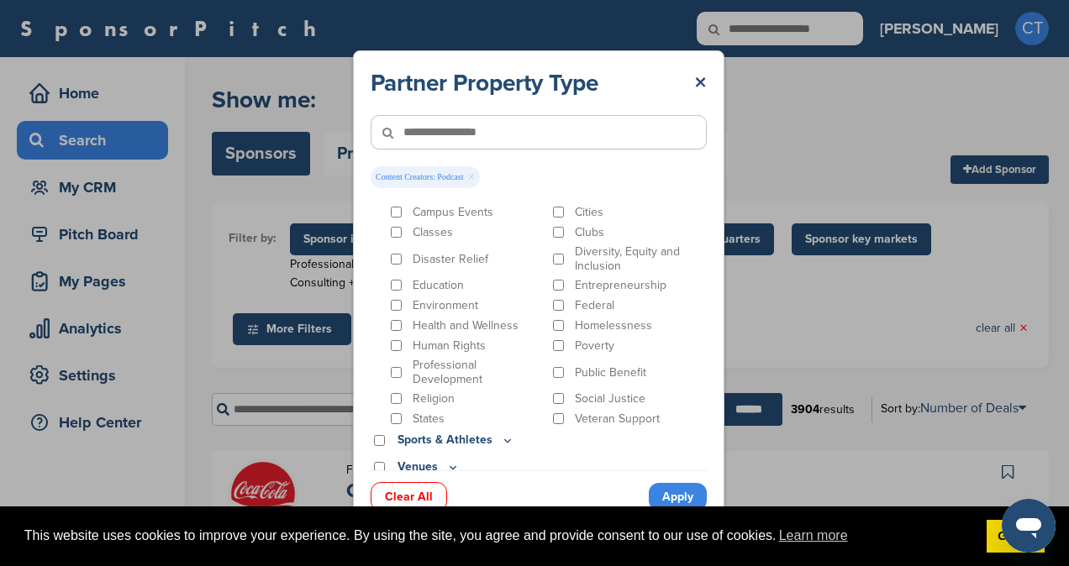
scroll to position [264, 0]
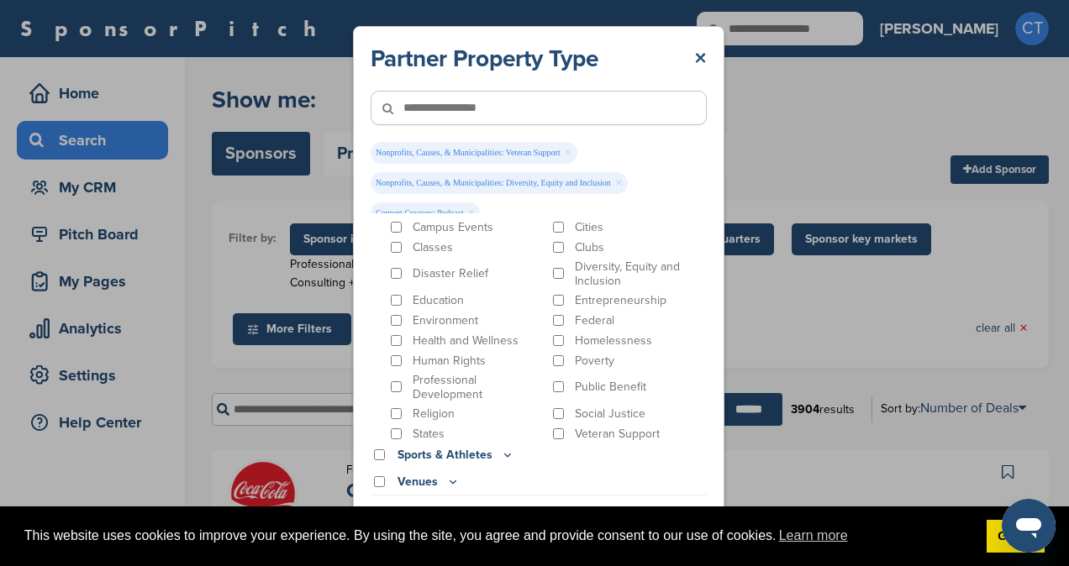
click at [553, 347] on div "Homelessness" at bounding box center [628, 341] width 158 height 16
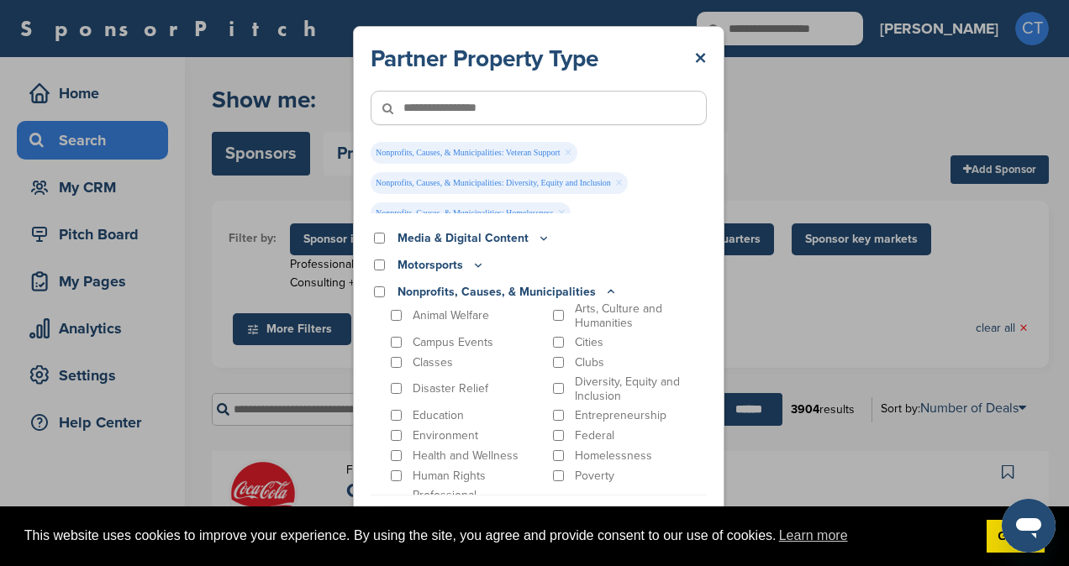
click at [554, 309] on div "Arts, Culture and Humanities" at bounding box center [628, 316] width 158 height 29
drag, startPoint x: 603, startPoint y: 292, endPoint x: 665, endPoint y: 286, distance: 62.4
click at [665, 286] on div "Nonprofits, Causes, & Municipalities" at bounding box center [538, 292] width 336 height 18
click at [604, 288] on icon at bounding box center [610, 292] width 13 height 14
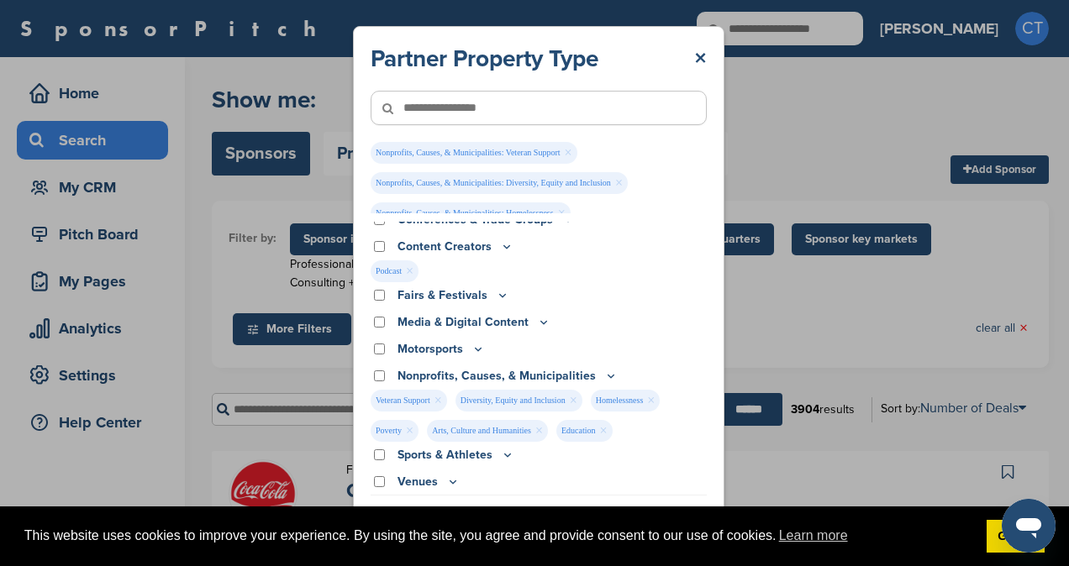
scroll to position [0, 0]
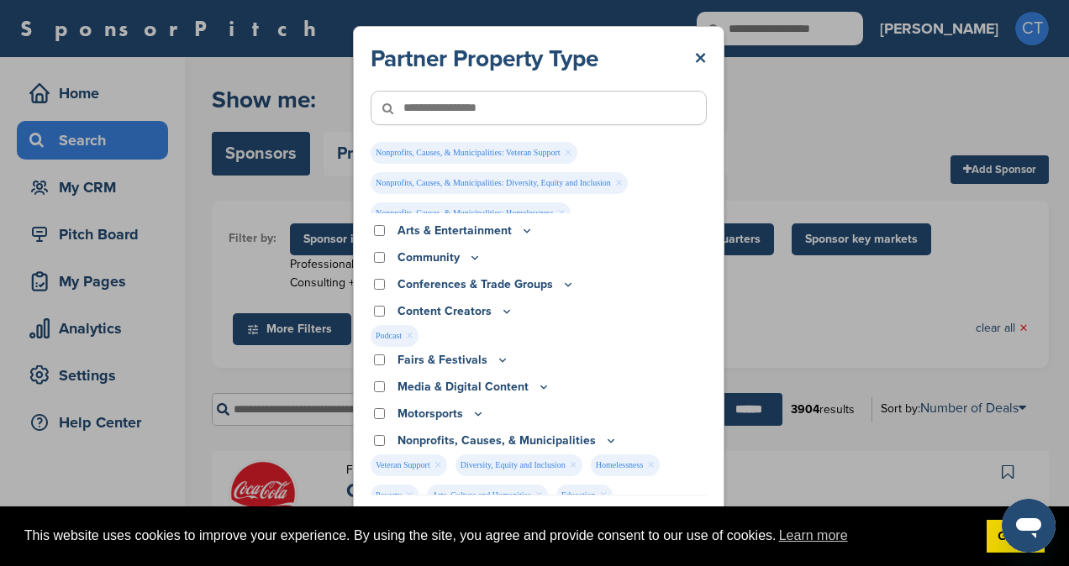
click at [671, 142] on div "Nonprofits, Causes, & Municipalities: Veteran Support × Nonprofits, Causes, & M…" at bounding box center [536, 177] width 332 height 71
click at [657, 135] on div at bounding box center [538, 108] width 336 height 68
click at [786, 116] on div "Partner Property Type × Nonprofits, Causes, & Municipalities: Veteran Support ×…" at bounding box center [538, 287] width 1077 height 575
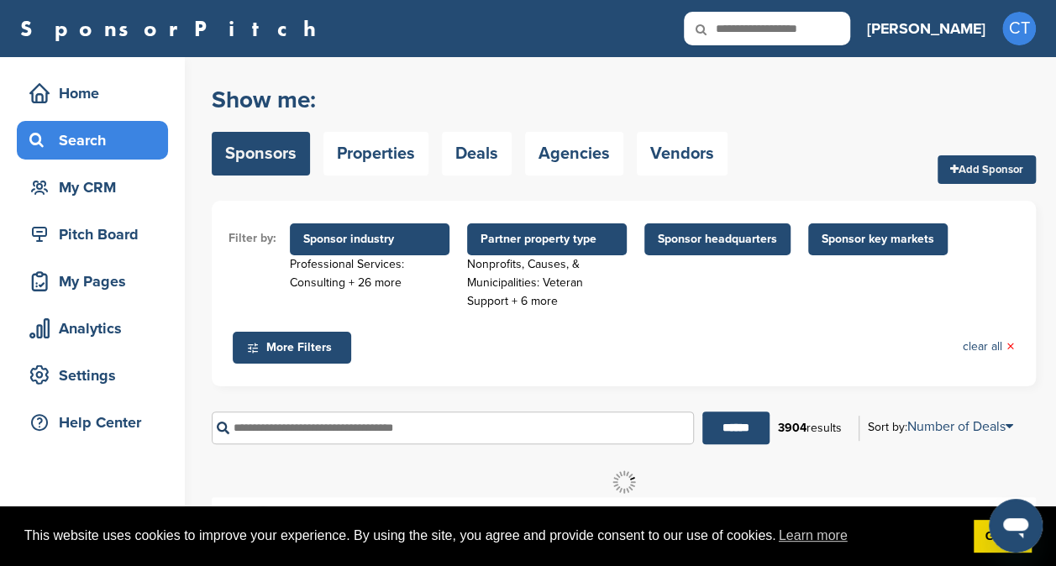
click at [731, 240] on span "Sponsor headquarters" at bounding box center [717, 239] width 119 height 18
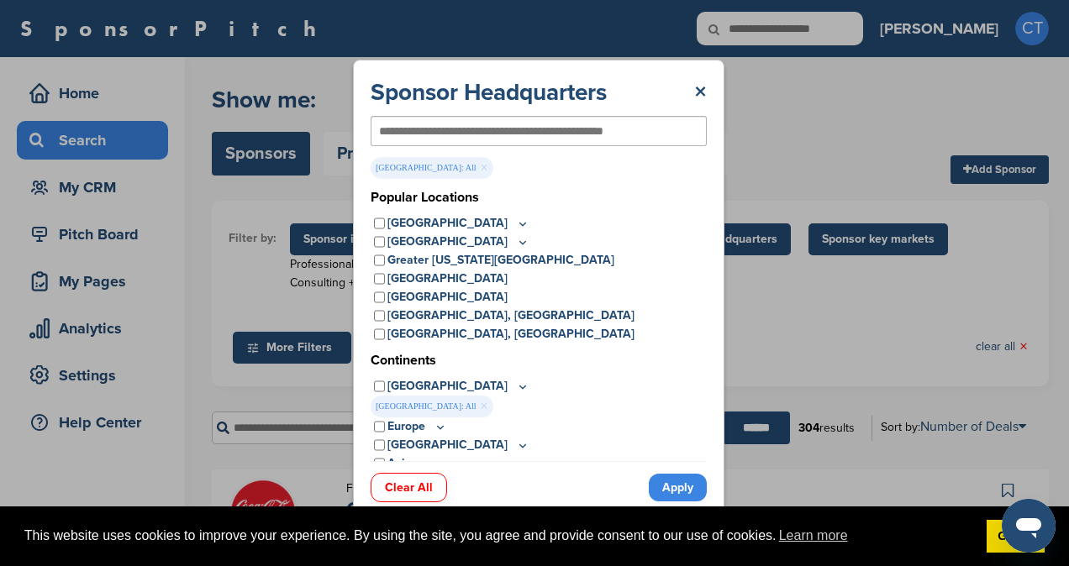
click at [679, 494] on link "Apply" at bounding box center [678, 488] width 58 height 28
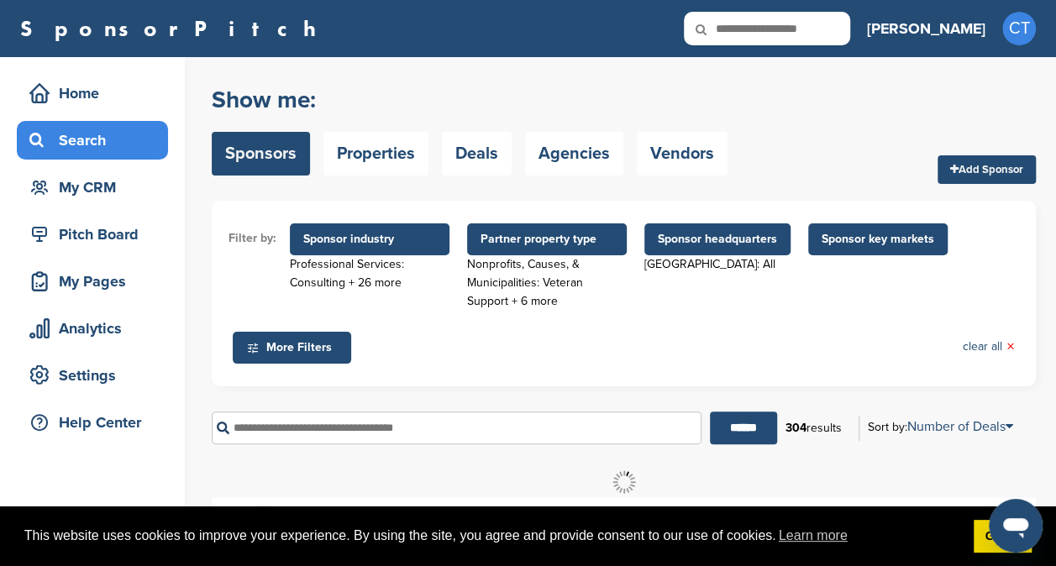
click at [864, 247] on span "Sponsor key markets" at bounding box center [878, 239] width 113 height 18
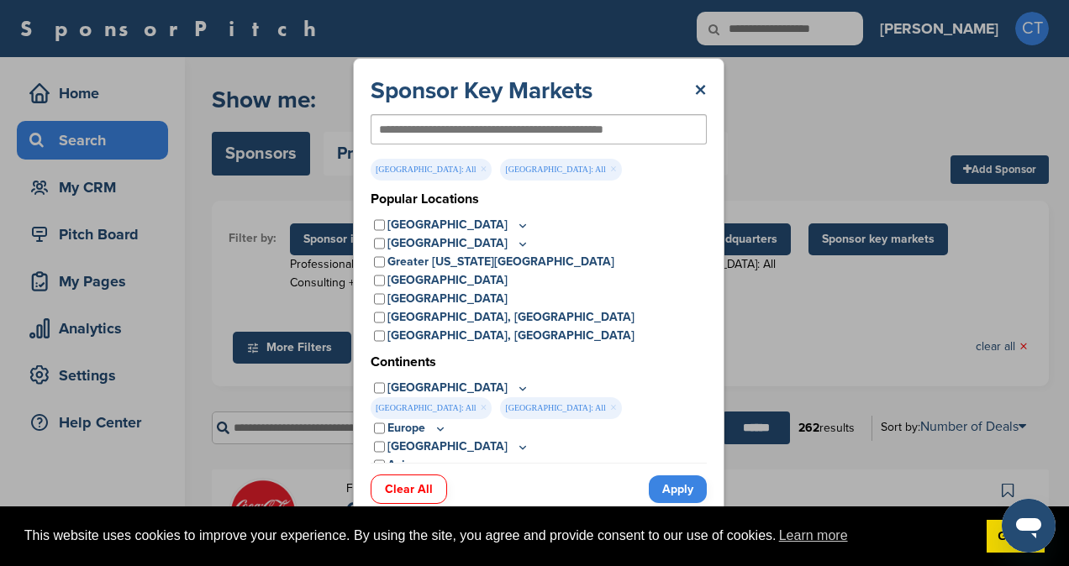
click at [680, 492] on link "Apply" at bounding box center [678, 490] width 58 height 28
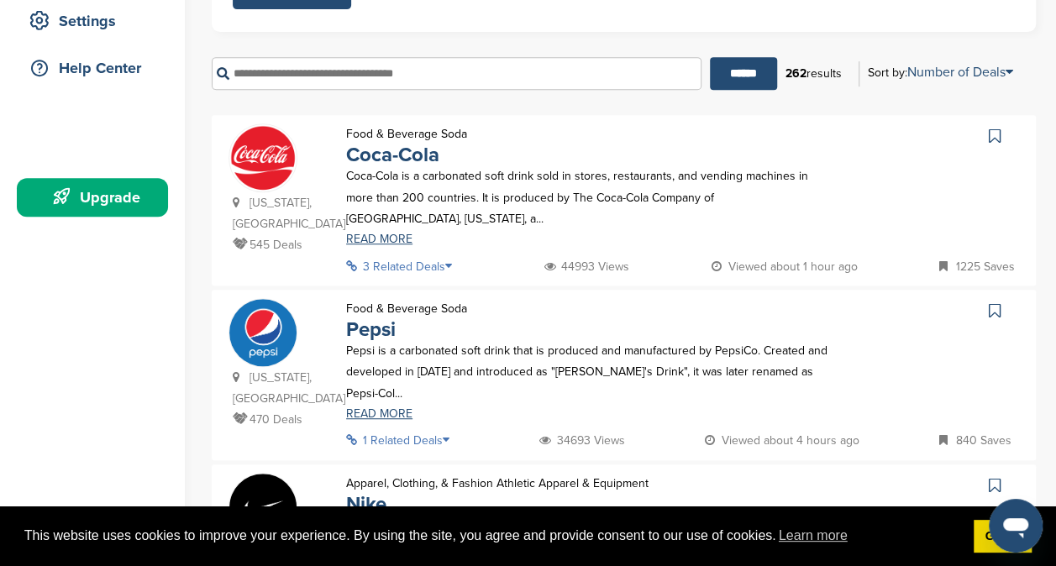
scroll to position [327, 0]
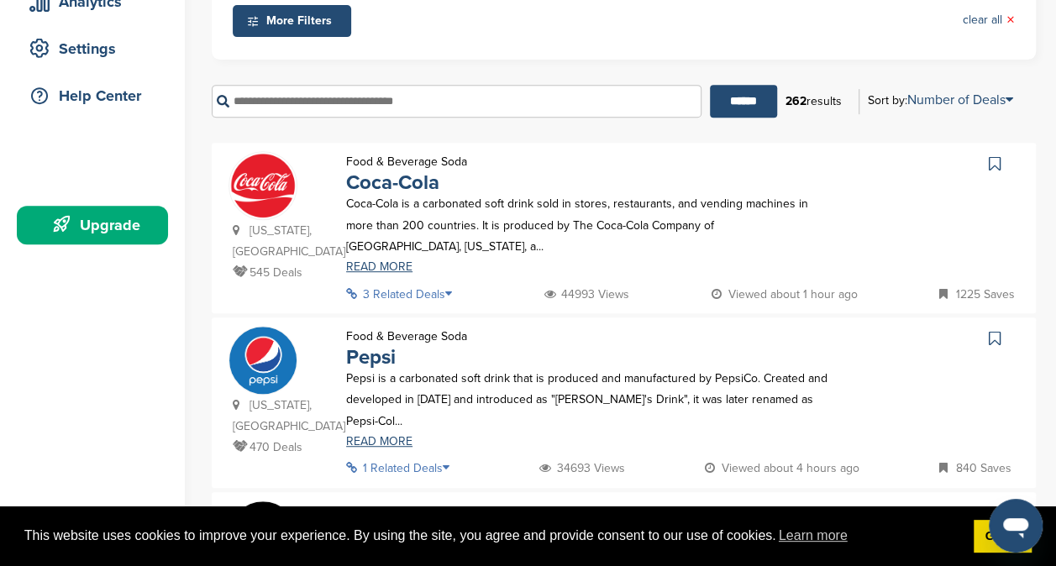
click at [857, 167] on div at bounding box center [933, 165] width 172 height 28
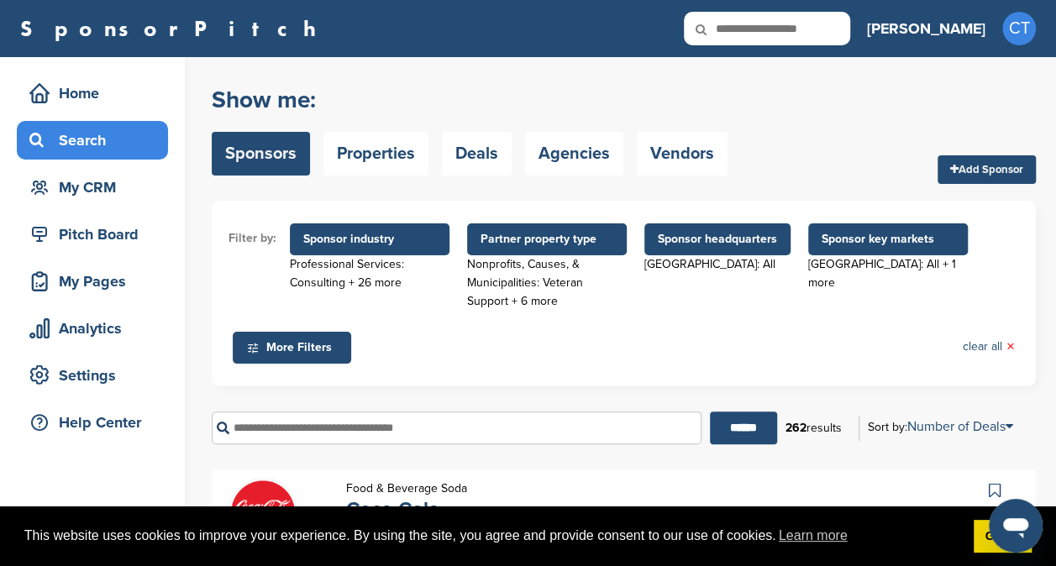
click at [793, 162] on div "Show me: Sponsors Properties Deals Agencies Vendors Add Sponsor" at bounding box center [624, 130] width 824 height 107
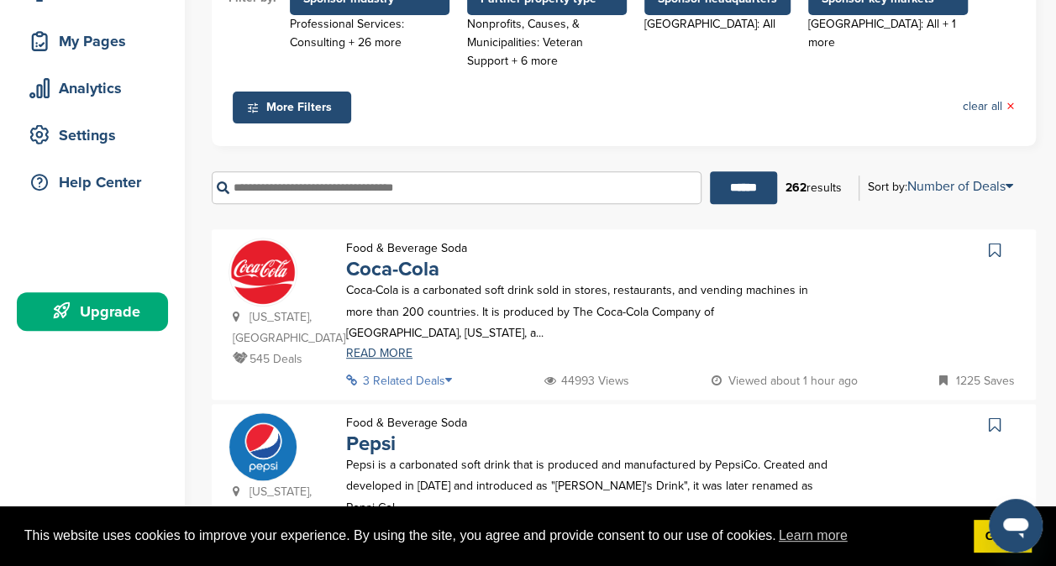
scroll to position [244, 0]
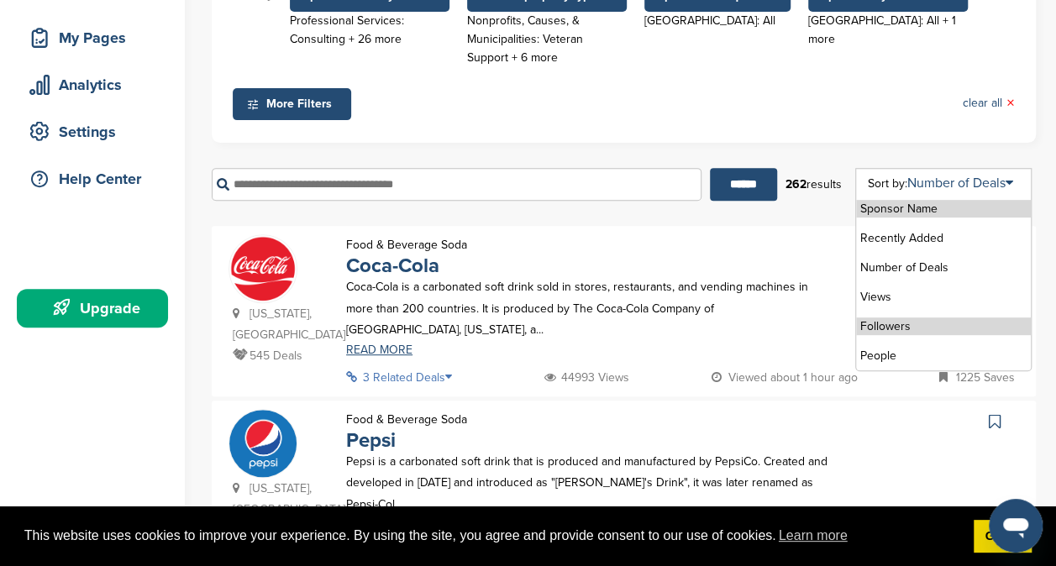
click at [925, 326] on li "Followers" at bounding box center [943, 327] width 175 height 18
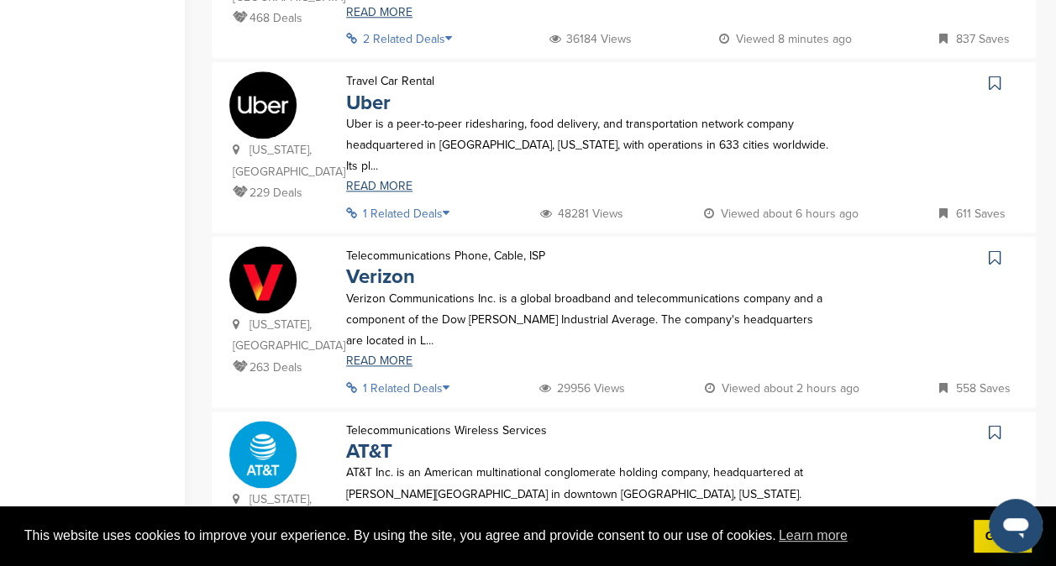
scroll to position [0, 0]
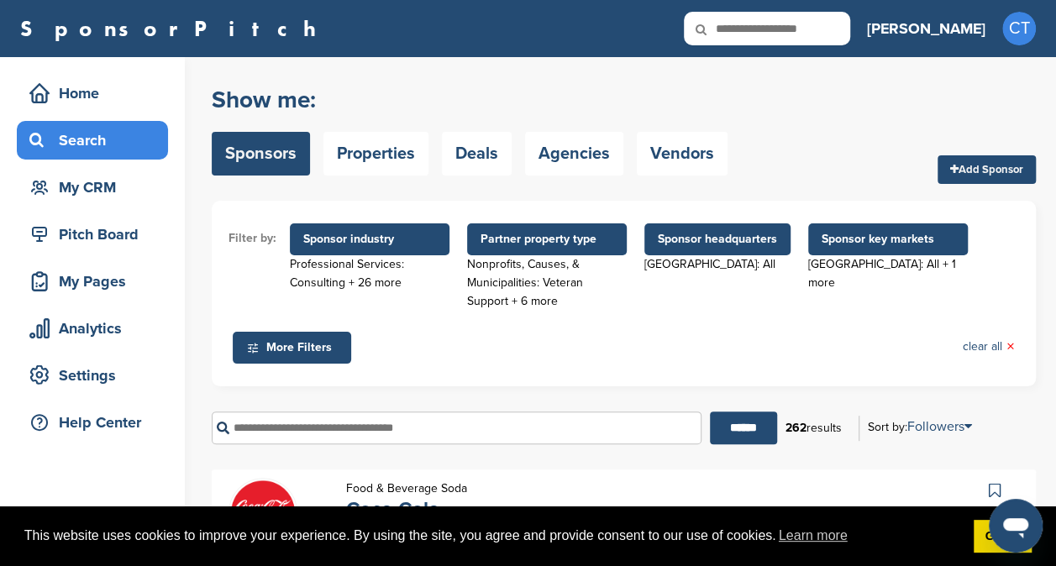
click at [838, 102] on div "Show me: Sponsors Properties Deals Agencies Vendors Add Sponsor" at bounding box center [624, 130] width 824 height 107
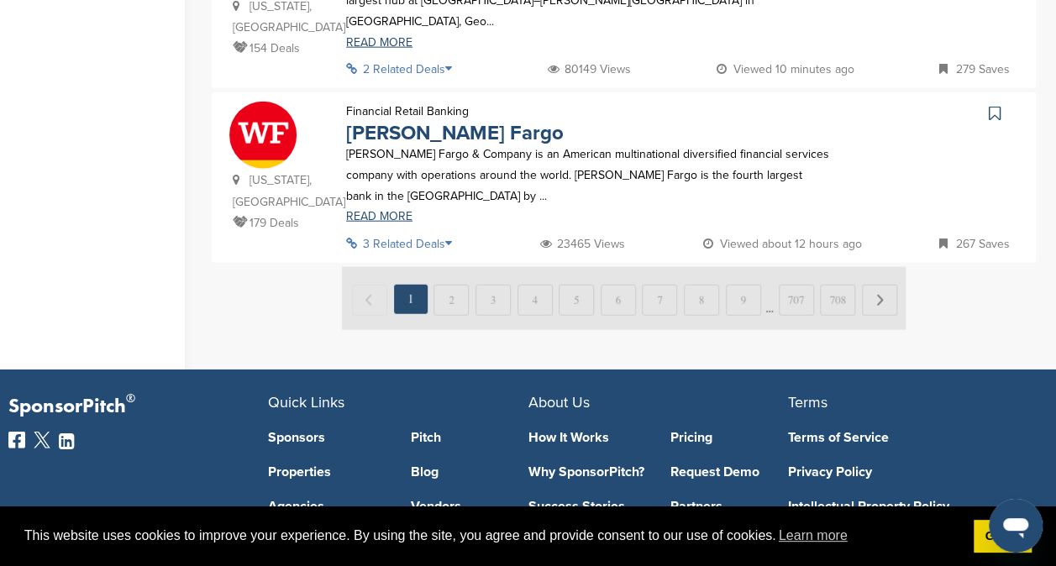
scroll to position [1959, 0]
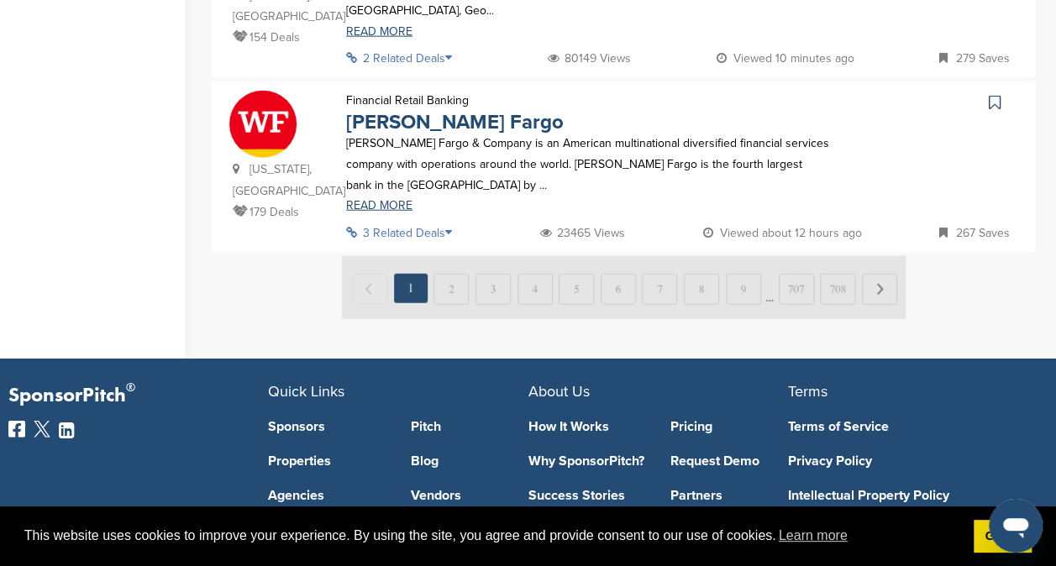
click at [449, 256] on img at bounding box center [624, 287] width 564 height 63
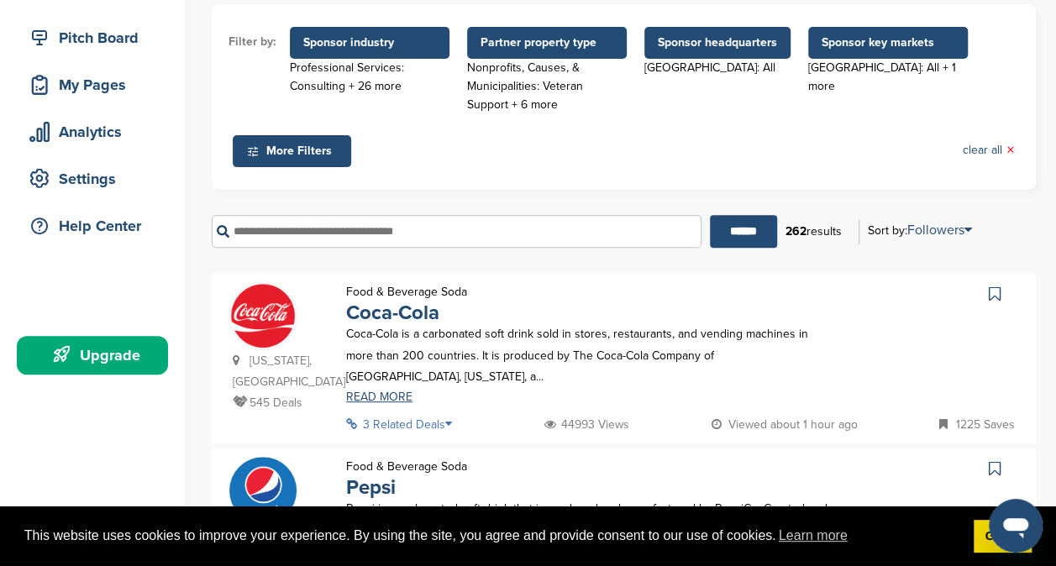
scroll to position [203, 0]
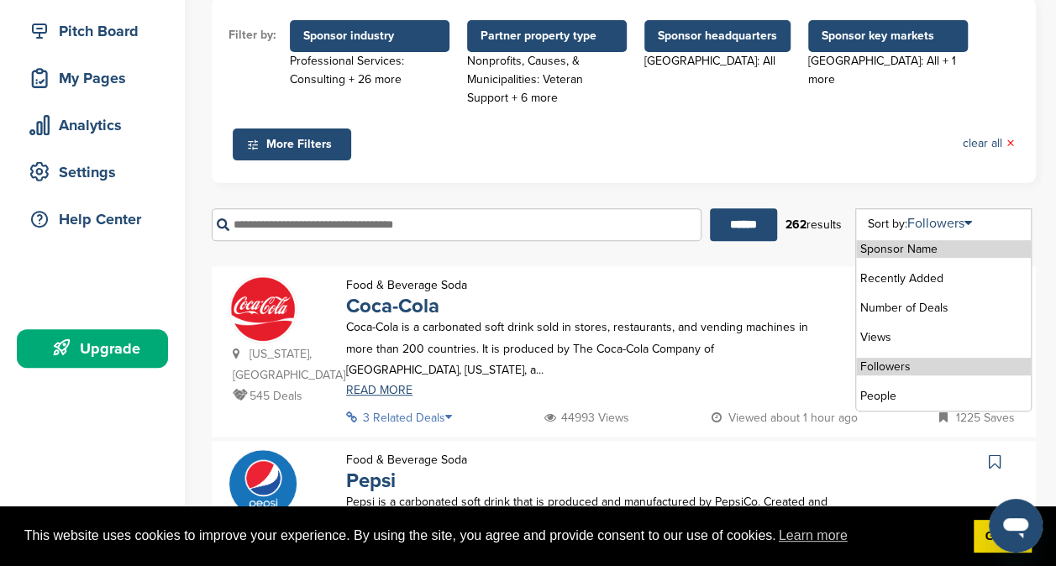
click at [961, 249] on li "Sponsor Name" at bounding box center [943, 249] width 175 height 18
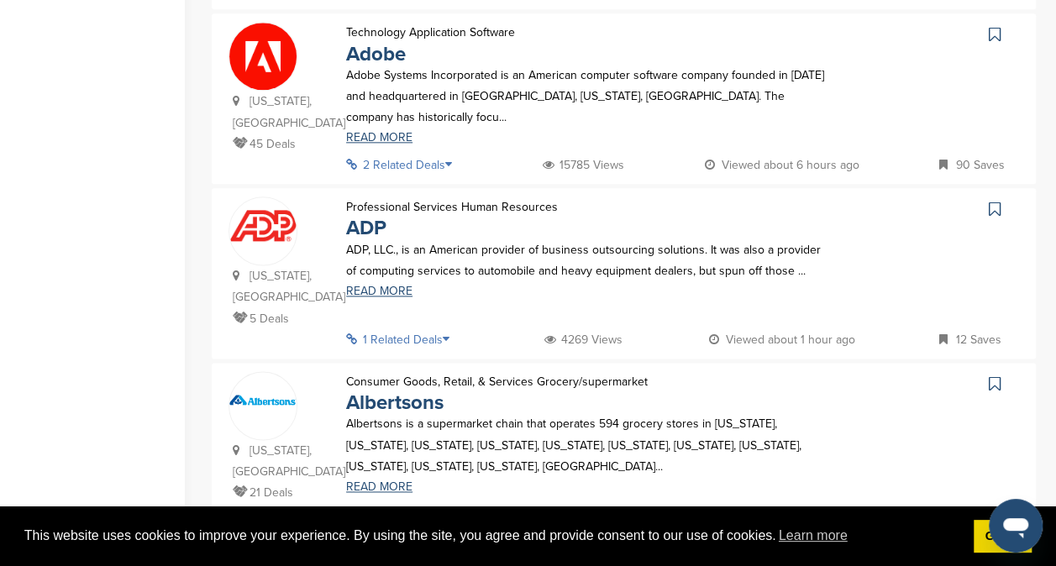
scroll to position [8, 0]
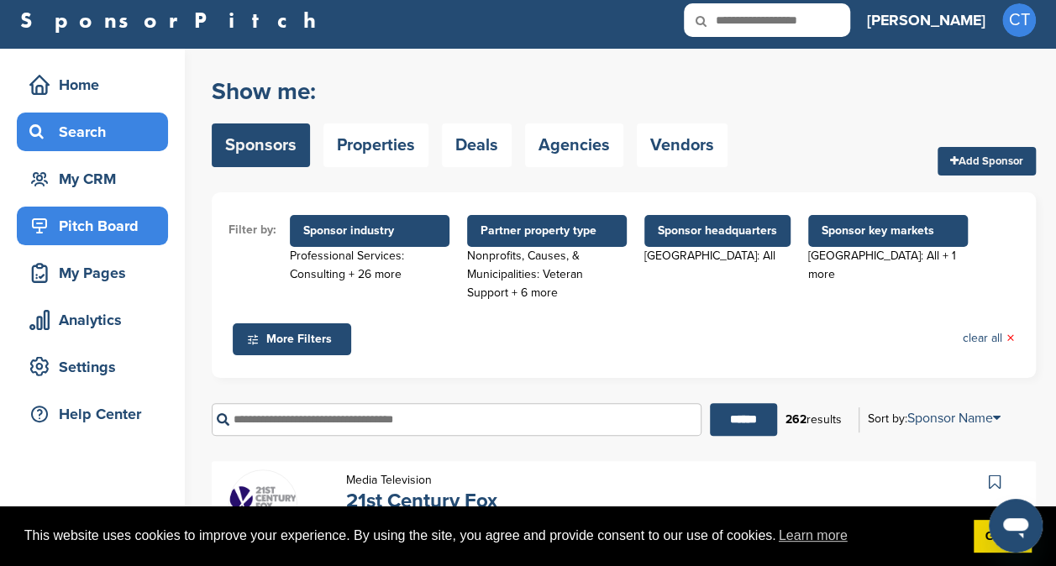
click at [119, 225] on div "Pitch Board" at bounding box center [96, 226] width 143 height 30
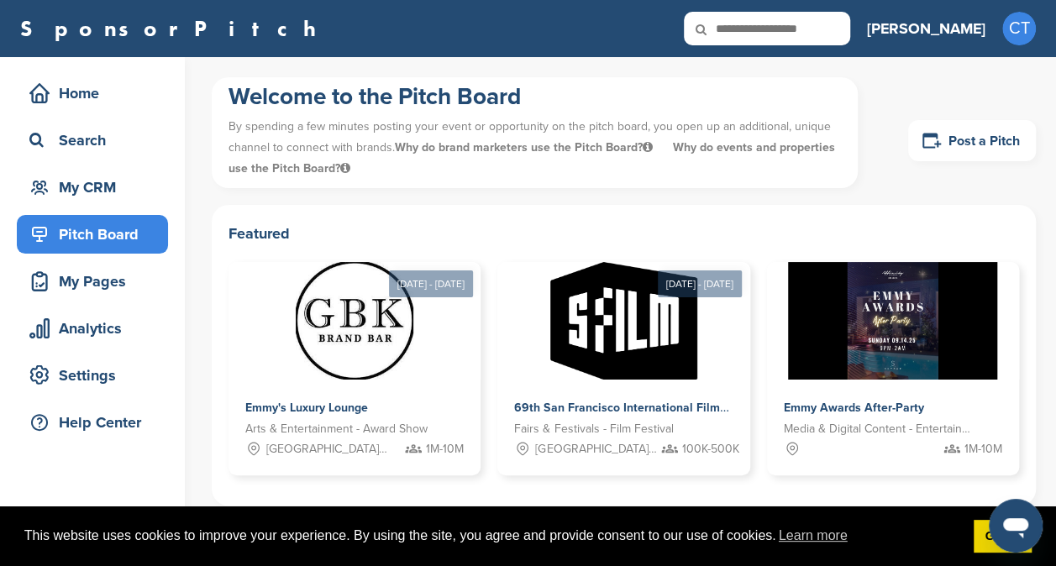
click at [119, 225] on div "Pitch Board" at bounding box center [96, 234] width 143 height 30
click at [109, 177] on div "My CRM" at bounding box center [96, 187] width 143 height 30
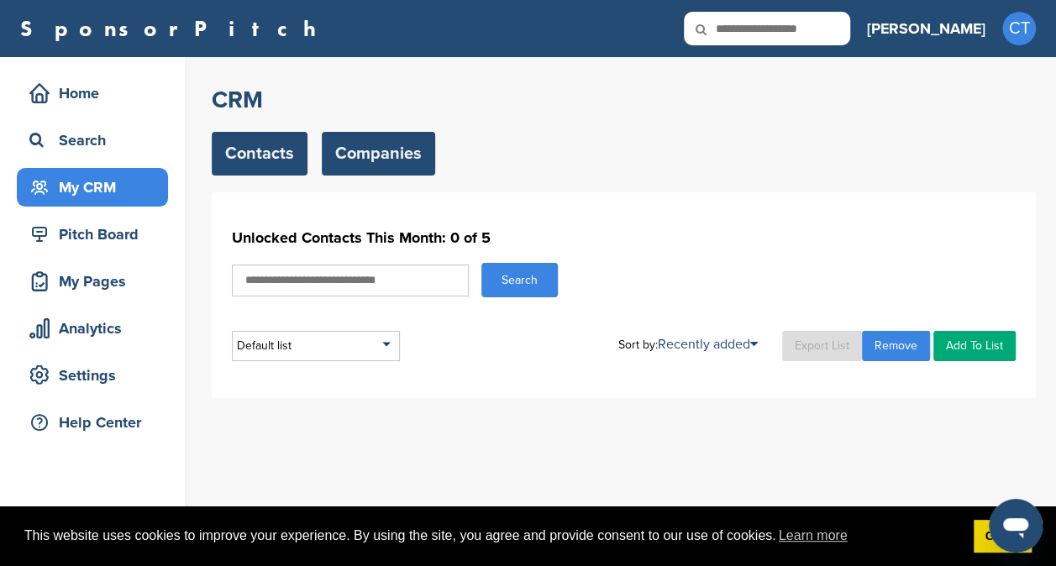
click at [382, 160] on link "Companies" at bounding box center [378, 154] width 113 height 44
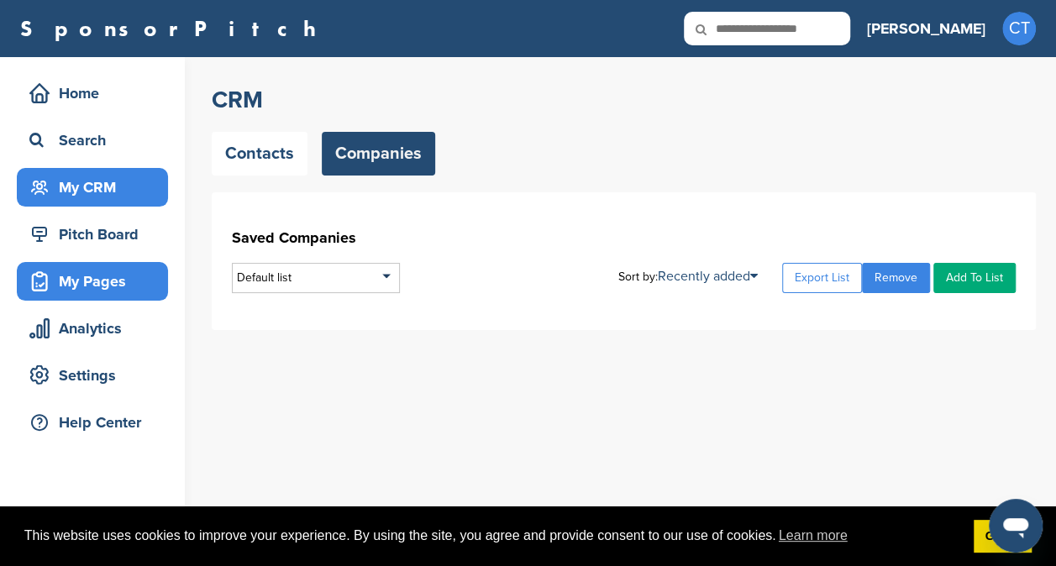
click at [106, 284] on div "My Pages" at bounding box center [96, 281] width 143 height 30
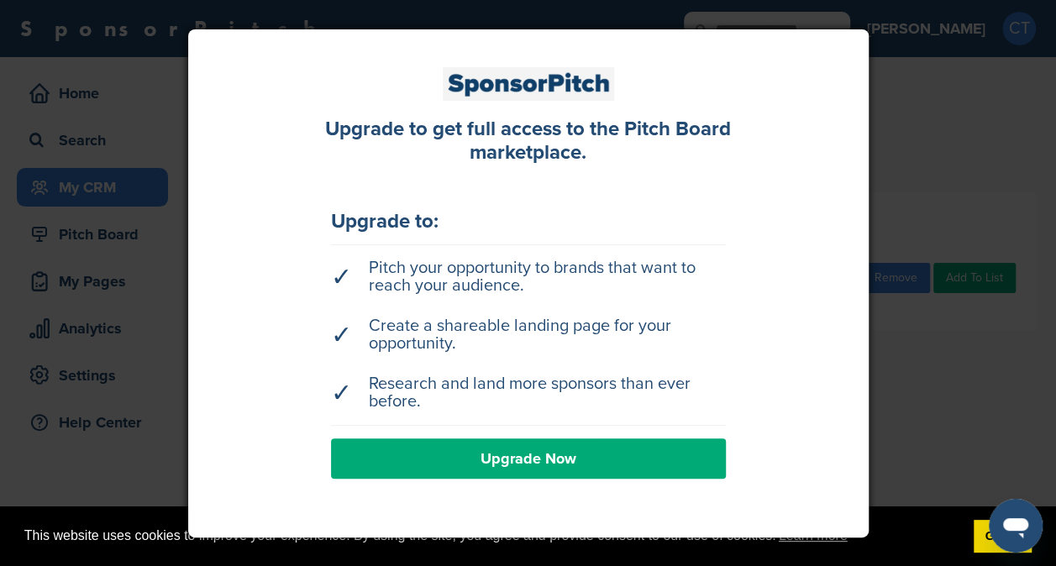
click at [991, 208] on div at bounding box center [528, 283] width 1056 height 566
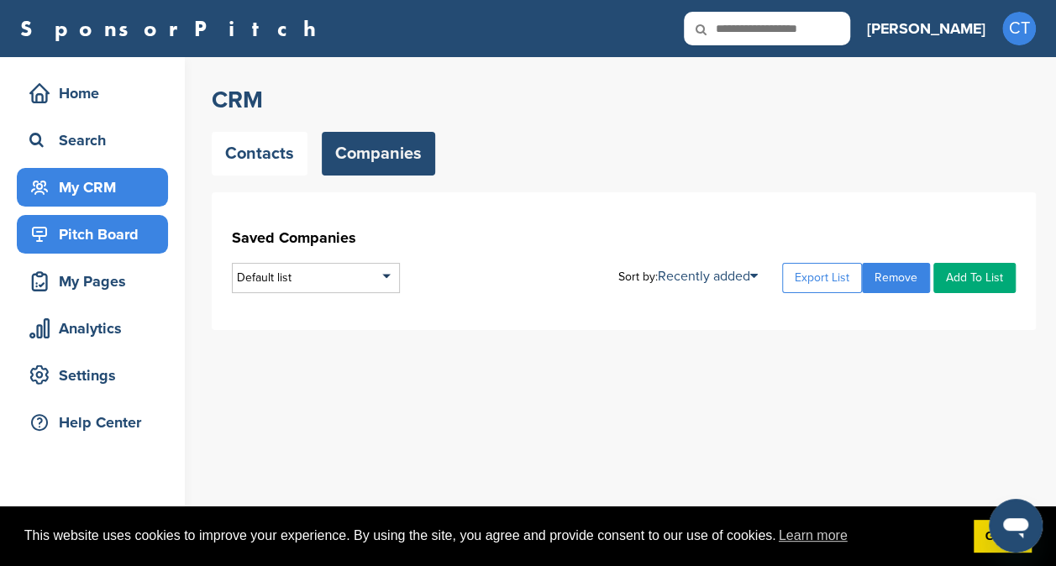
click at [99, 238] on div "Pitch Board" at bounding box center [96, 234] width 143 height 30
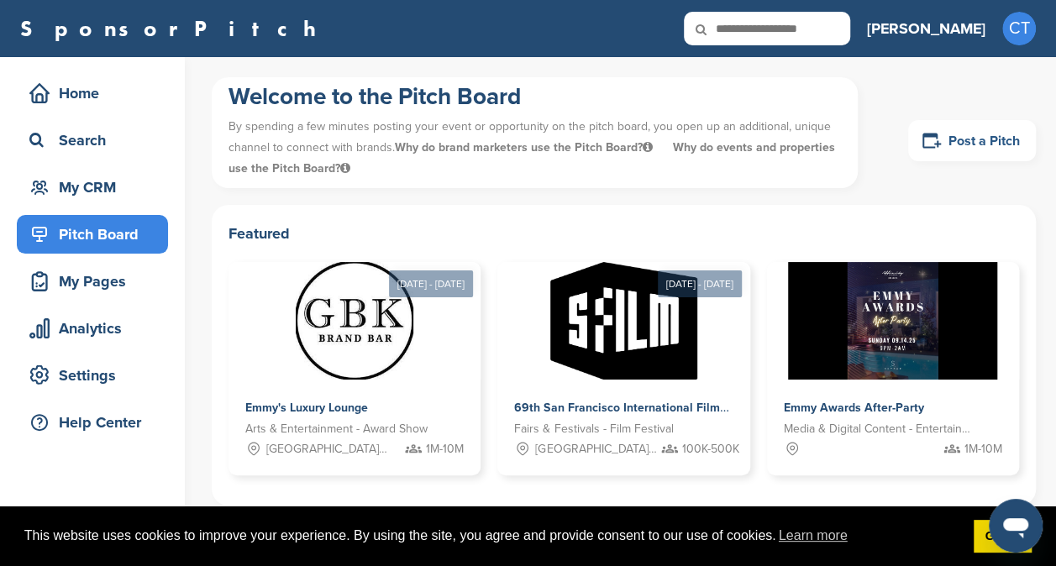
click at [970, 140] on link "Post a Pitch" at bounding box center [972, 140] width 128 height 41
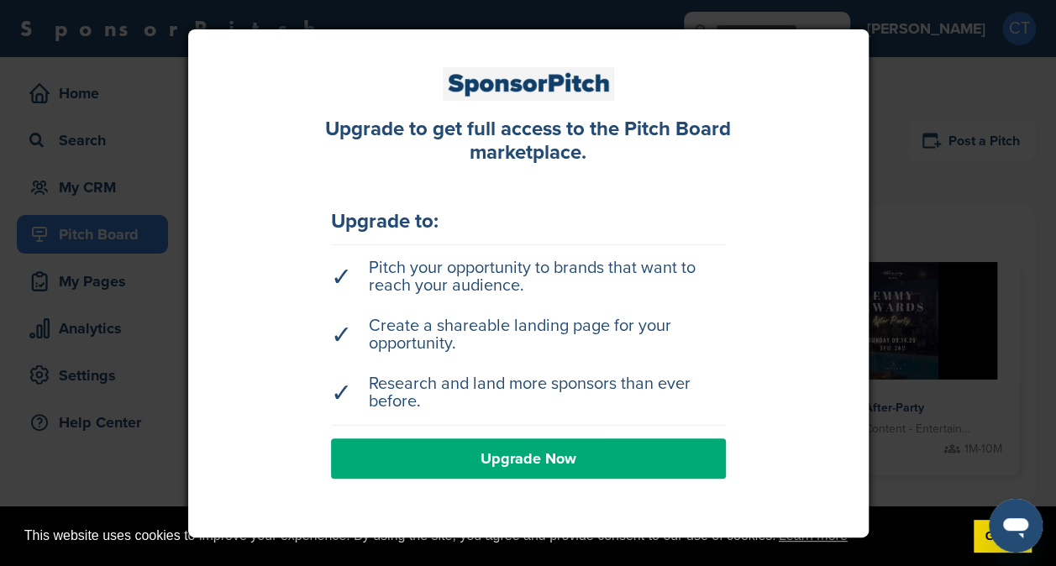
click at [954, 200] on div at bounding box center [528, 283] width 1056 height 566
